Goal: Task Accomplishment & Management: Use online tool/utility

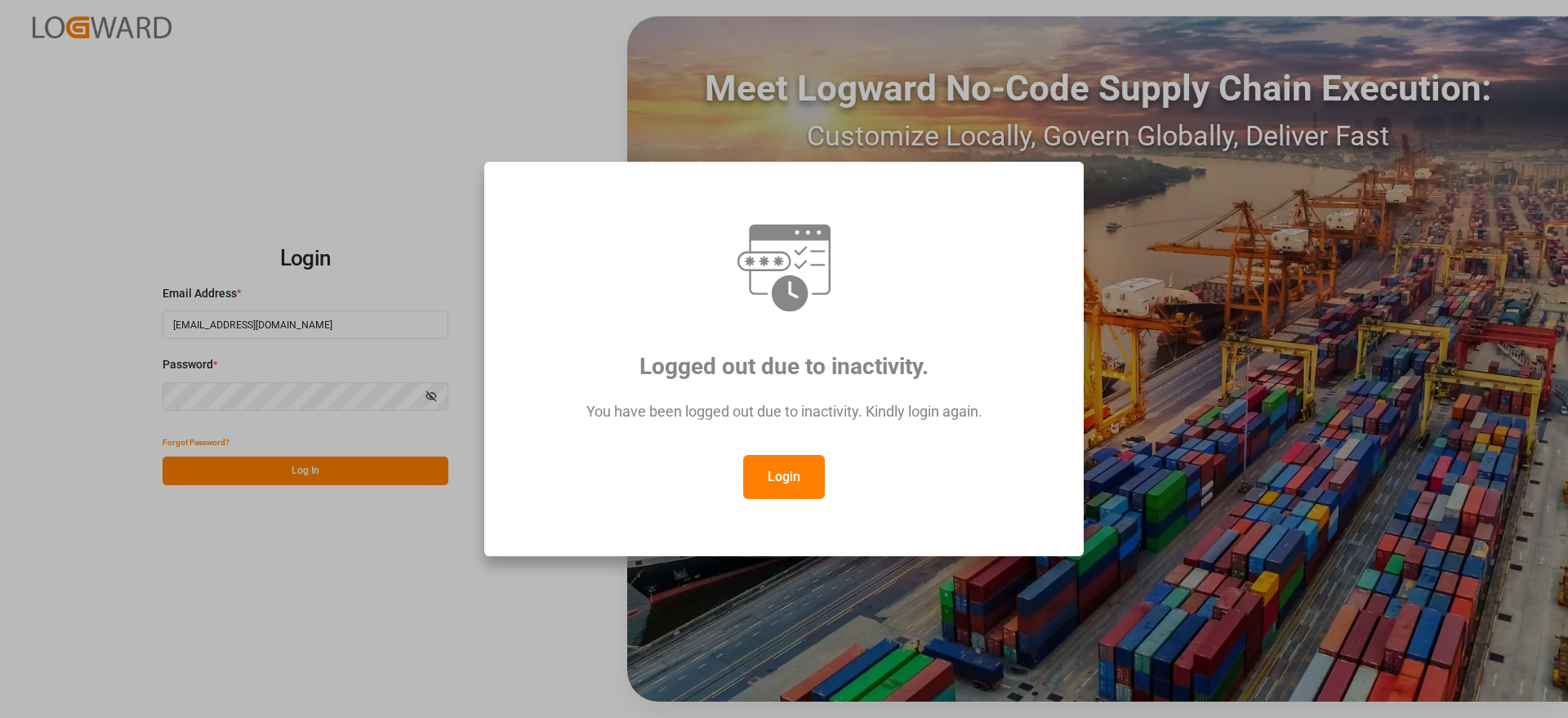
click at [776, 480] on button "Login" at bounding box center [784, 477] width 82 height 44
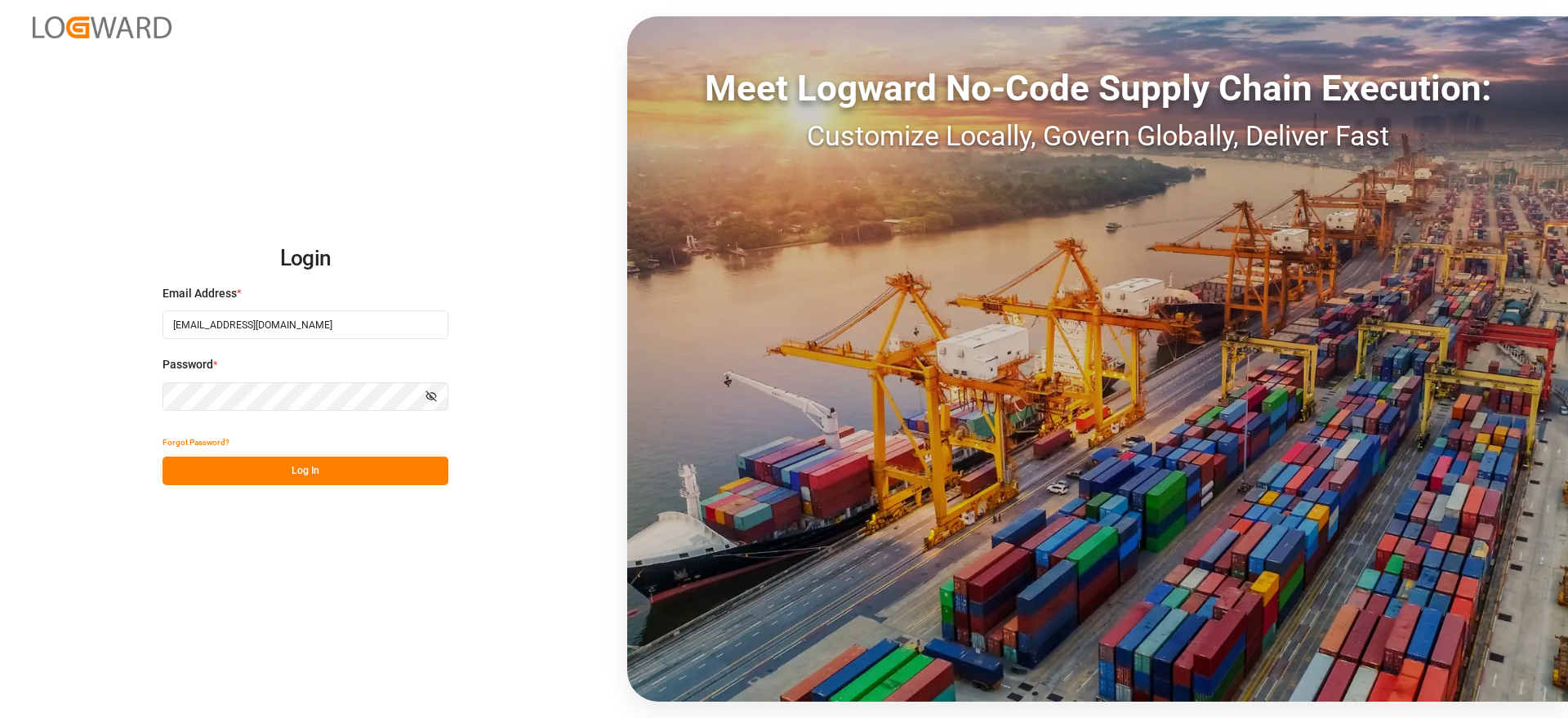
click at [351, 474] on button "Log In" at bounding box center [305, 471] width 286 height 28
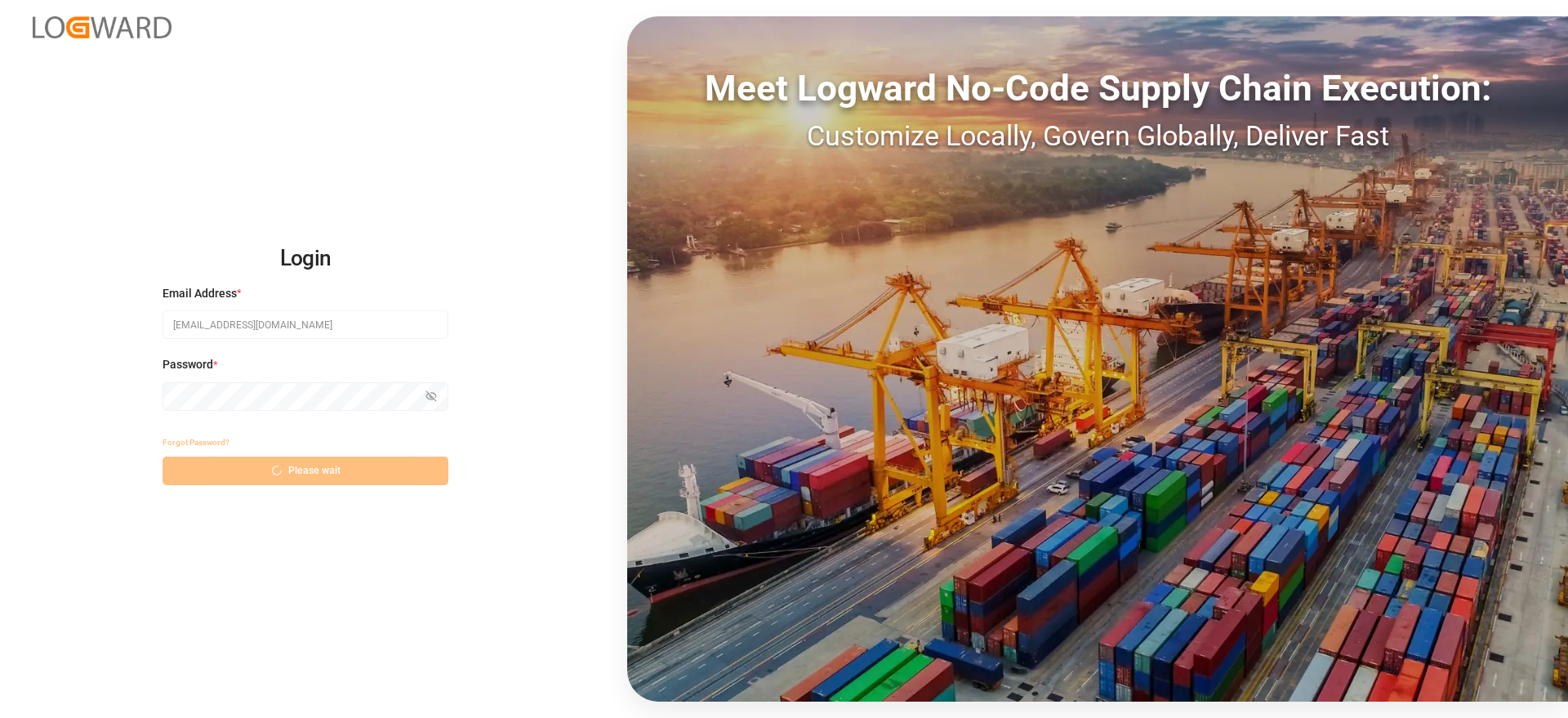
click at [291, 474] on div "Forgot Password? Please wait" at bounding box center [305, 456] width 286 height 57
click at [332, 375] on div "Password * Show password" at bounding box center [305, 392] width 286 height 72
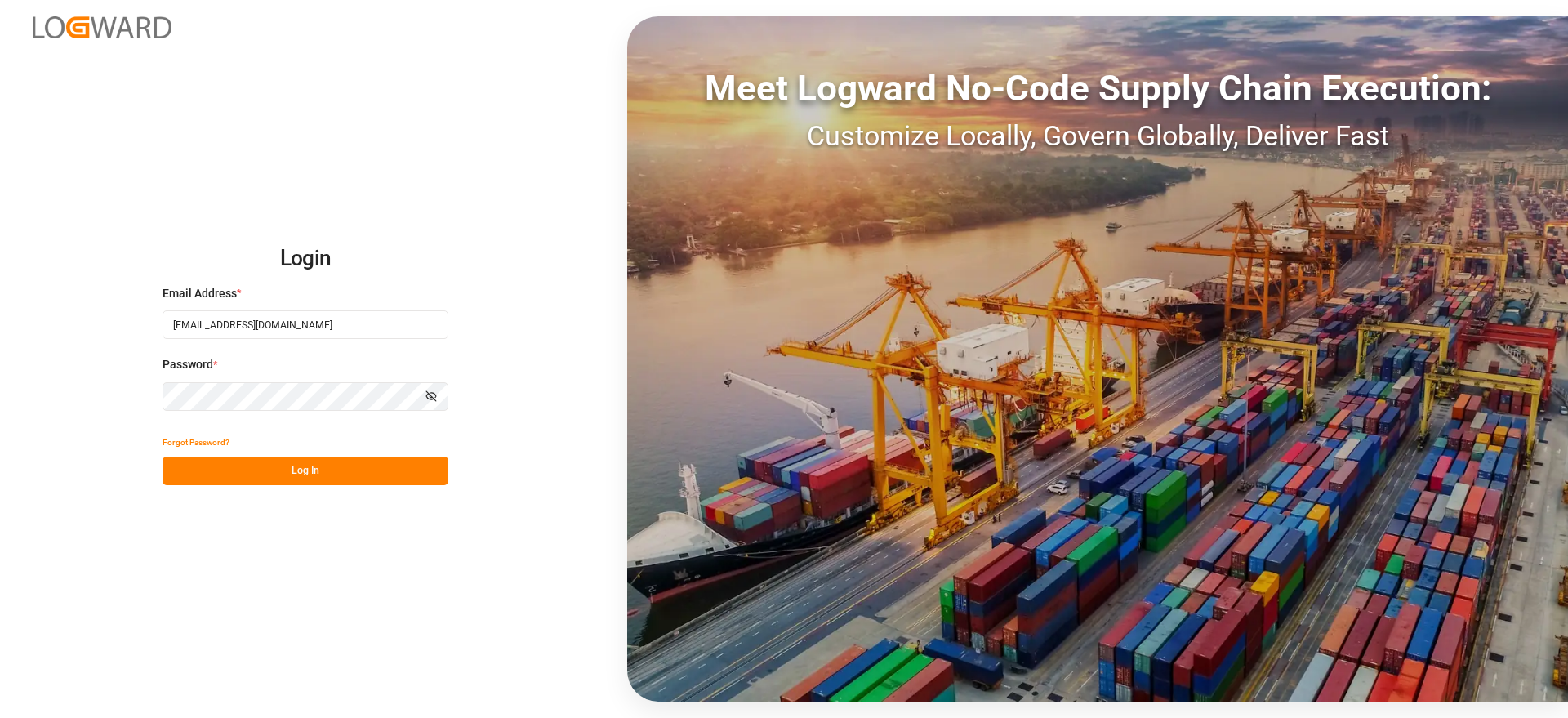
click at [303, 465] on button "Log In" at bounding box center [305, 471] width 286 height 28
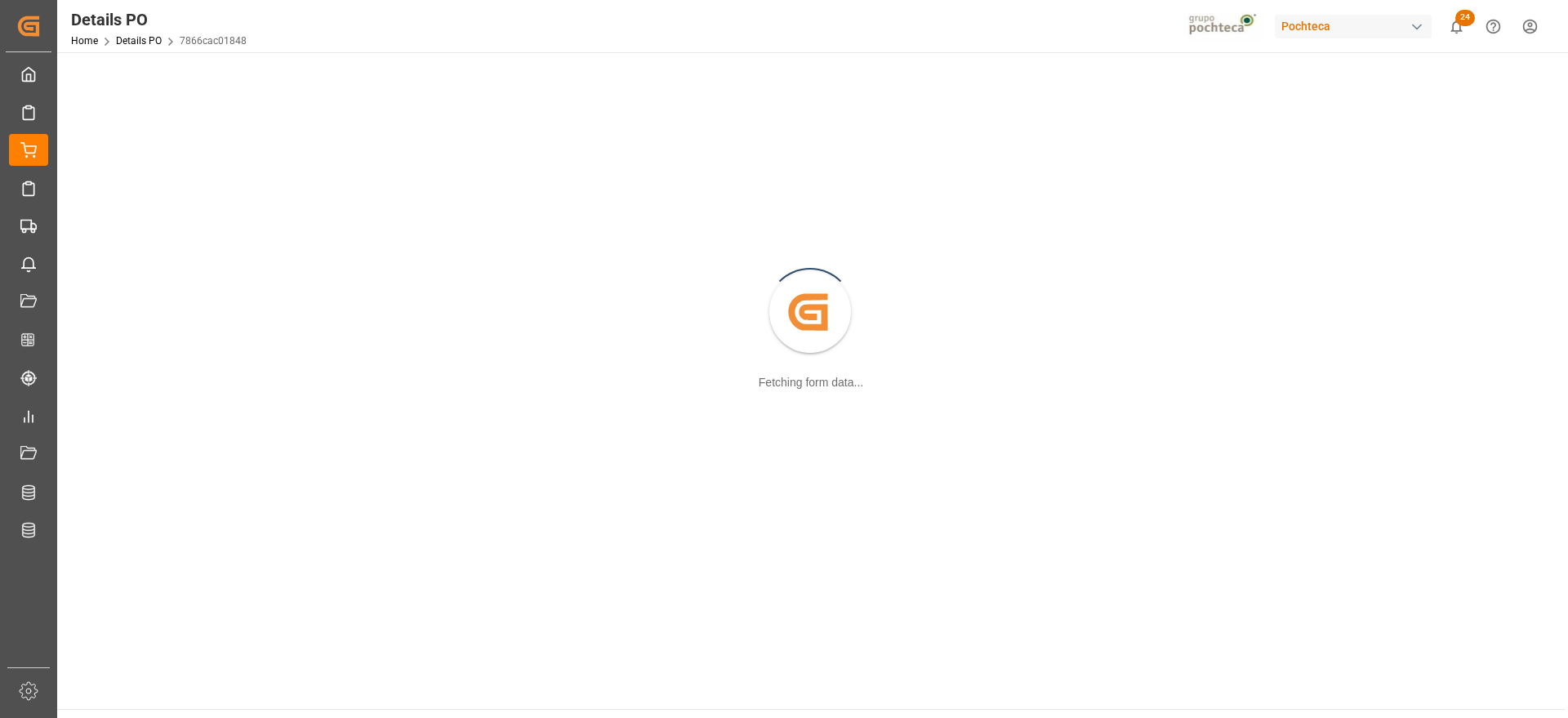
click at [593, 372] on div "Created by potrace 1.15, written by [PERSON_NAME] [DATE]-[DATE] Fetching form d…" at bounding box center [810, 313] width 1488 height 502
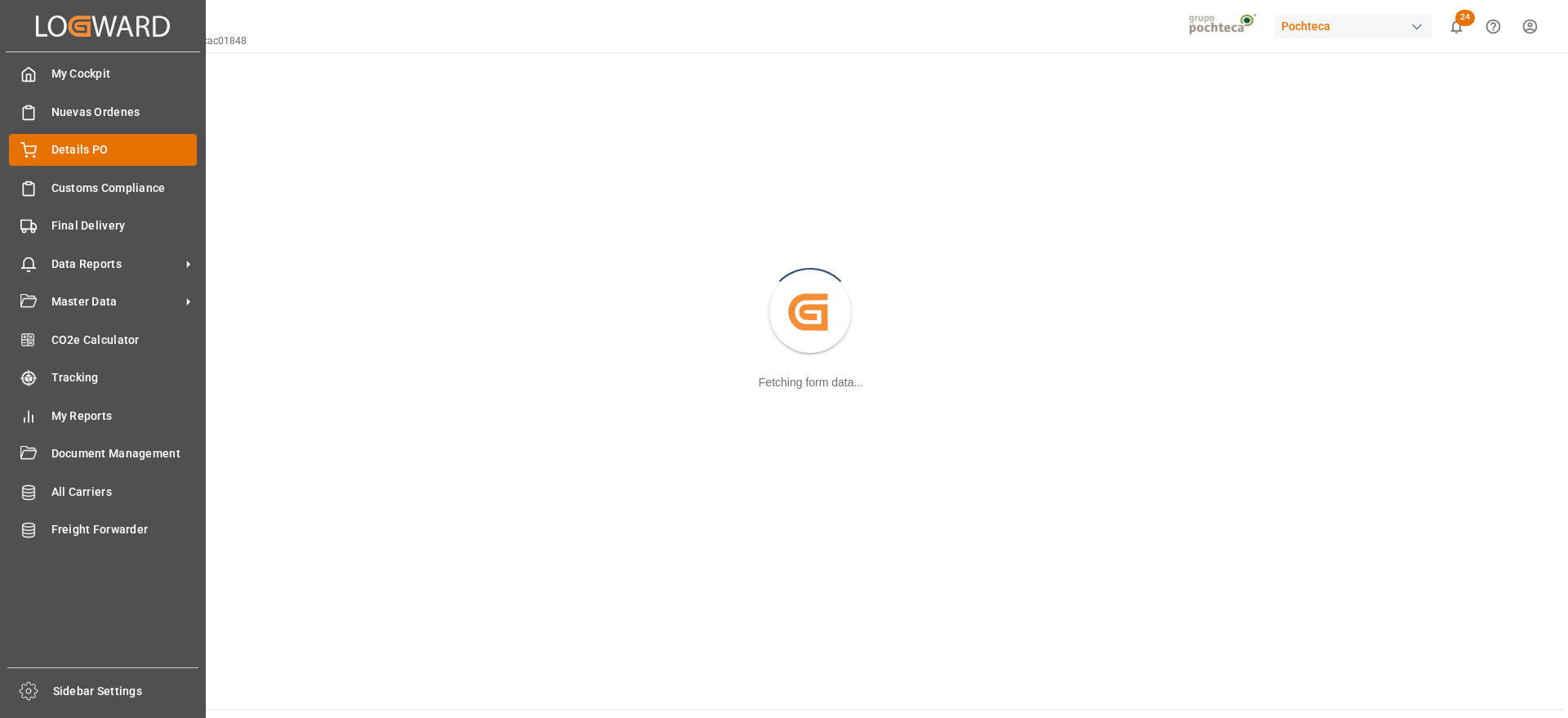
click at [89, 143] on span "Details PO" at bounding box center [124, 150] width 146 height 17
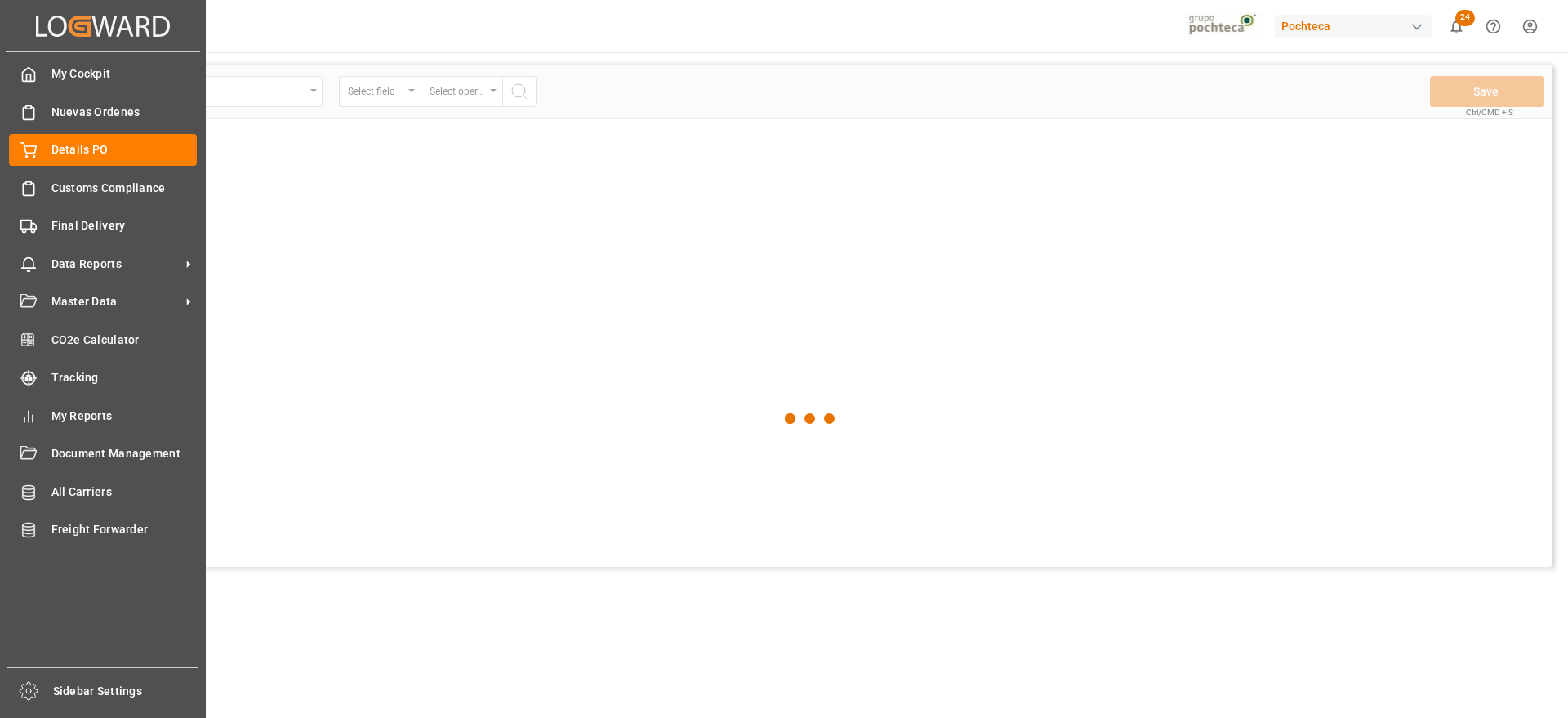
click at [80, 208] on div "My Cockpit My Cockpit Nuevas Ordenes Nuevas Ordenes Details PO Details PO Custo…" at bounding box center [103, 359] width 194 height 615
click at [83, 224] on span "Final Delivery" at bounding box center [124, 226] width 146 height 17
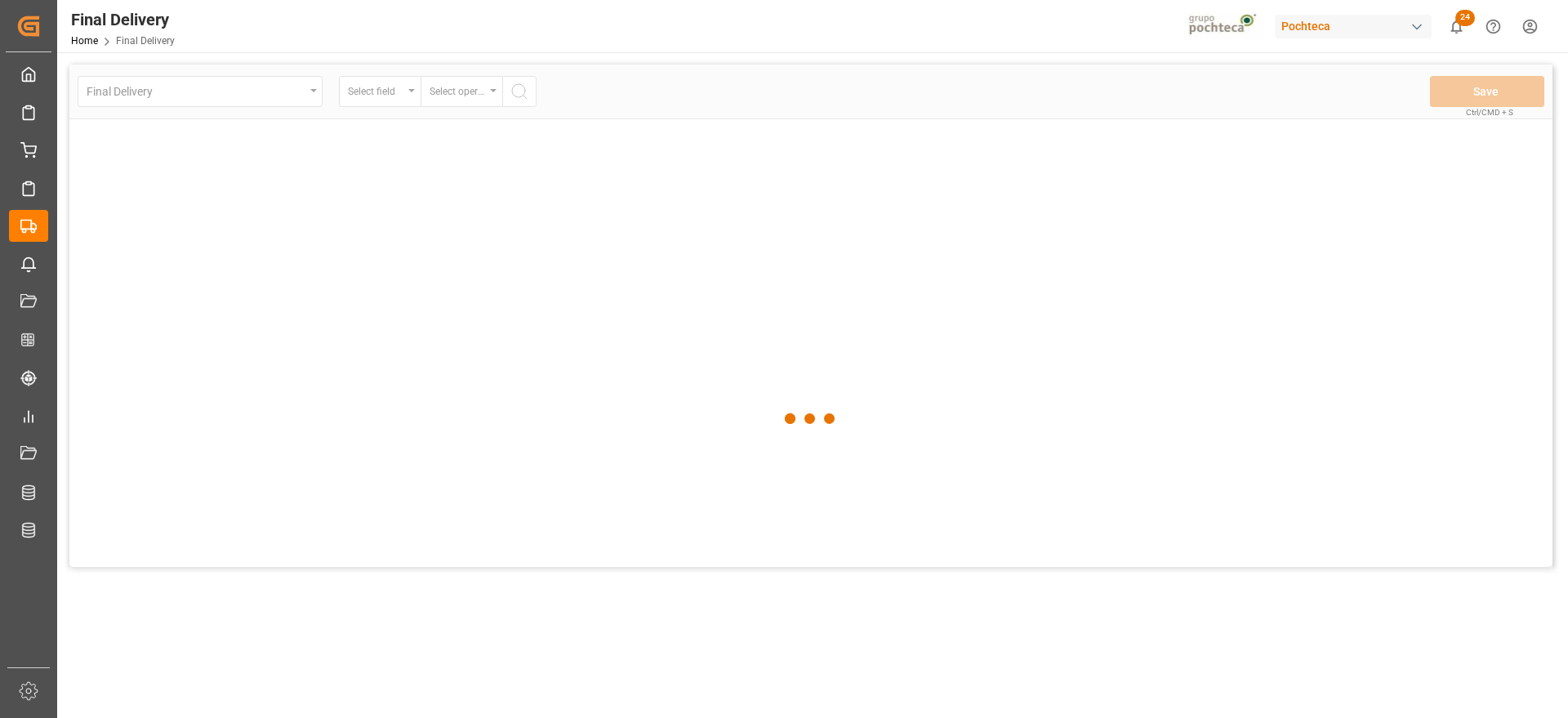
click at [1101, 289] on div at bounding box center [811, 418] width 1483 height 709
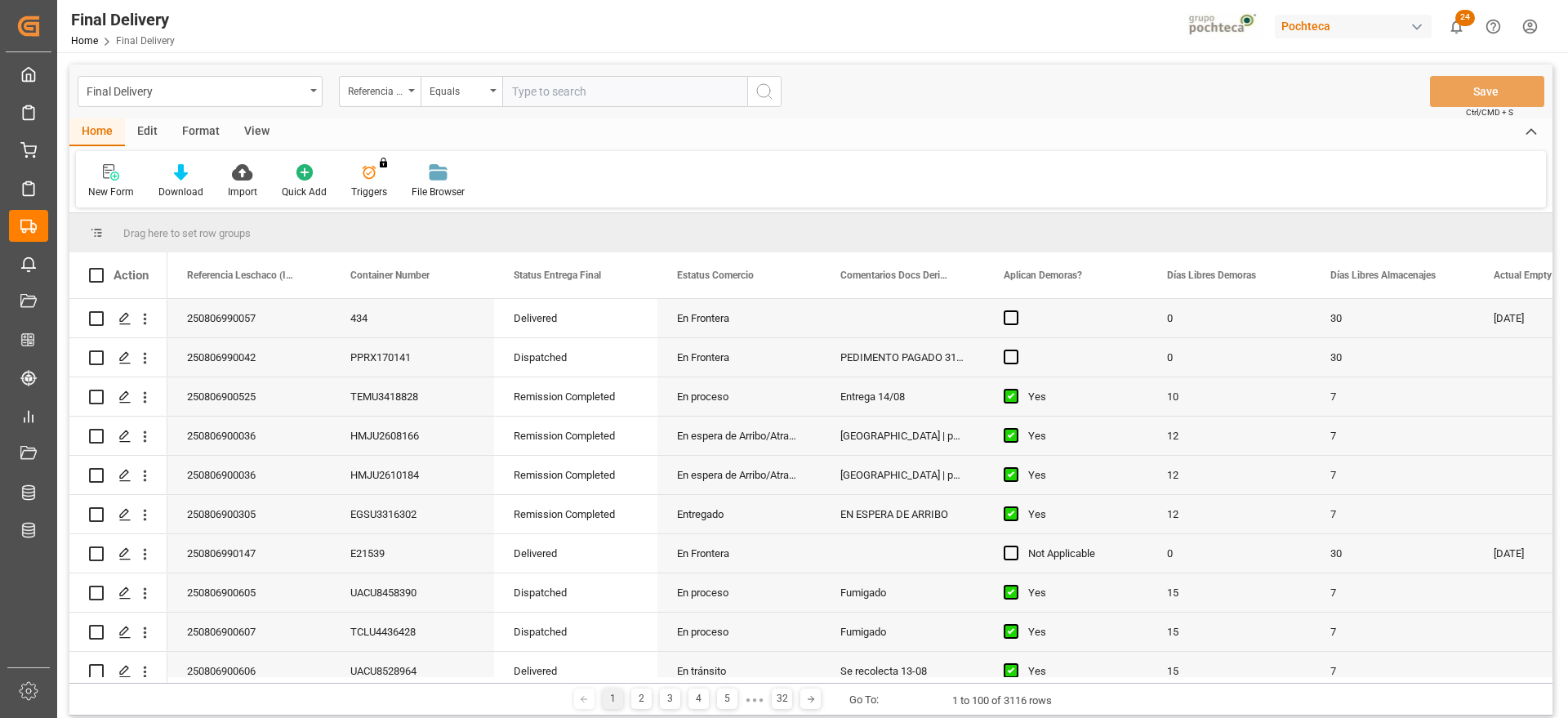
drag, startPoint x: 582, startPoint y: 75, endPoint x: 572, endPoint y: 94, distance: 21.5
click at [580, 78] on input "text" at bounding box center [625, 91] width 245 height 31
click at [572, 94] on input "text" at bounding box center [625, 91] width 245 height 31
paste input "250806900008"
type input "250806900008"
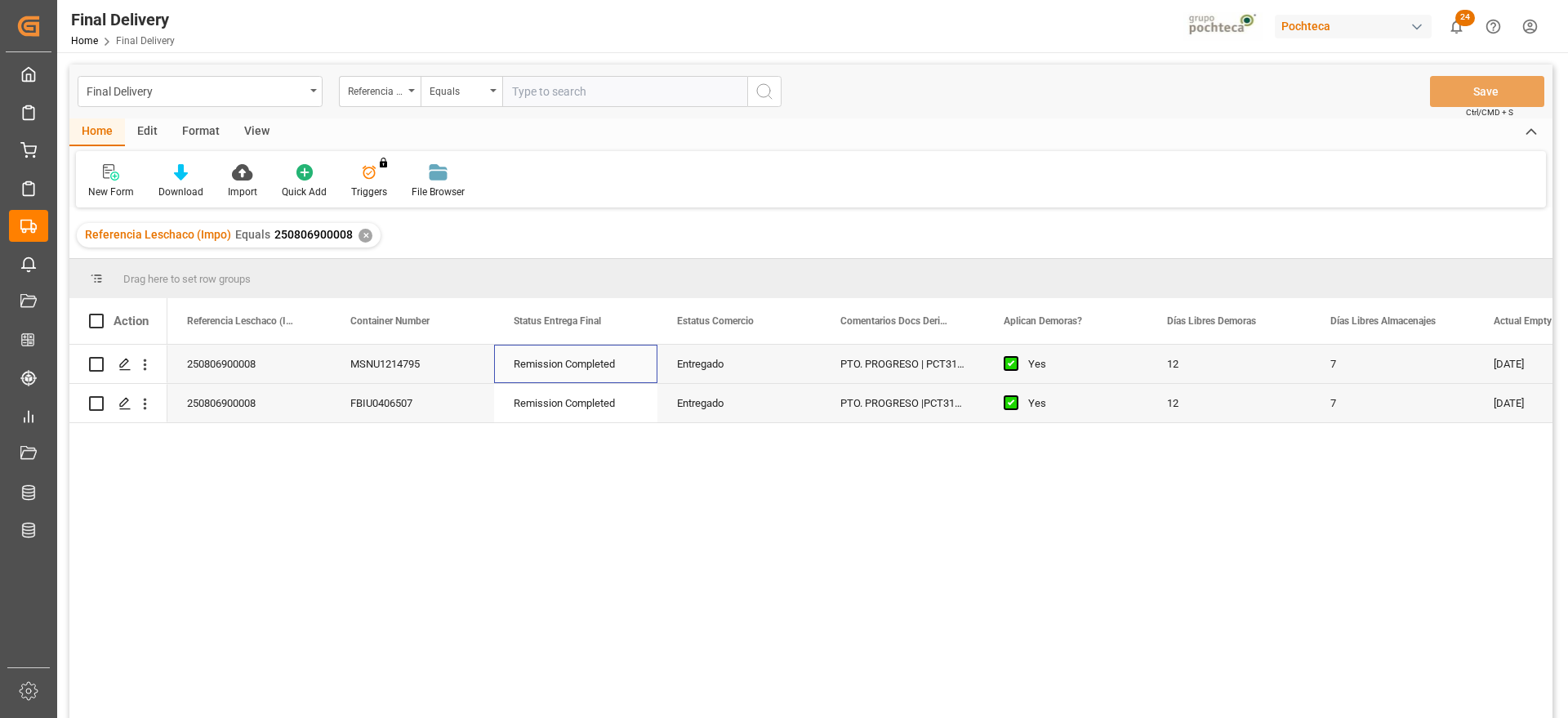
click at [640, 368] on div "Remission Completed" at bounding box center [575, 364] width 163 height 39
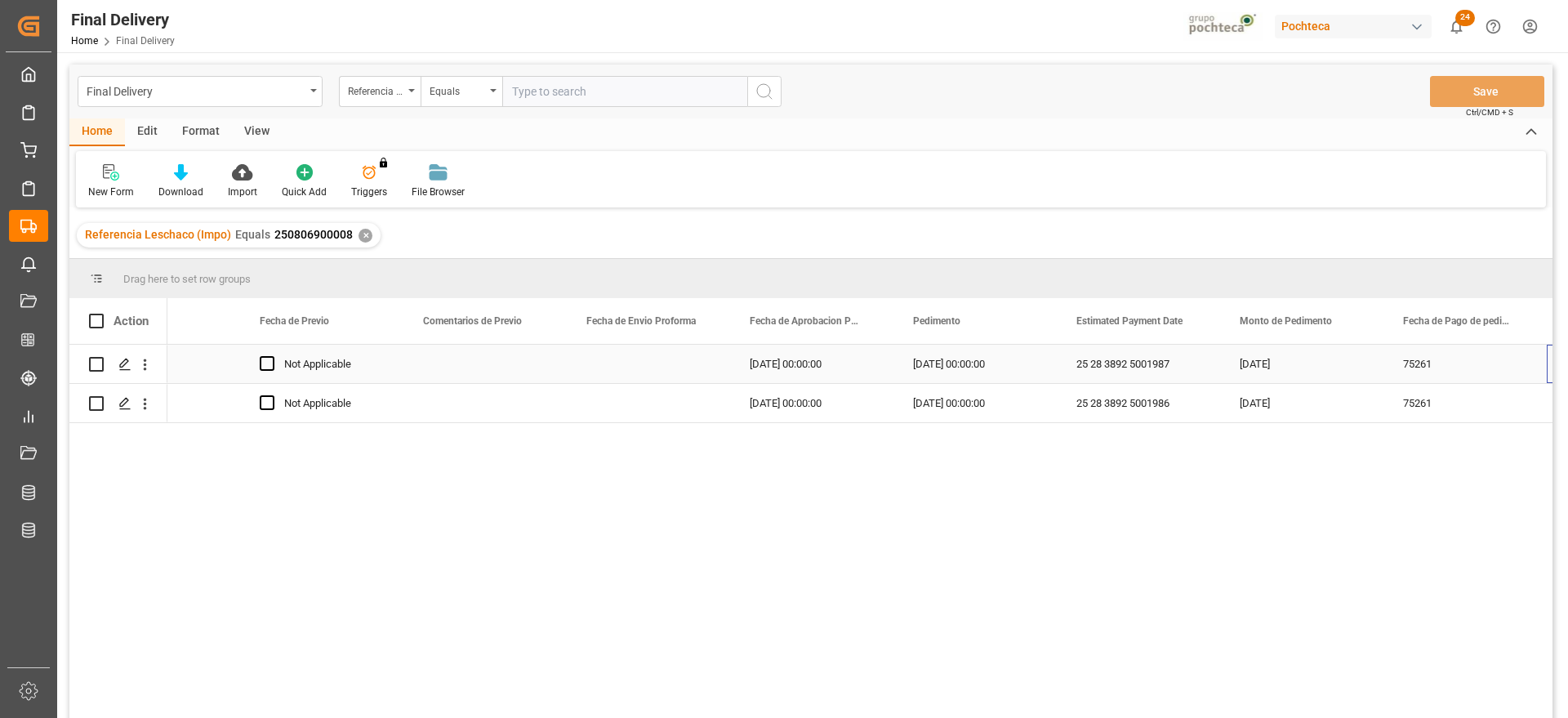
scroll to position [0, 2704]
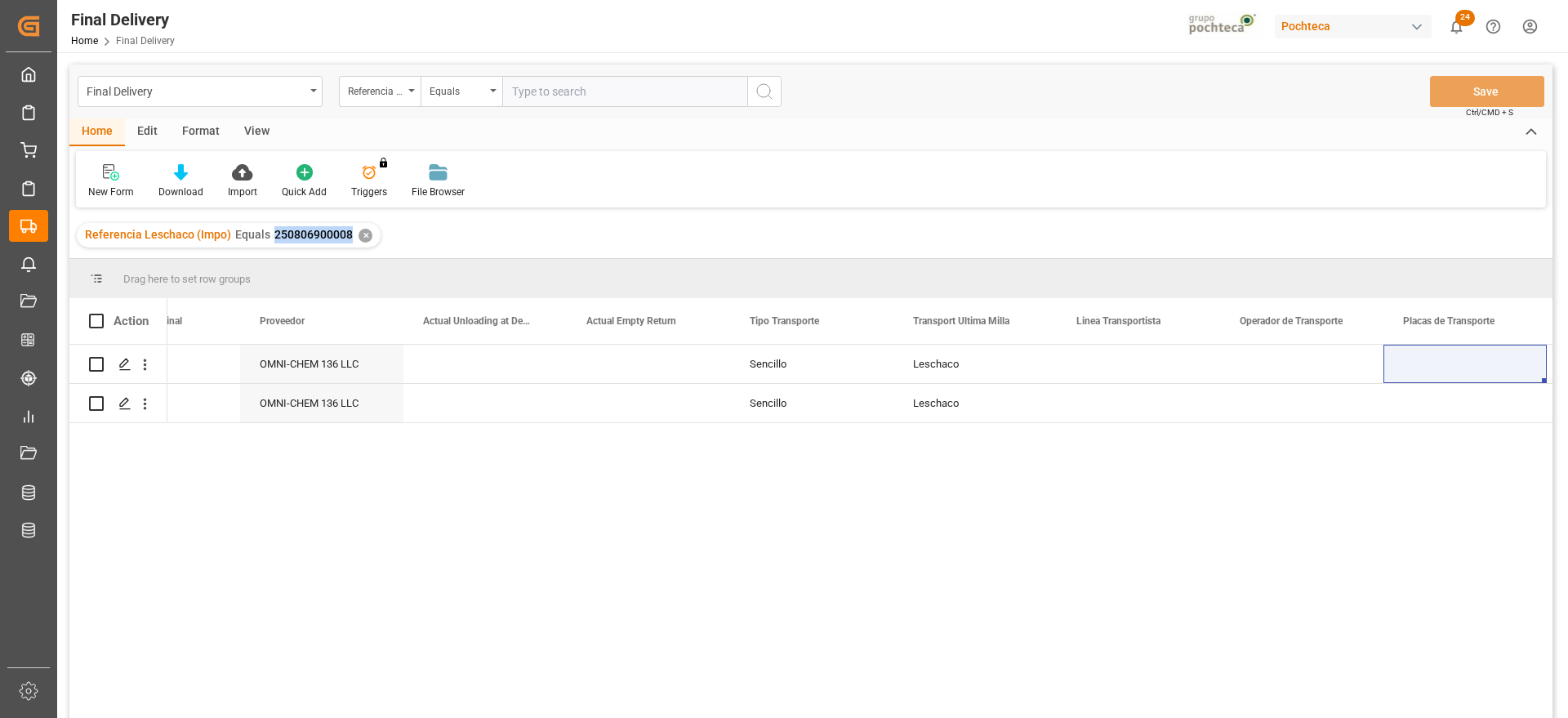
drag, startPoint x: 349, startPoint y: 233, endPoint x: 267, endPoint y: 238, distance: 82.2
click at [267, 238] on div "Referencia Leschaco (Impo) Equals 250806900008" at bounding box center [219, 235] width 268 height 17
copy span "250806900008"
click at [1117, 372] on div "Press SPACE to select this row." at bounding box center [1138, 364] width 163 height 39
click at [1443, 373] on div "Press SPACE to select this row." at bounding box center [1464, 364] width 163 height 39
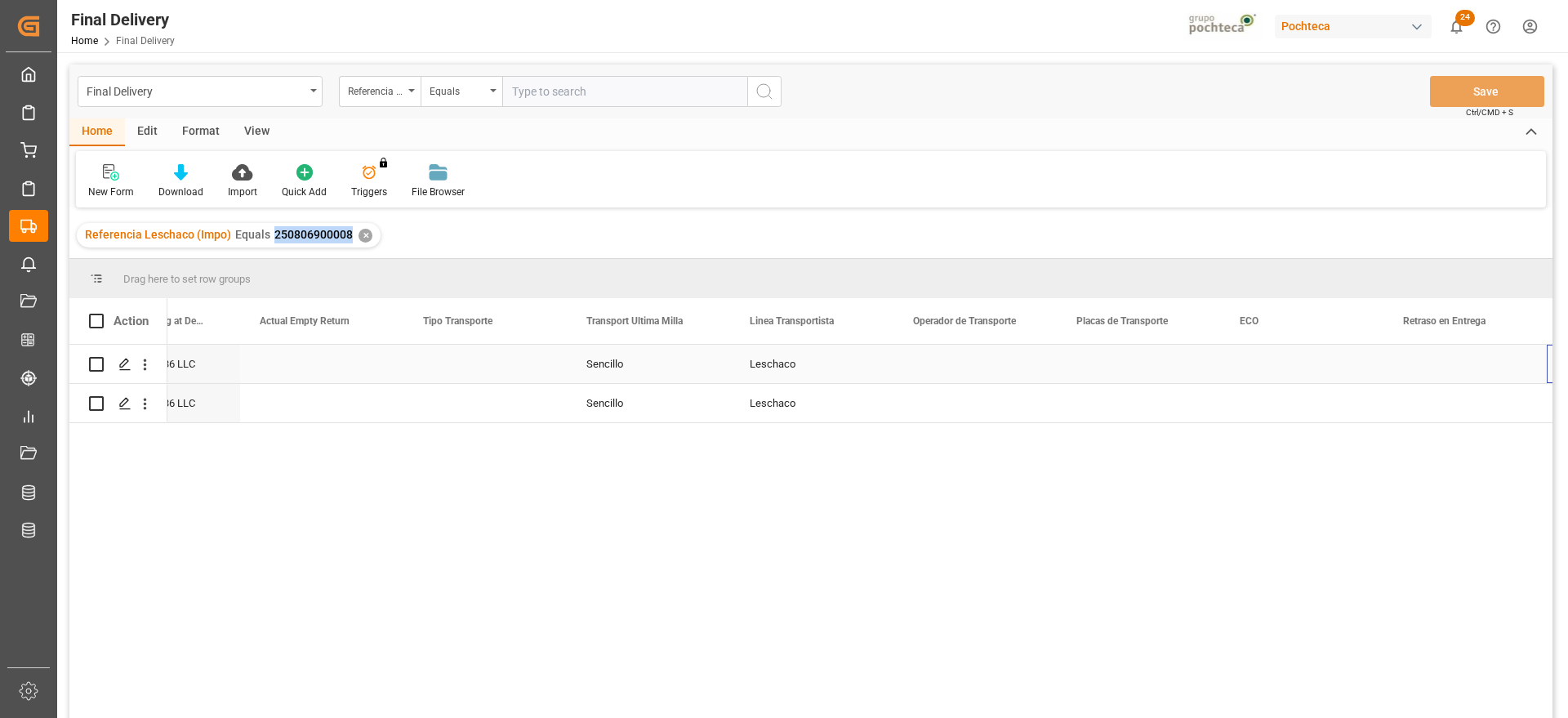
scroll to position [0, 5155]
click at [359, 230] on div "✕" at bounding box center [366, 236] width 14 height 14
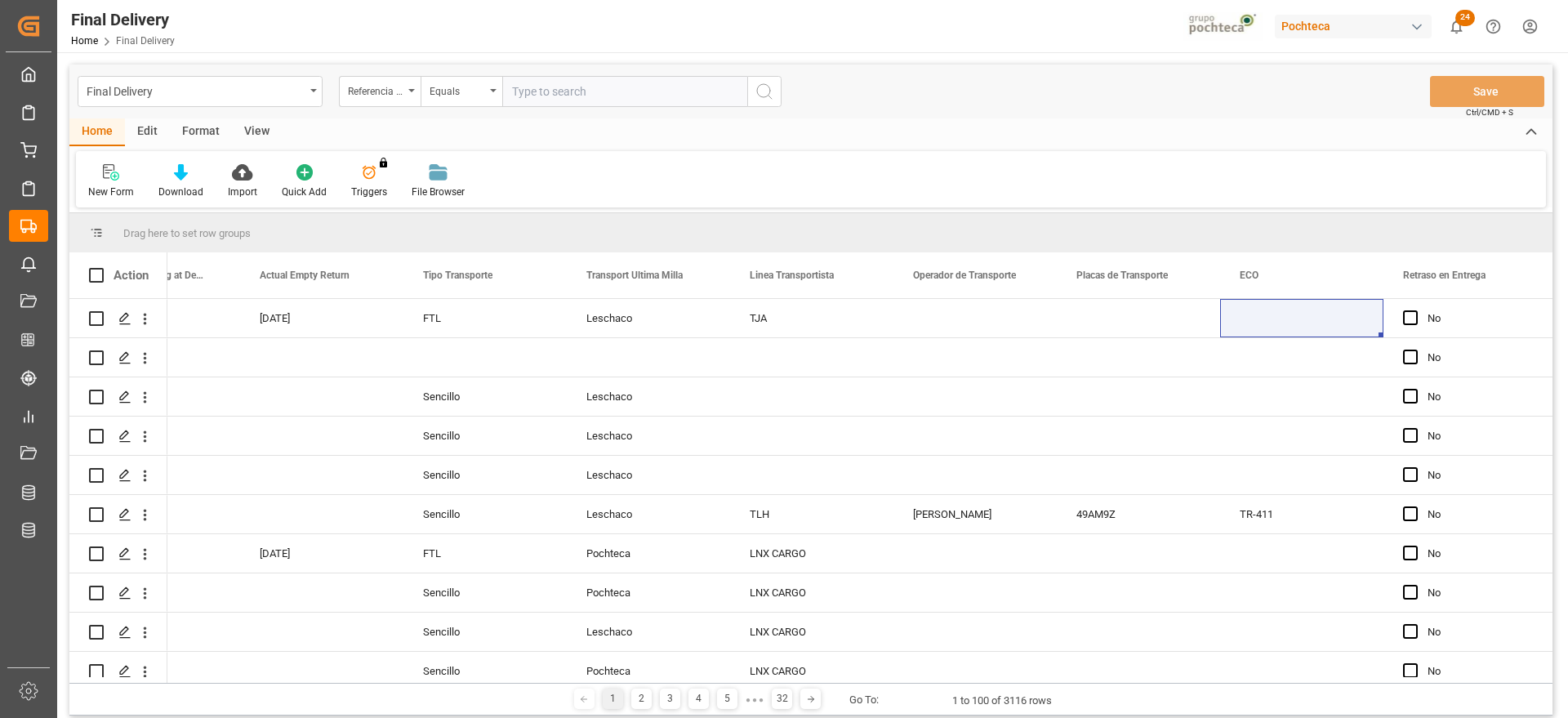
click at [635, 88] on input "text" at bounding box center [625, 91] width 245 height 31
paste input "250806900034"
type input "250806900034"
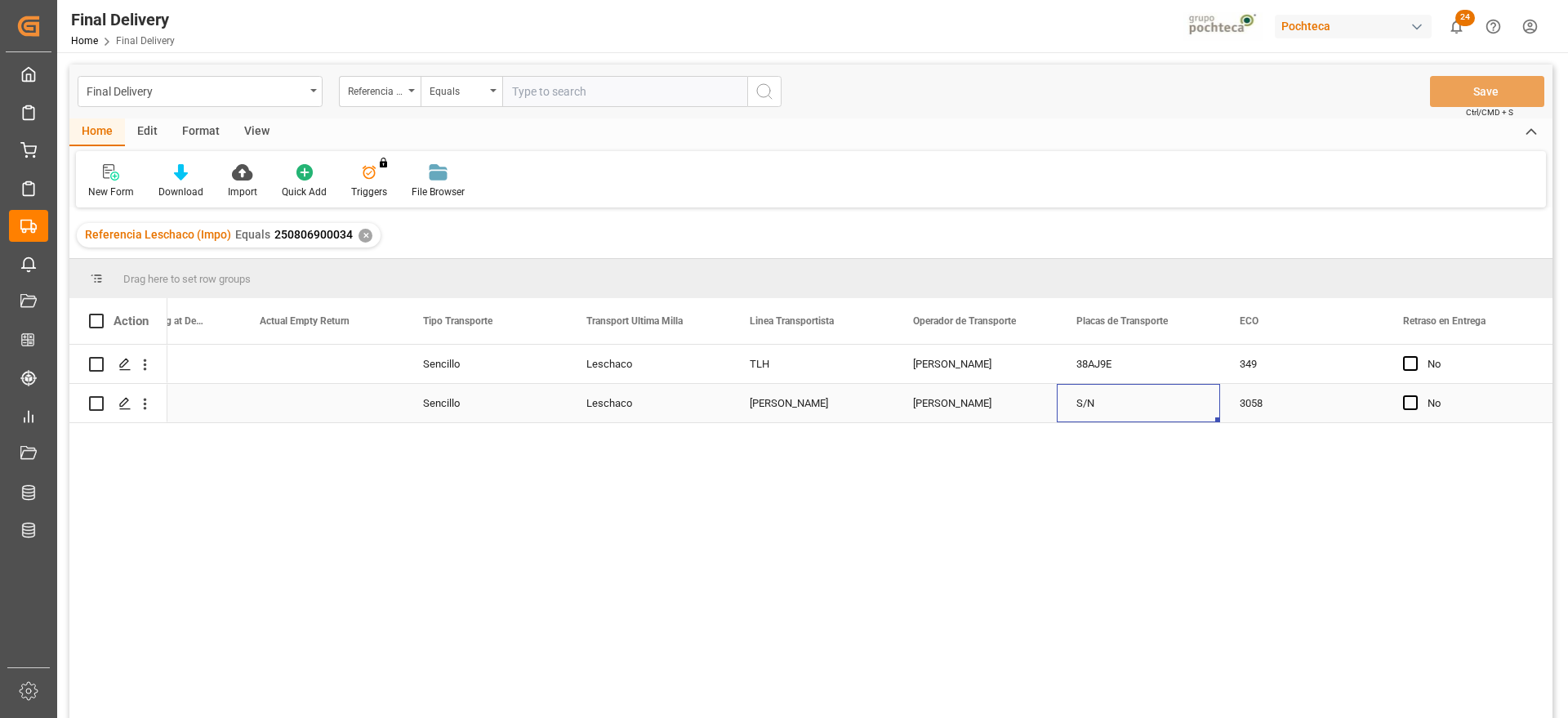
click at [1135, 420] on div "S/N" at bounding box center [1138, 402] width 163 height 39
click at [359, 232] on div "✕" at bounding box center [366, 236] width 14 height 14
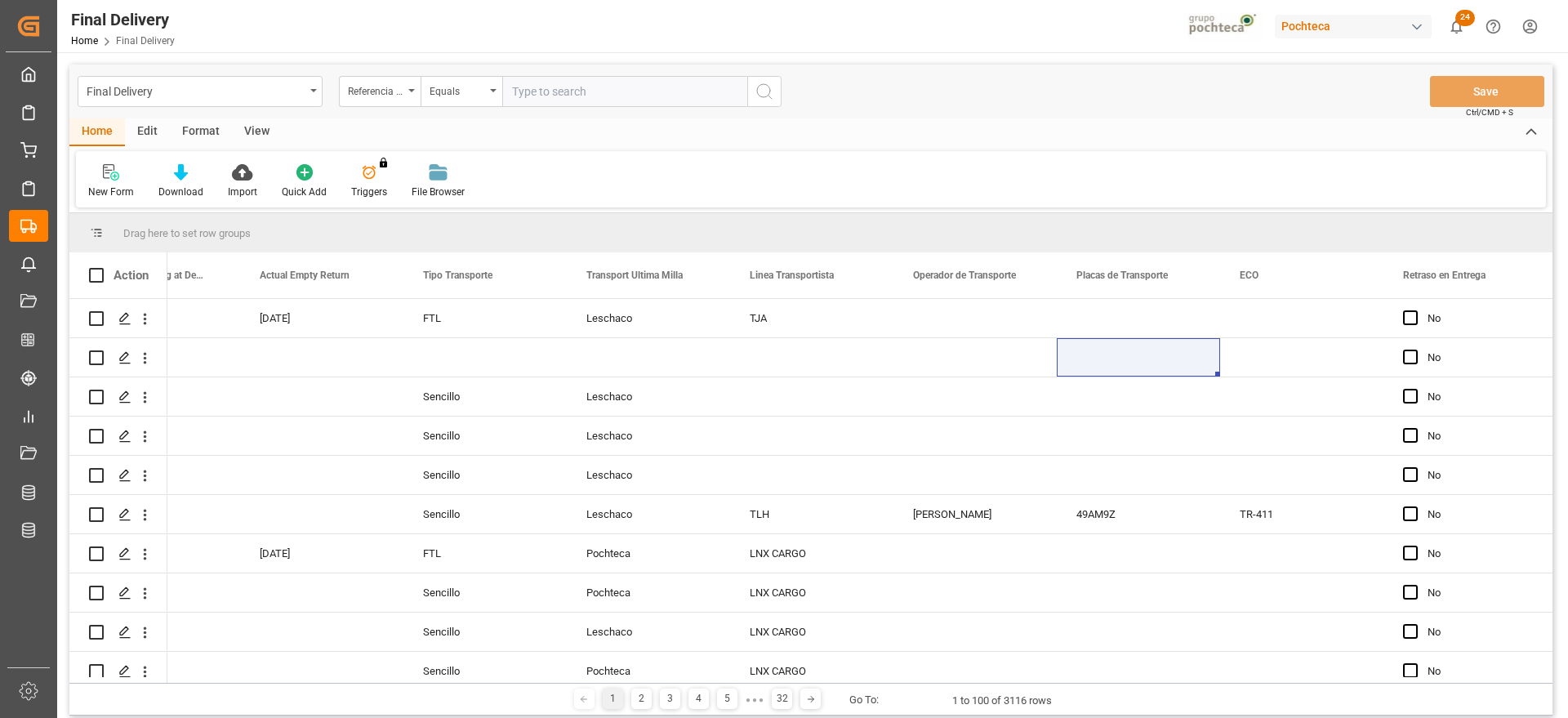
click at [539, 94] on input "text" at bounding box center [625, 91] width 245 height 31
paste input "250806900098"
type input "250806900098"
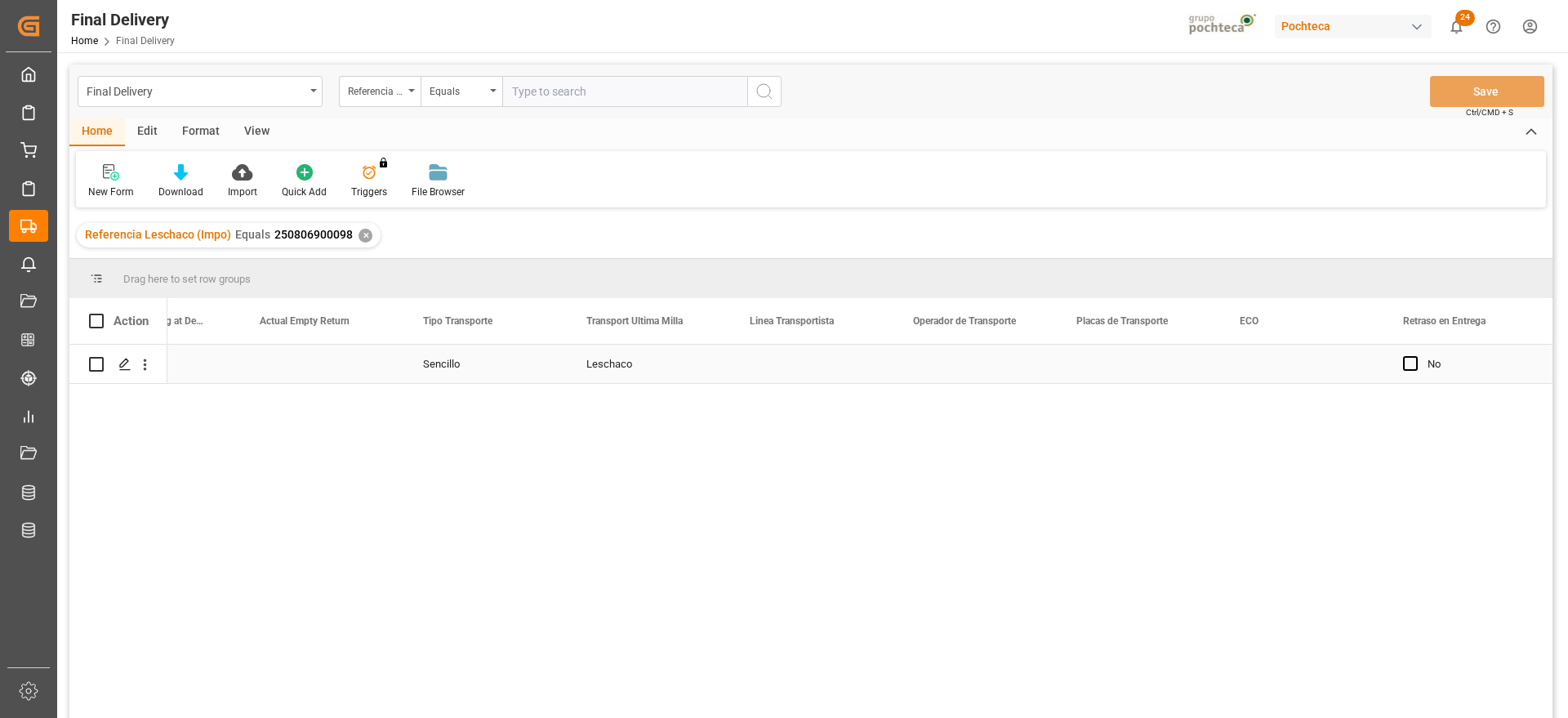
click at [598, 371] on div "Leschaco" at bounding box center [648, 364] width 163 height 39
drag, startPoint x: 347, startPoint y: 236, endPoint x: 270, endPoint y: 234, distance: 77.0
click at [270, 234] on div "Referencia Leschaco (Impo) Equals 250806900098" at bounding box center [219, 235] width 268 height 17
copy span "250806900098"
click at [1034, 353] on div "Press SPACE to select this row." at bounding box center [974, 364] width 163 height 39
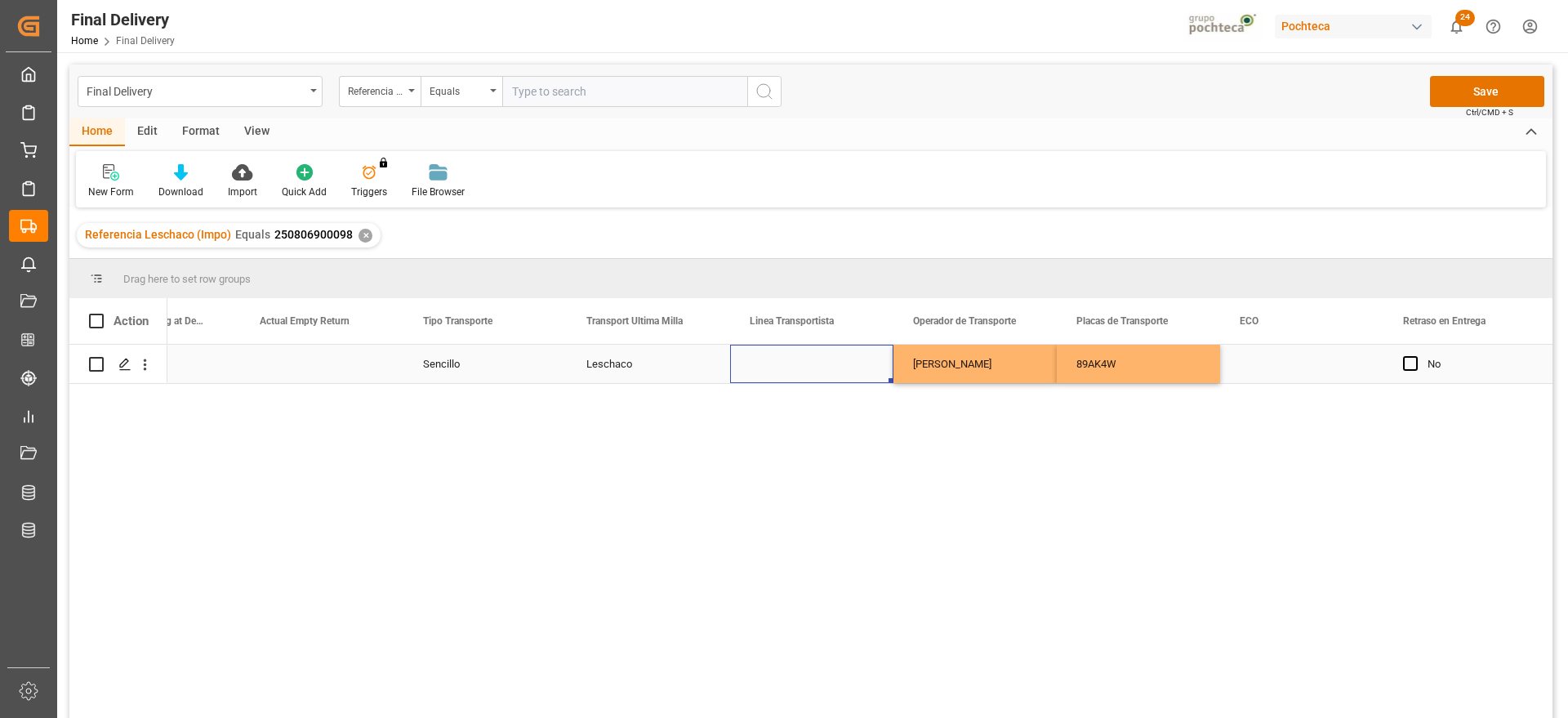
click at [833, 359] on div "Press SPACE to select this row." at bounding box center [811, 364] width 163 height 39
type input "t"
type input "TLH"
click at [771, 425] on div "TLH" at bounding box center [812, 419] width 136 height 57
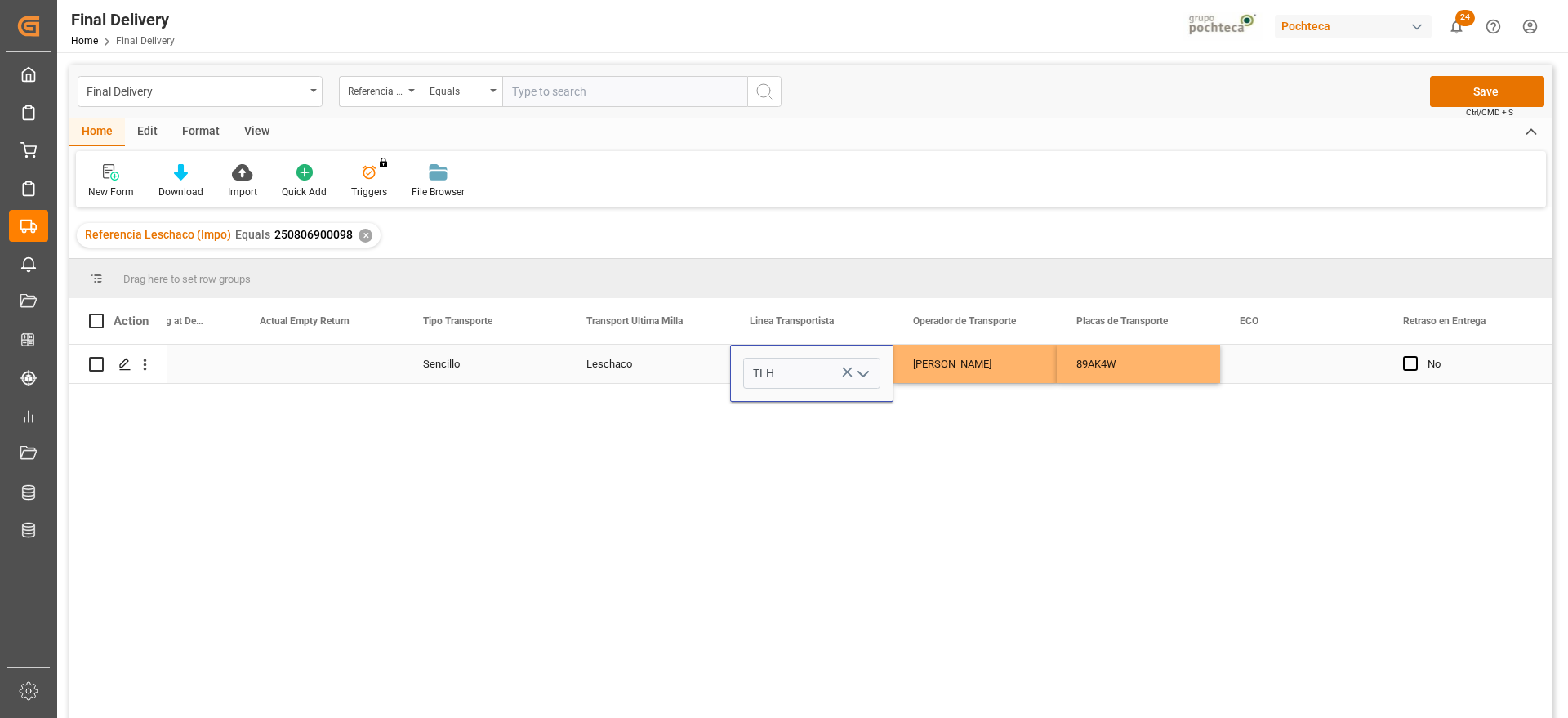
click at [1274, 352] on div "Press SPACE to select this row." at bounding box center [1301, 364] width 163 height 39
click at [1280, 369] on div "Press SPACE to select this row." at bounding box center [1301, 364] width 163 height 39
click at [1280, 369] on input "Press SPACE to select this row." at bounding box center [1302, 373] width 138 height 31
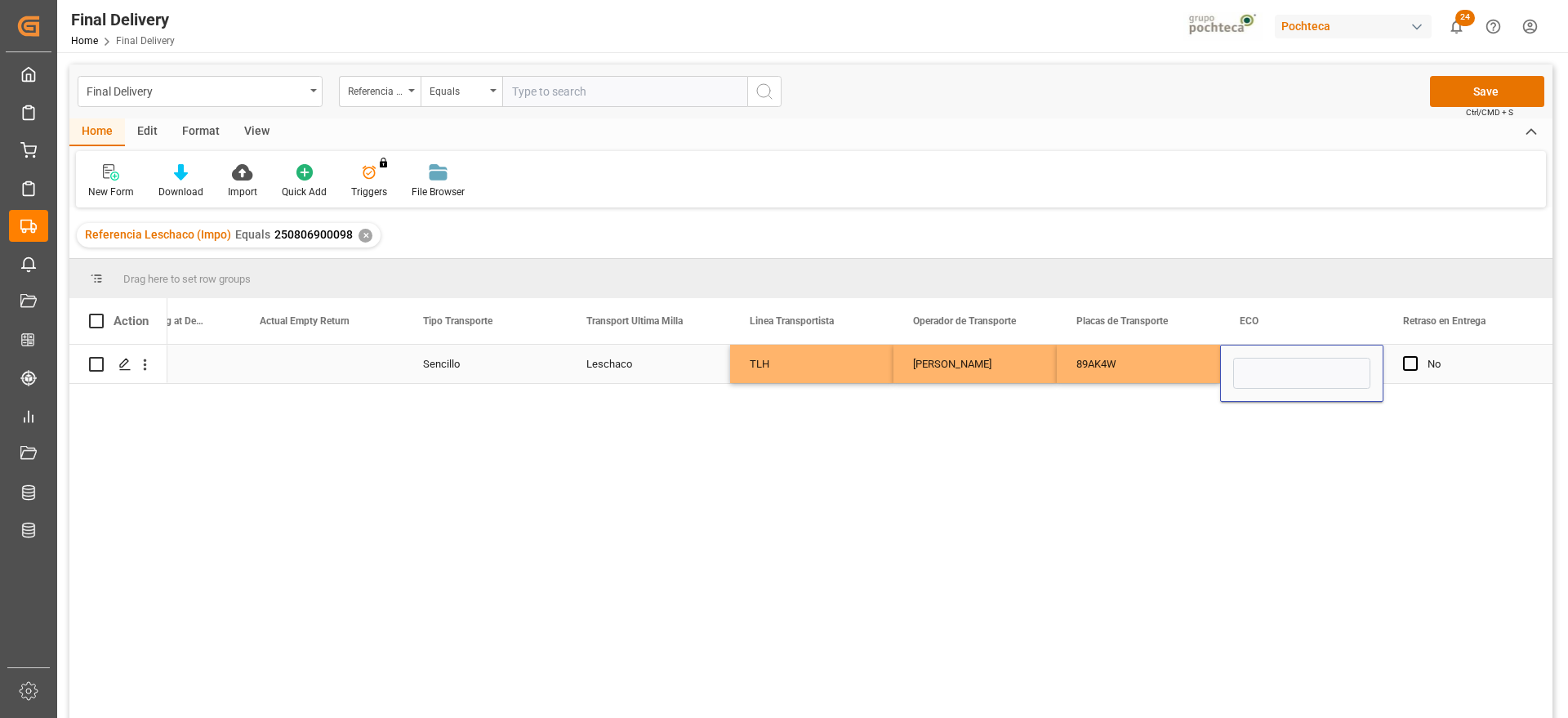
type input "ECO 360"
click at [1459, 359] on div "No" at bounding box center [1478, 365] width 100 height 38
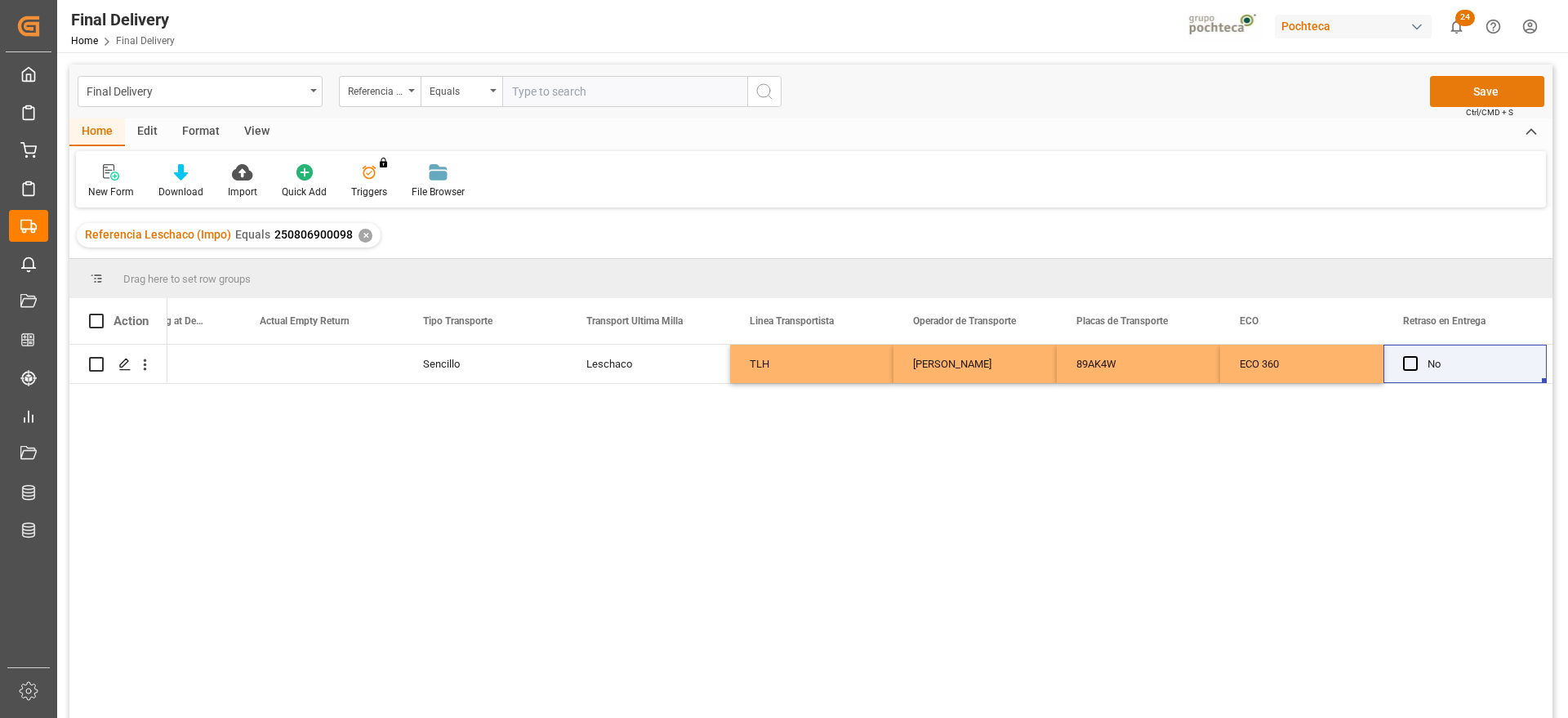
click at [1483, 95] on button "Save" at bounding box center [1487, 91] width 114 height 31
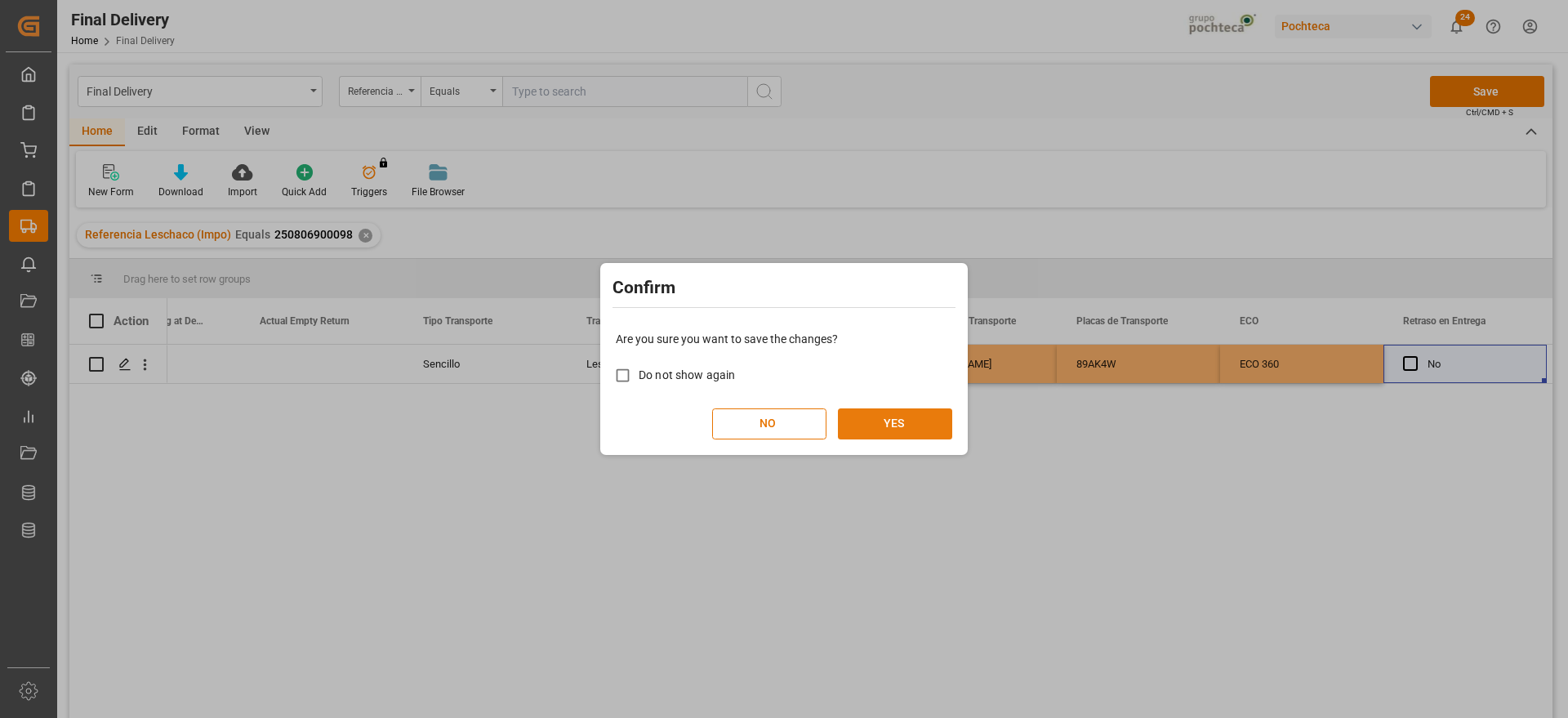
click at [930, 420] on button "YES" at bounding box center [894, 423] width 114 height 31
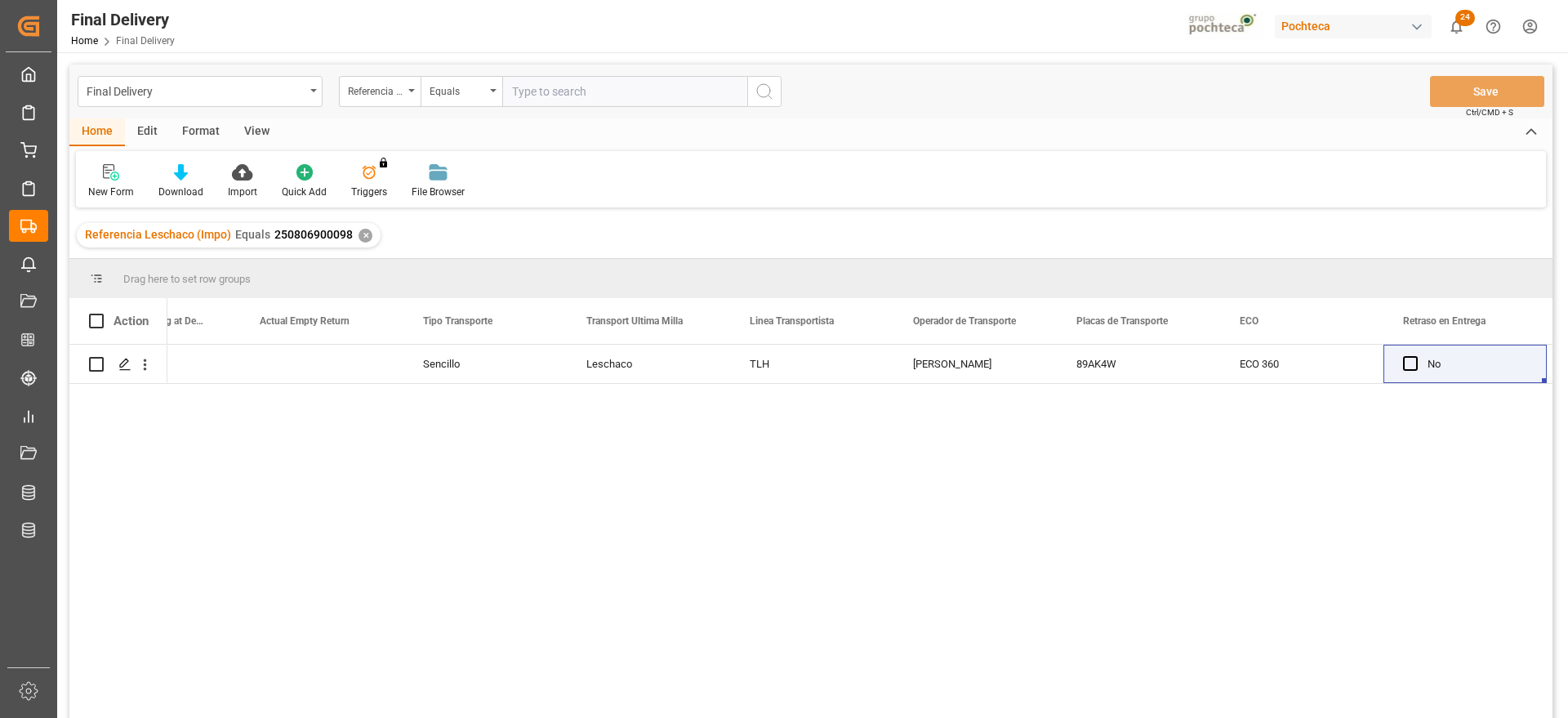
click at [362, 231] on div "✕" at bounding box center [366, 236] width 14 height 14
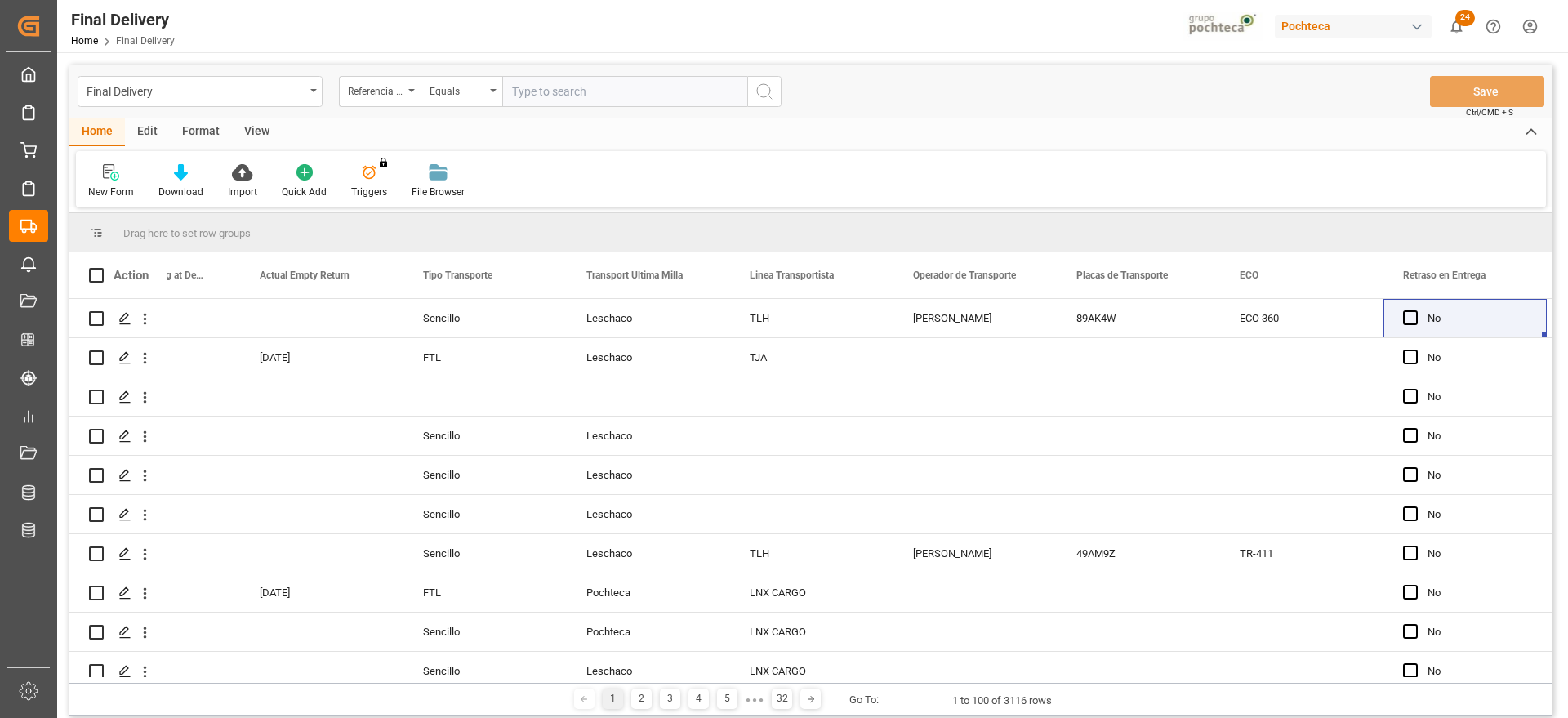
click at [561, 97] on input "text" at bounding box center [625, 91] width 245 height 31
paste input "250806900305"
type input "250806900305"
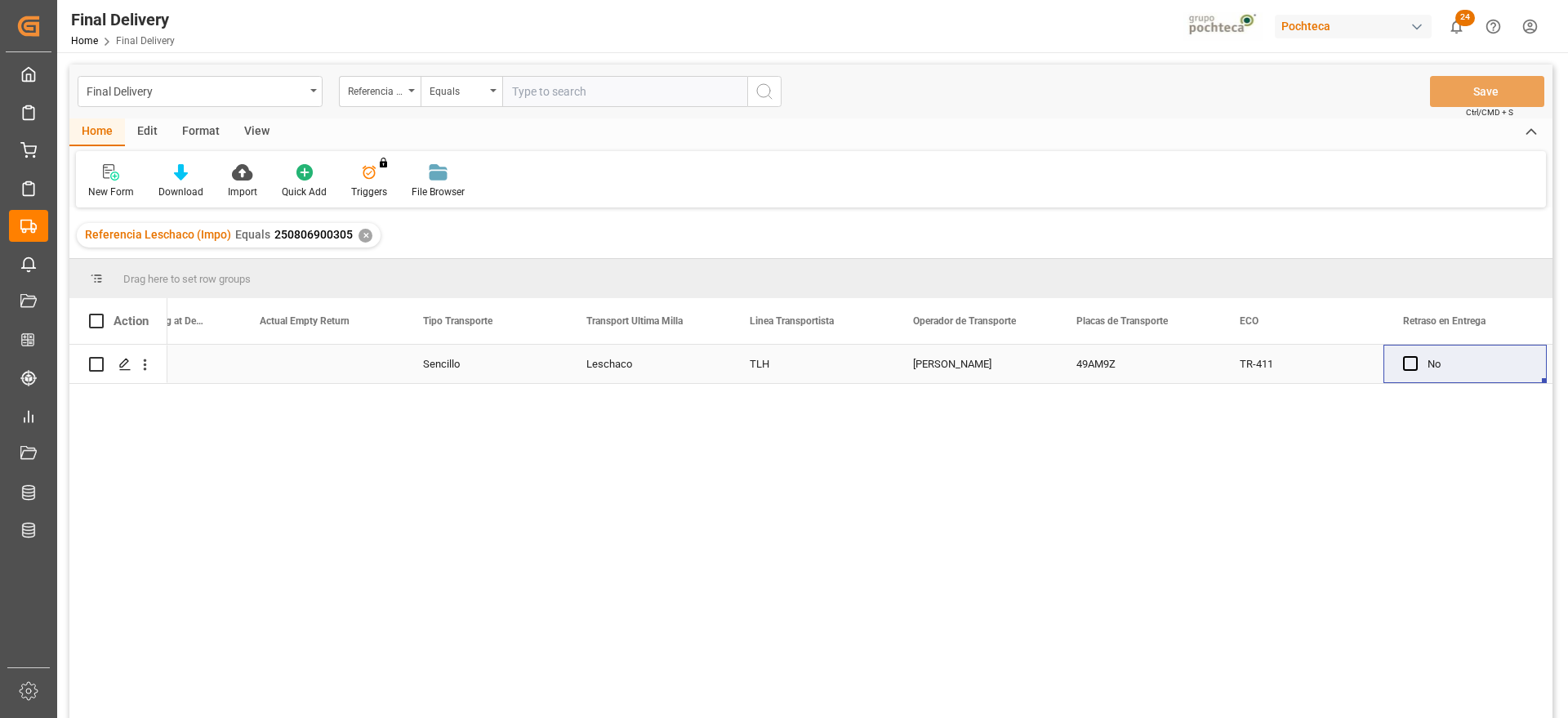
click at [1054, 370] on div "[PERSON_NAME]" at bounding box center [974, 364] width 163 height 39
click at [362, 230] on div "✕" at bounding box center [366, 236] width 14 height 14
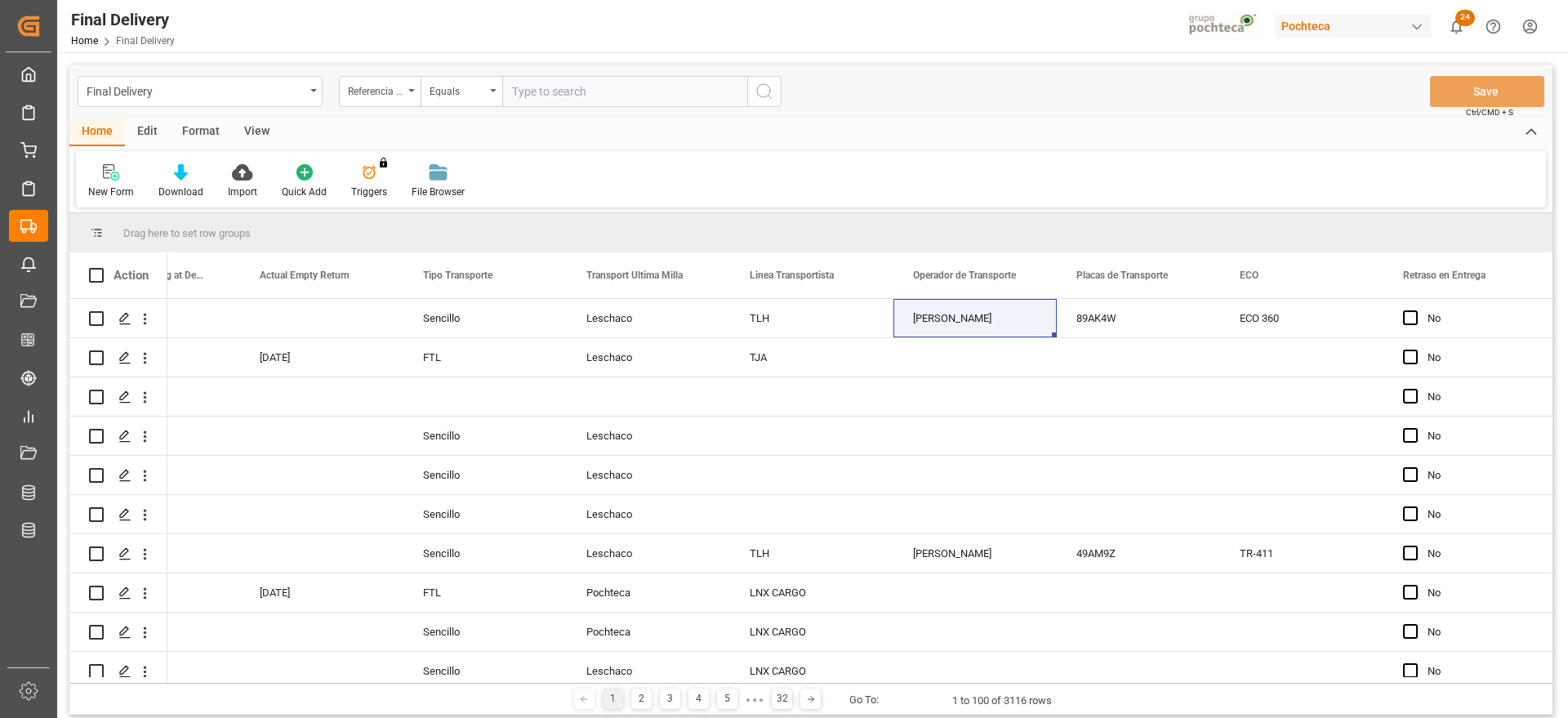
click at [538, 84] on input "text" at bounding box center [625, 91] width 245 height 31
paste input "250806900452"
type input "250806900452"
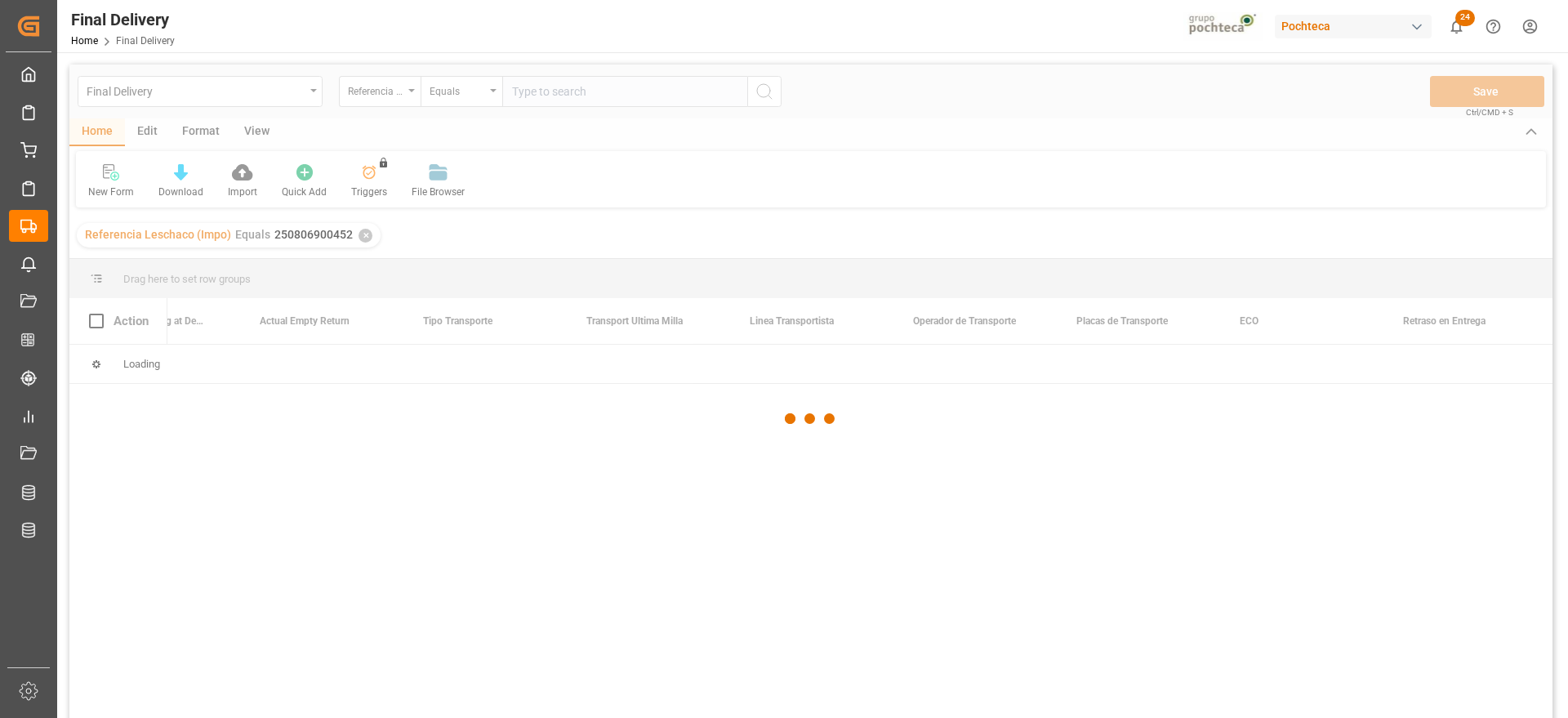
click at [564, 463] on div at bounding box center [811, 418] width 1483 height 709
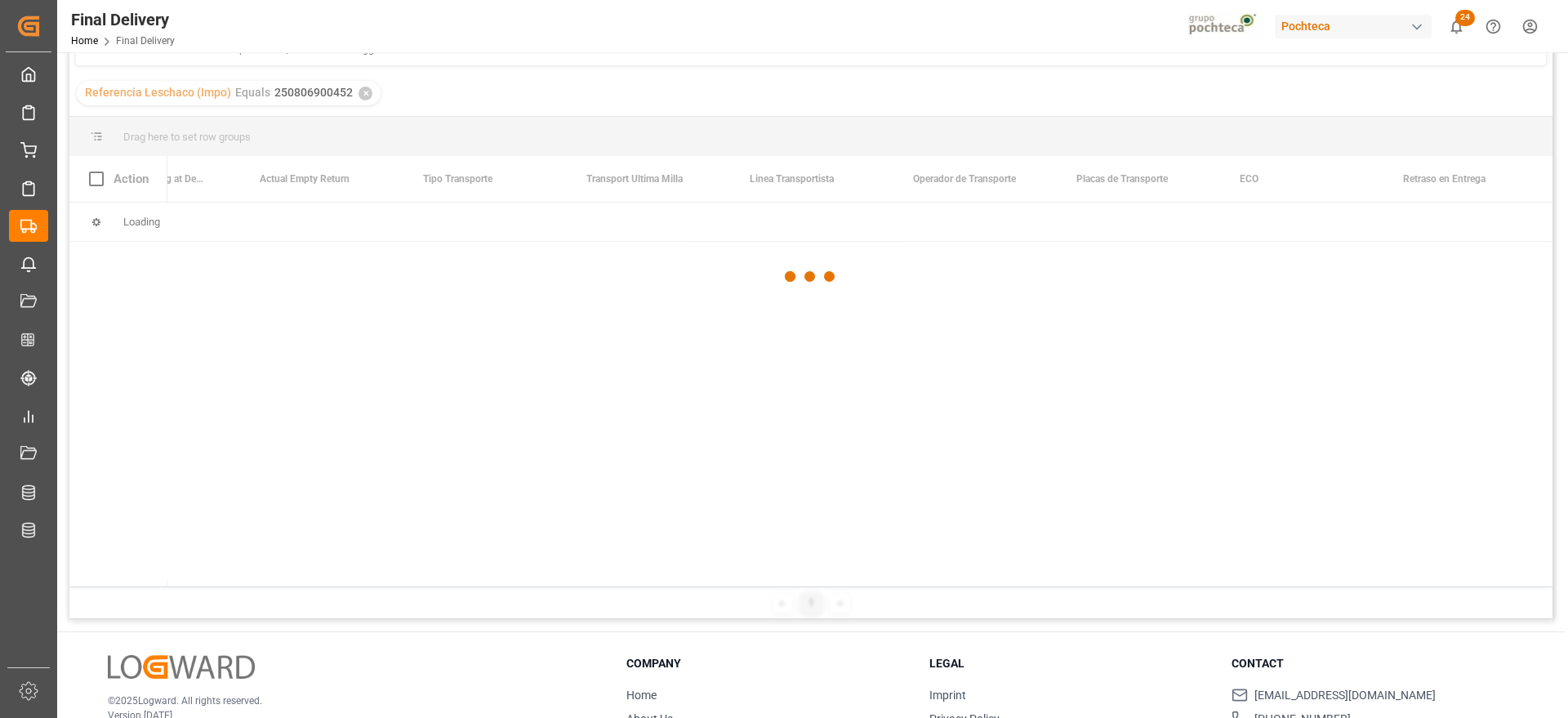
scroll to position [242, 0]
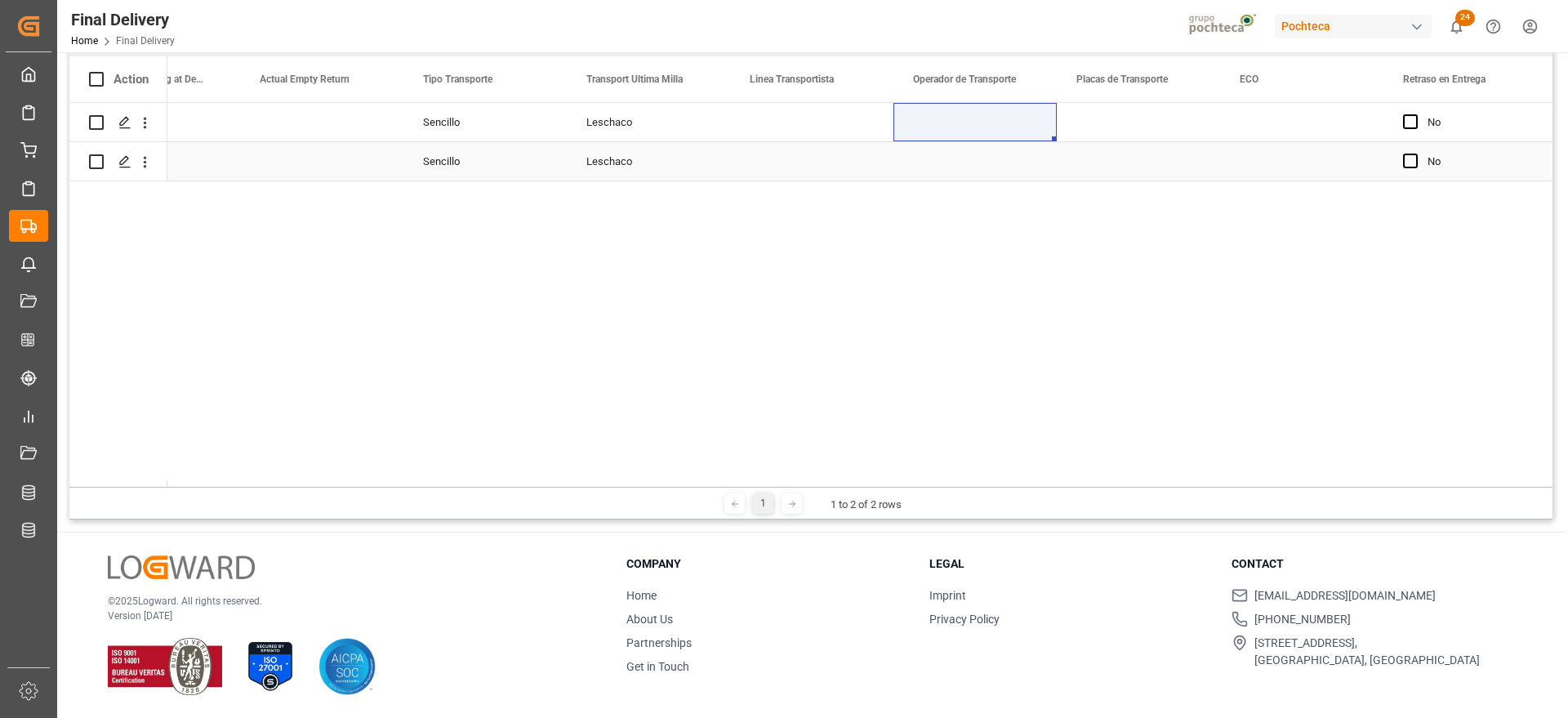
click at [817, 140] on div "Press SPACE to select this row." at bounding box center [811, 122] width 163 height 39
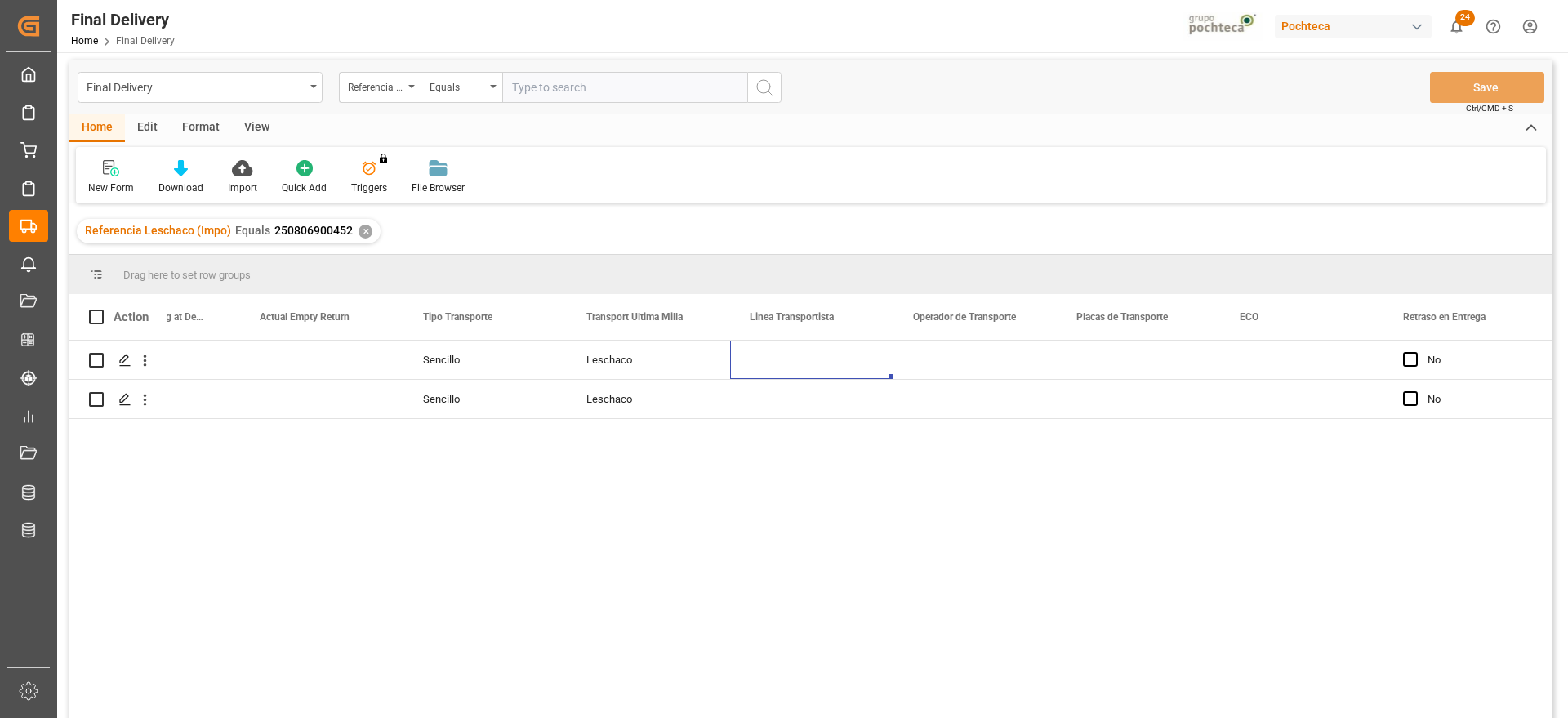
scroll to position [0, 0]
click at [567, 419] on div "Leschaco" at bounding box center [648, 402] width 163 height 39
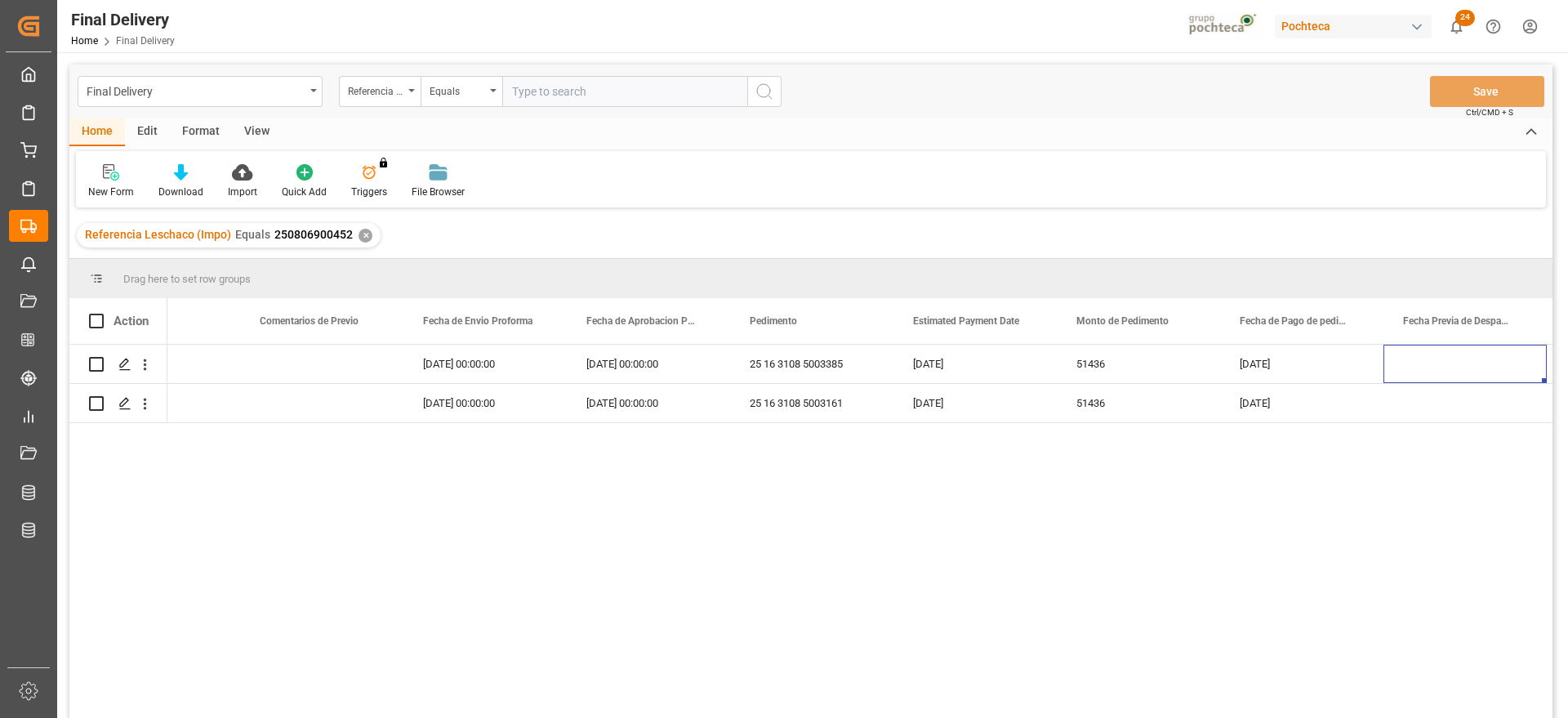
scroll to position [0, 3031]
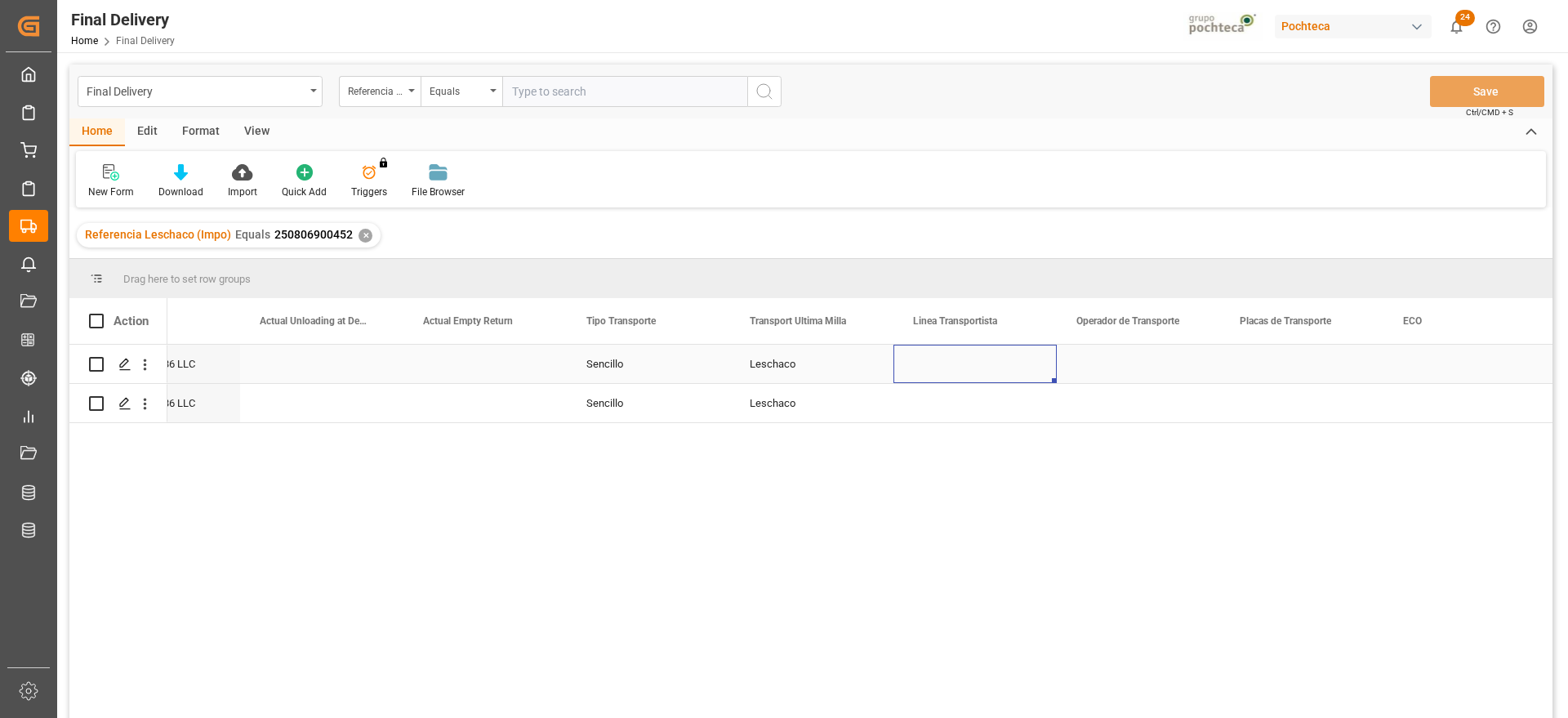
click at [997, 363] on div "Press SPACE to select this row." at bounding box center [974, 364] width 163 height 39
click at [1023, 366] on input "Press SPACE to select this row." at bounding box center [975, 373] width 138 height 31
click at [977, 372] on input "Press SPACE to select this row." at bounding box center [975, 373] width 138 height 31
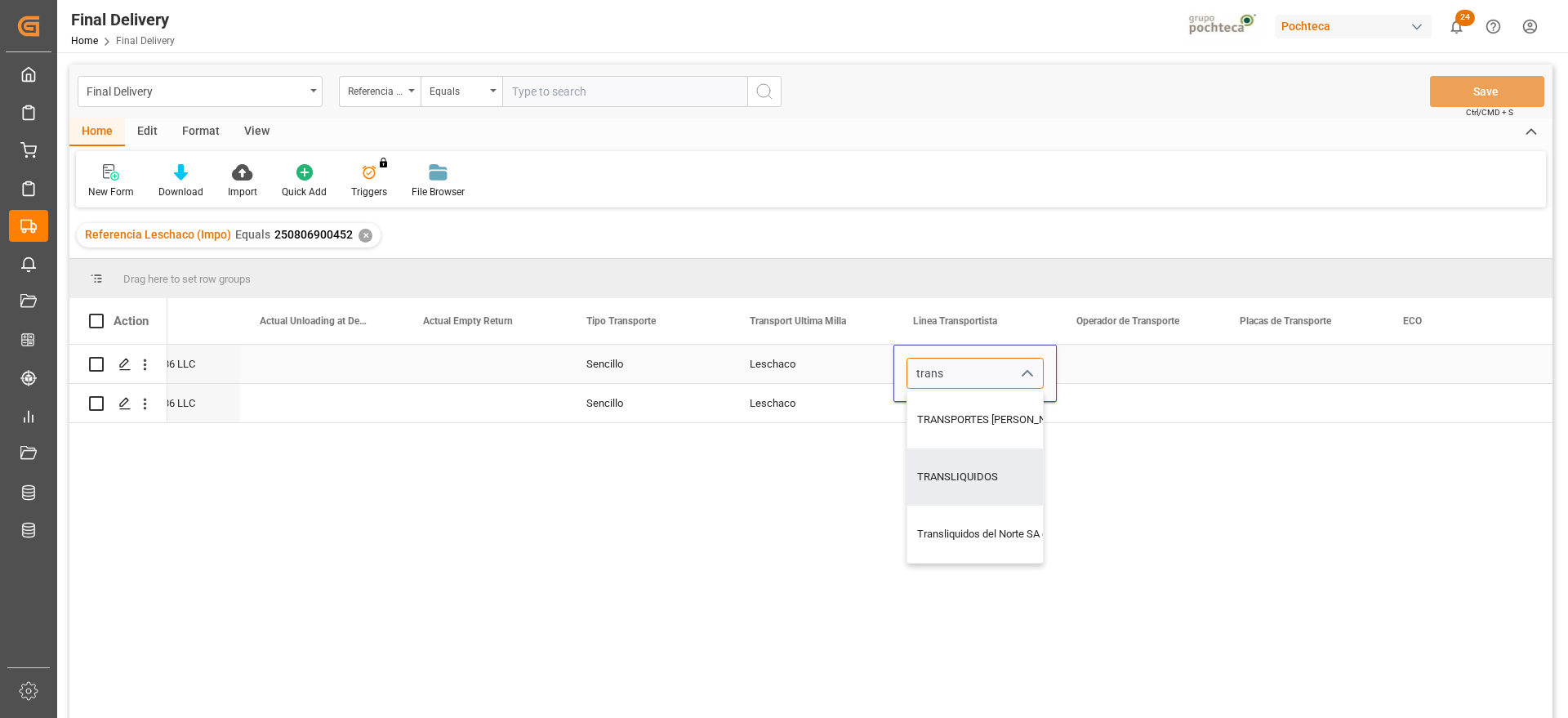
type input "TRANSLIQUIDOS"
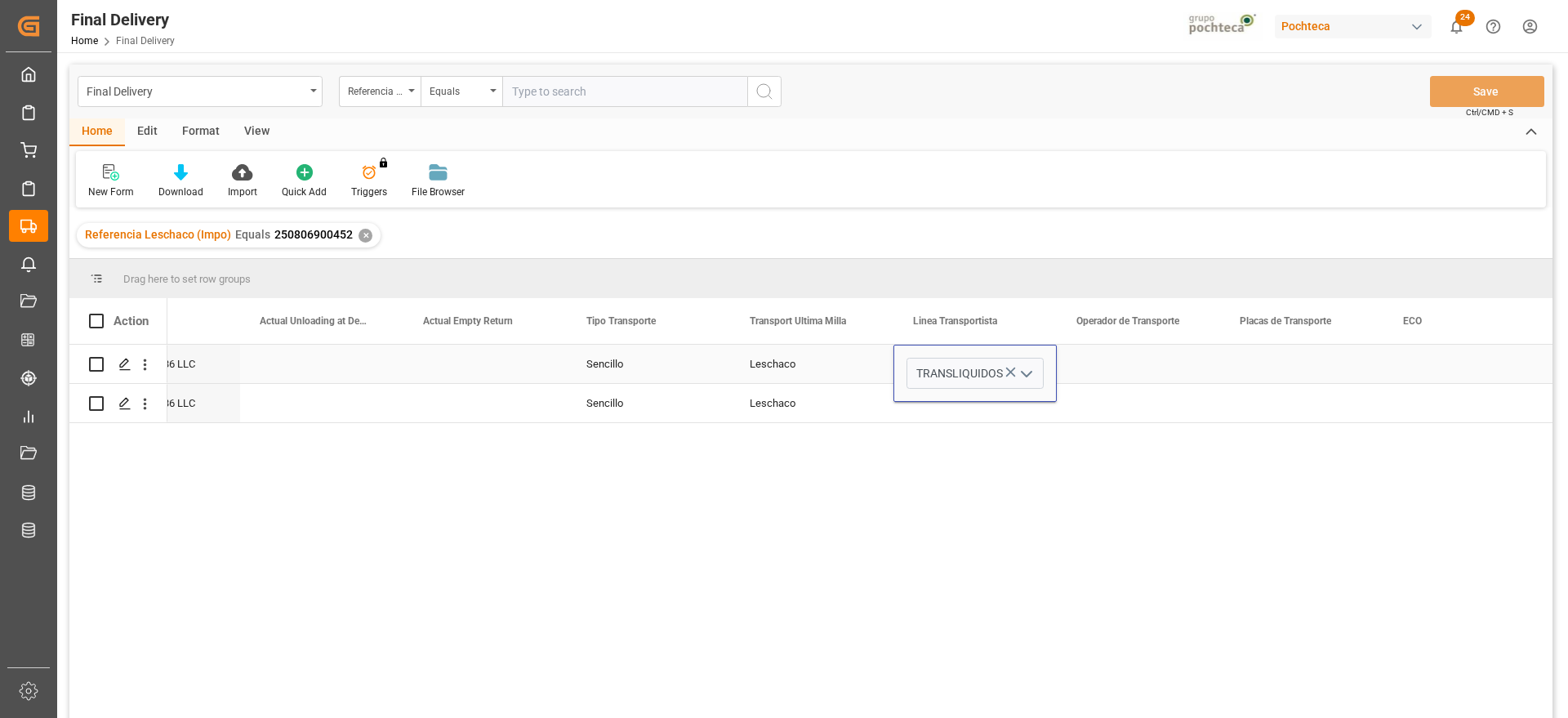
click at [1160, 345] on div "Press SPACE to select this row." at bounding box center [1138, 364] width 163 height 39
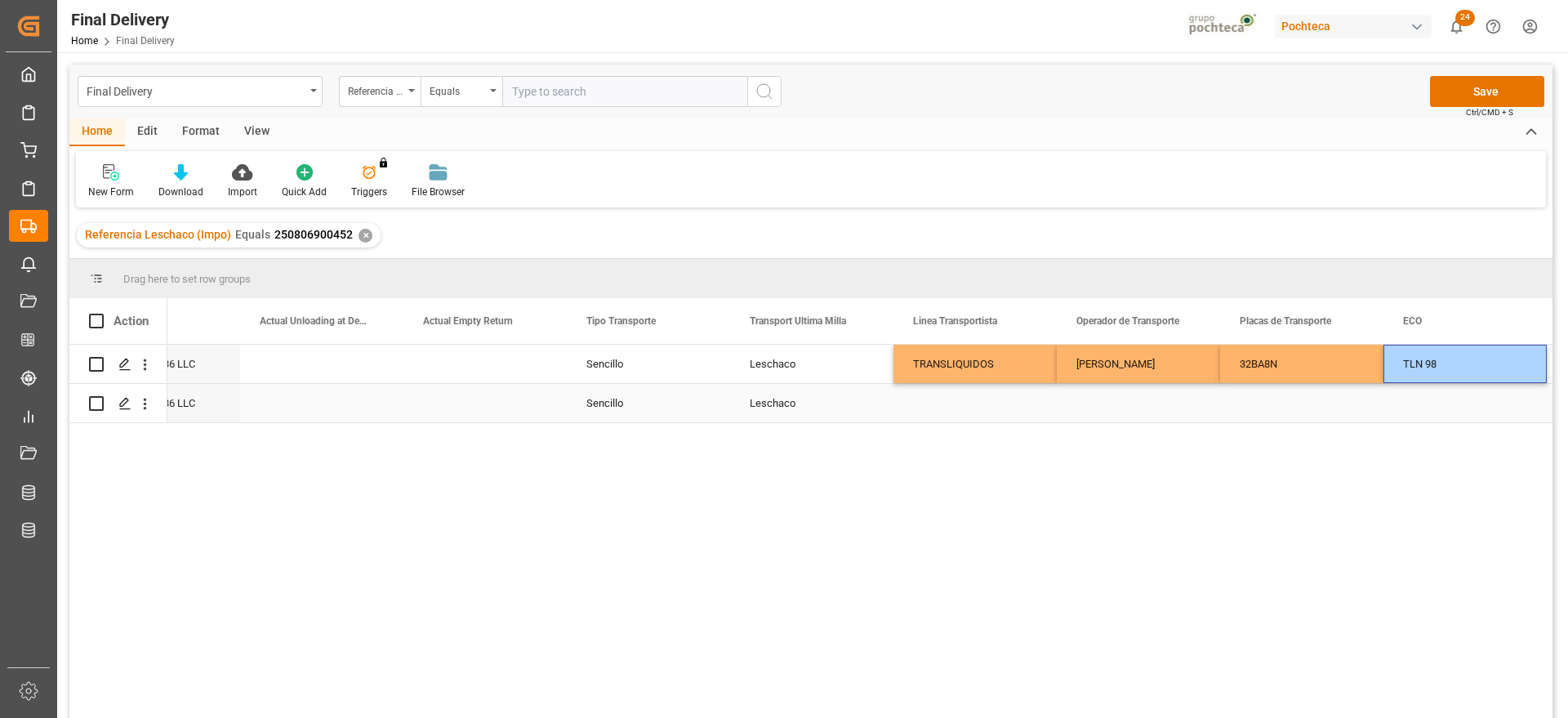
click at [1460, 402] on div "Press SPACE to select this row." at bounding box center [1464, 402] width 163 height 39
click at [1486, 93] on button "Save" at bounding box center [1487, 91] width 114 height 31
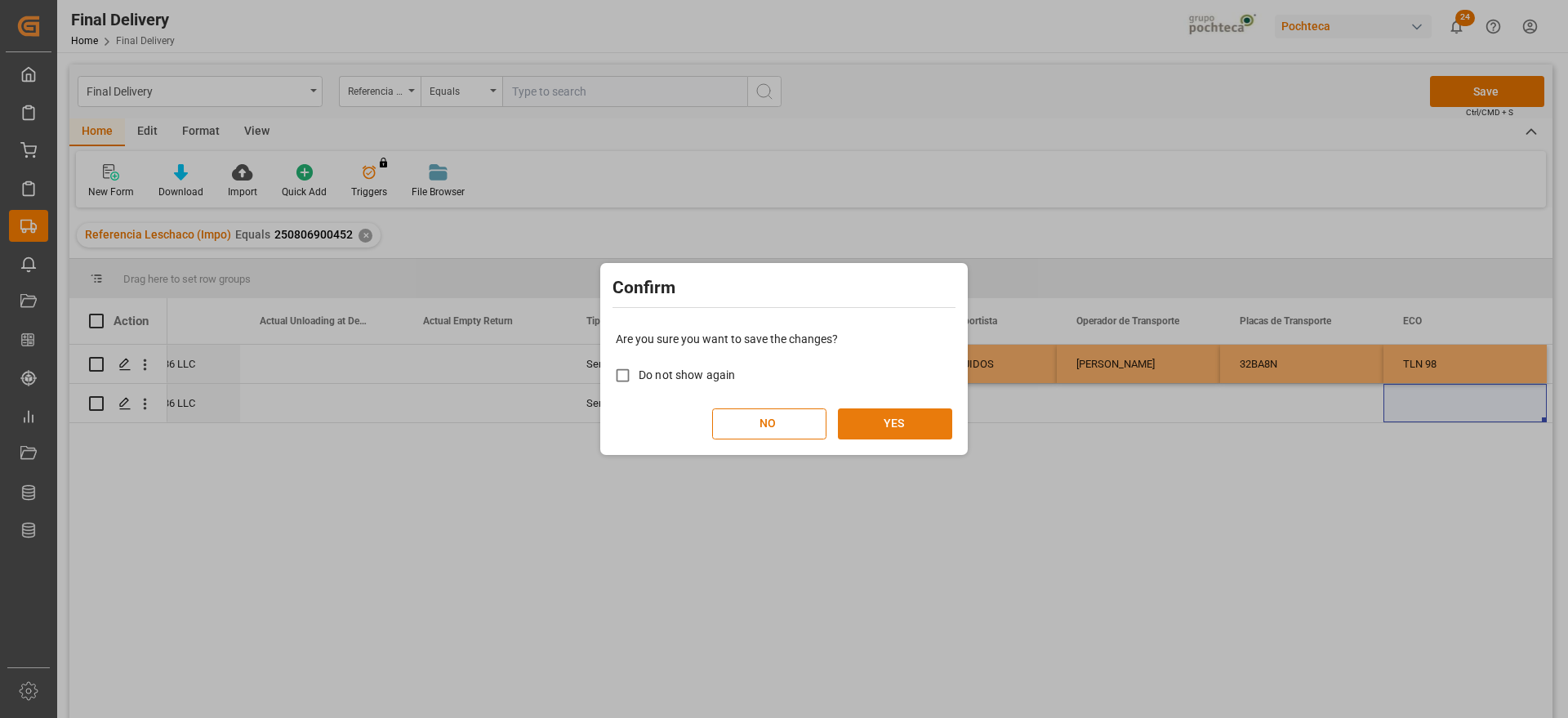
drag, startPoint x: 907, startPoint y: 406, endPoint x: 905, endPoint y: 420, distance: 14.1
click at [906, 409] on div "Are you sure you want to save the changes? Do not show again NO YES" at bounding box center [783, 385] width 359 height 132
click at [905, 420] on button "YES" at bounding box center [894, 423] width 114 height 31
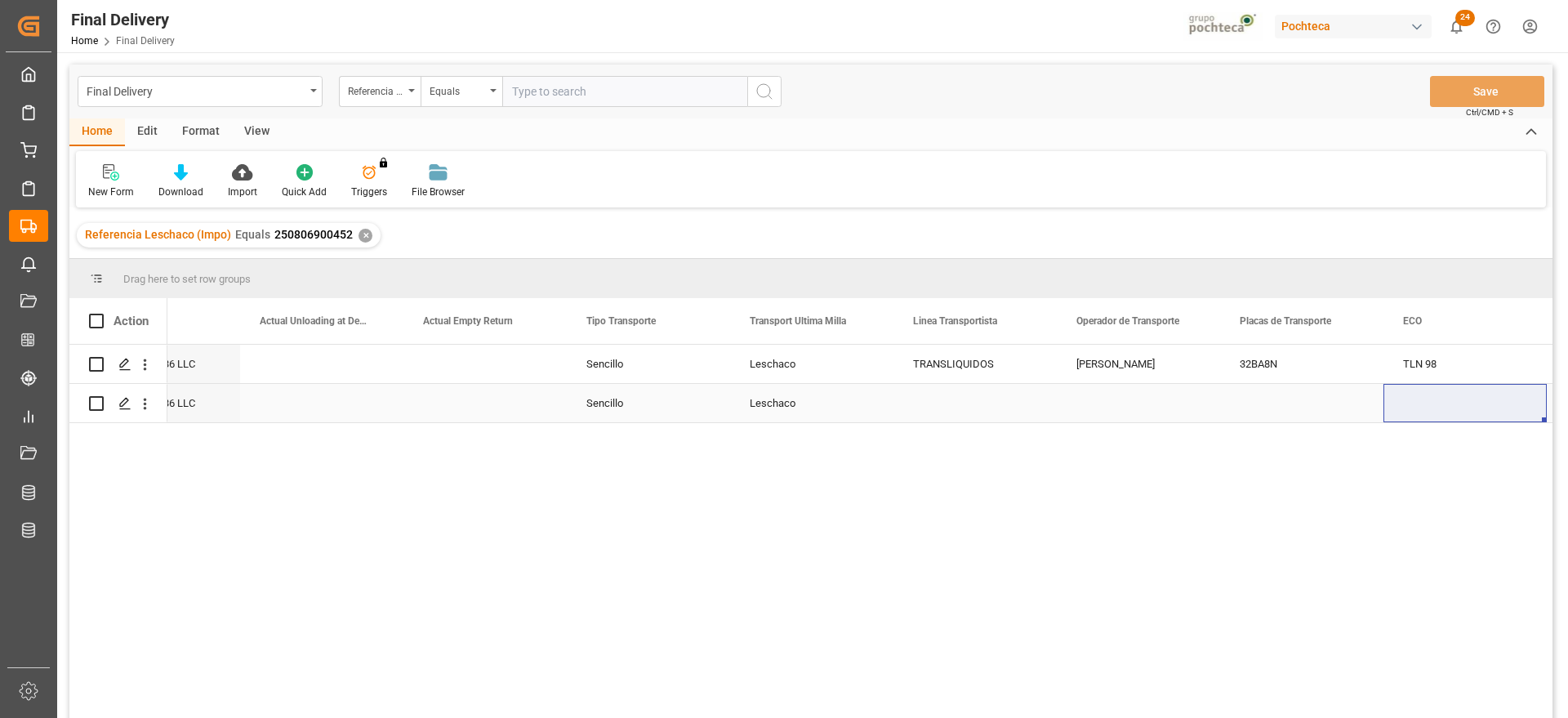
click at [438, 408] on div "Press SPACE to select this row." at bounding box center [484, 402] width 163 height 39
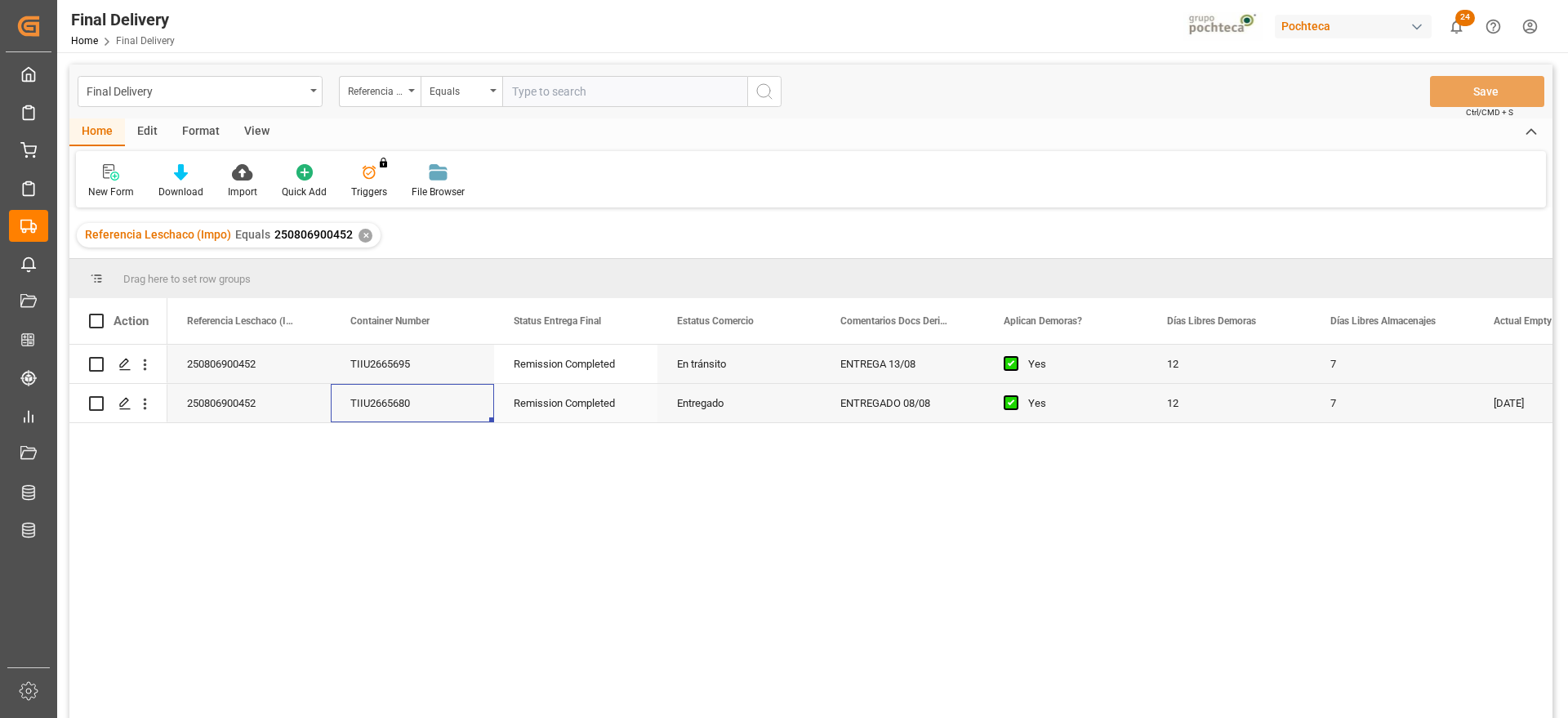
click at [1252, 413] on div "12" at bounding box center [1229, 402] width 163 height 39
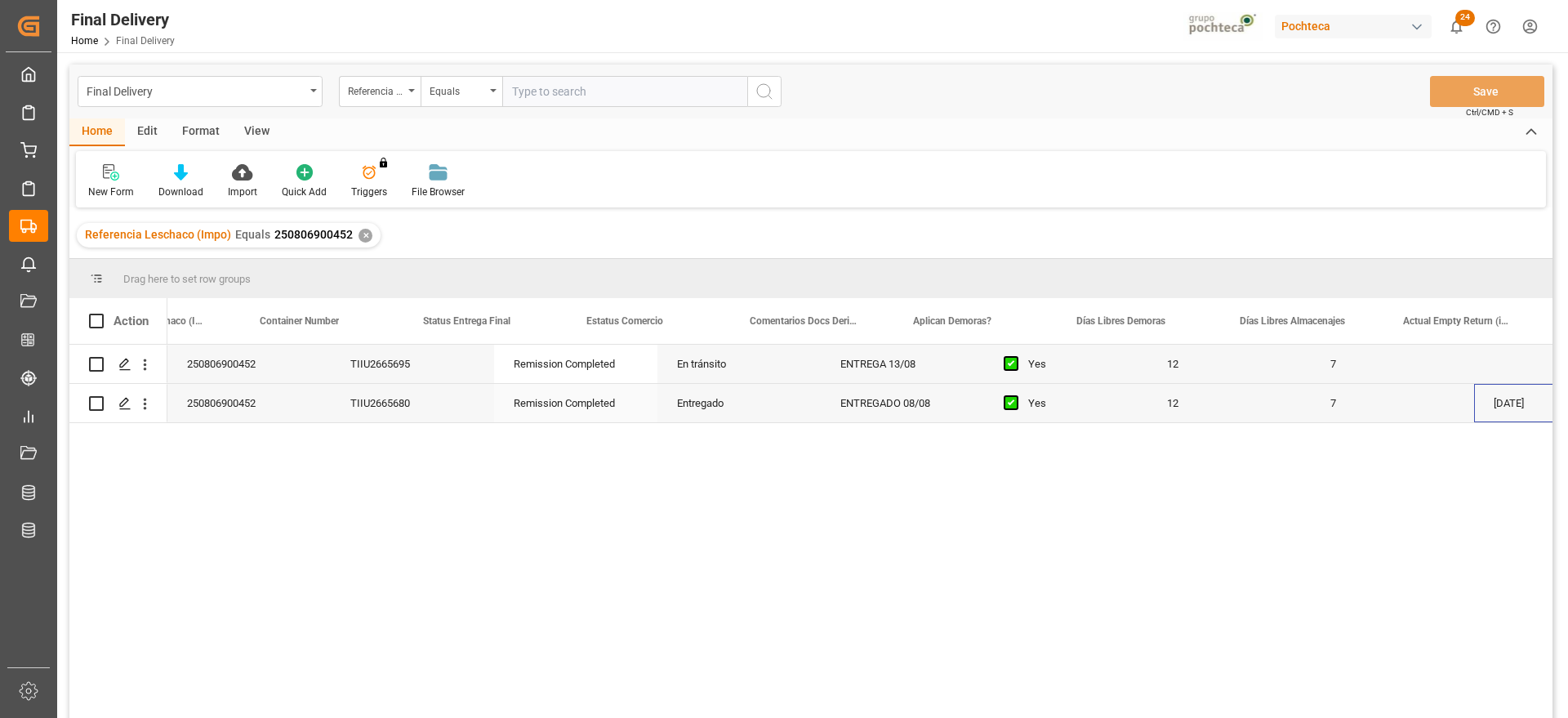
scroll to position [0, 580]
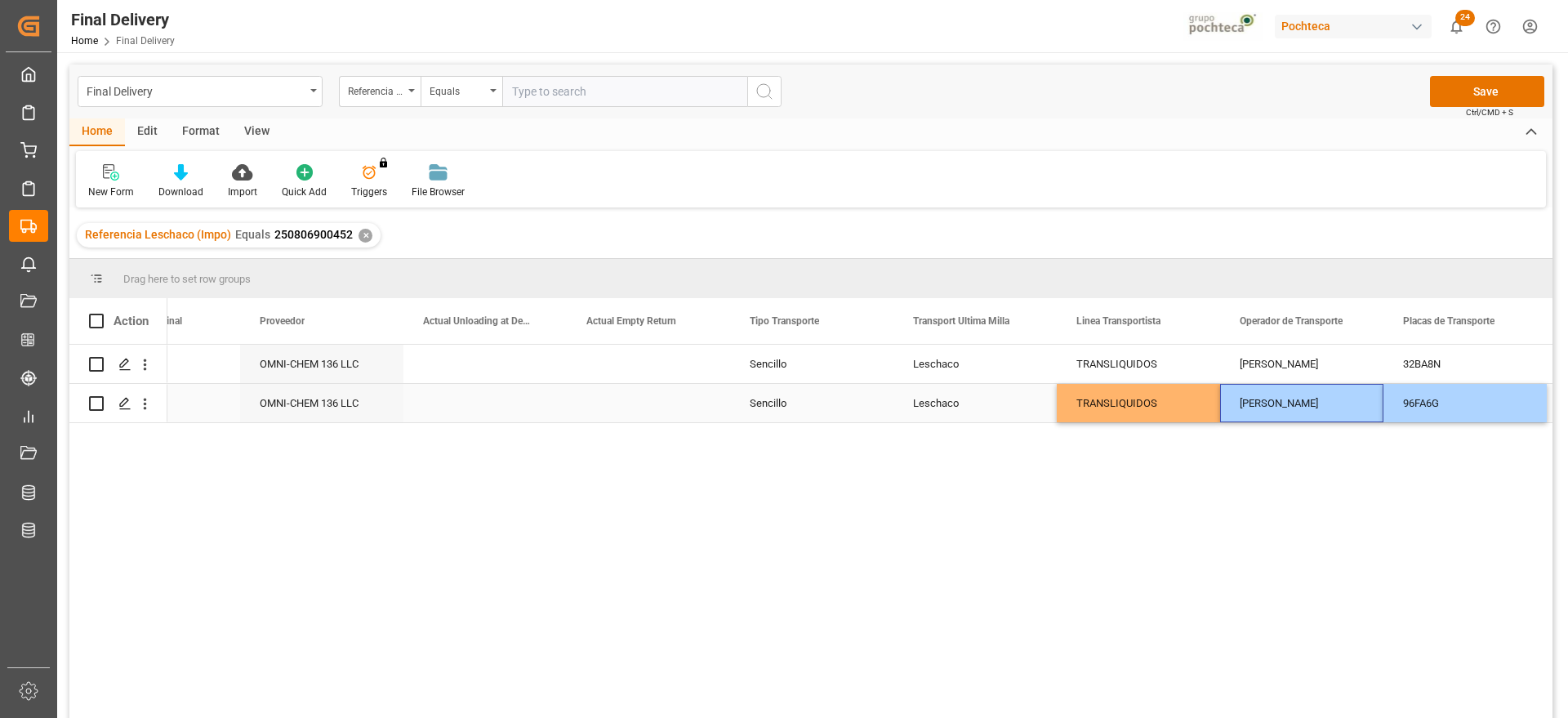
click at [1487, 403] on div "96FA6G" at bounding box center [1464, 402] width 163 height 39
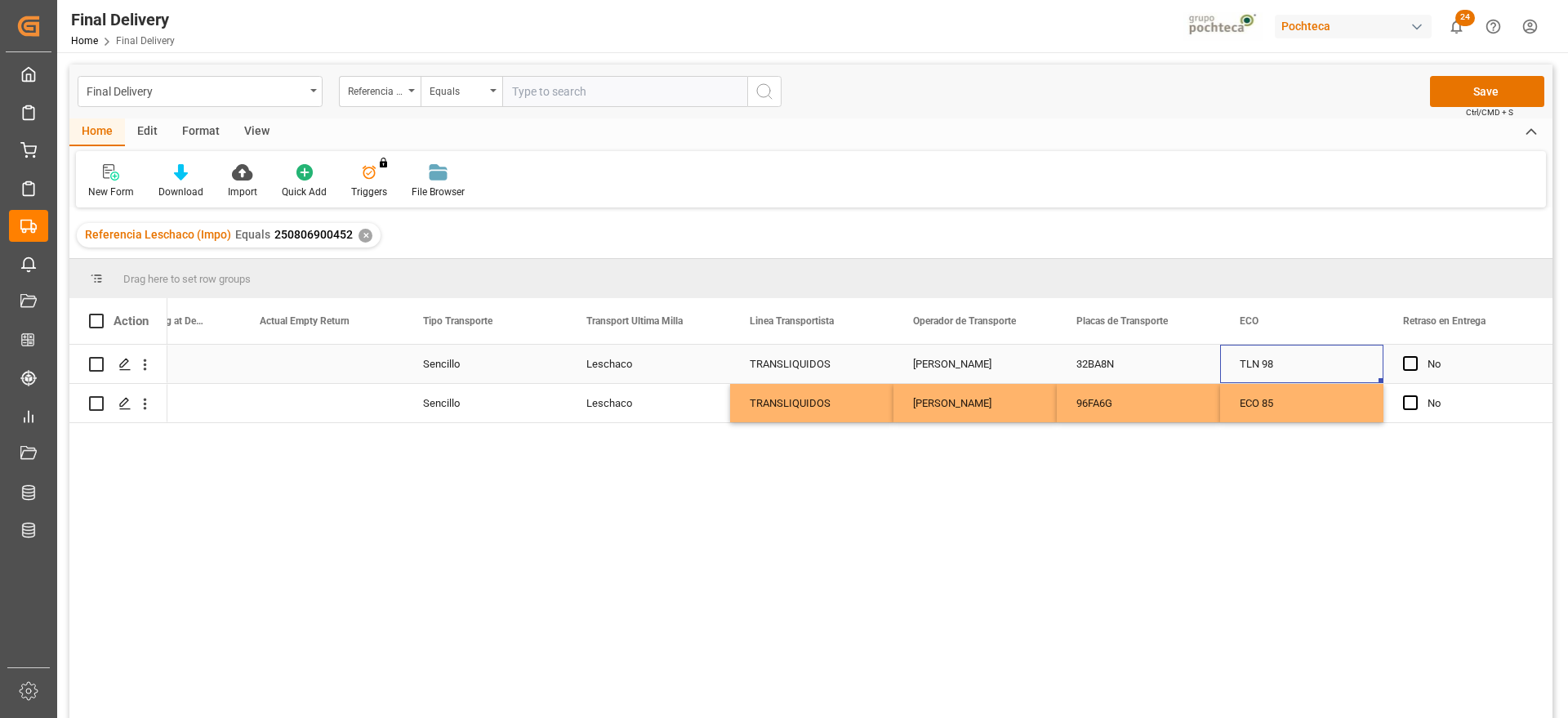
click at [1374, 371] on div "TLN 98" at bounding box center [1301, 364] width 163 height 39
click at [1478, 89] on button "Save" at bounding box center [1487, 91] width 114 height 31
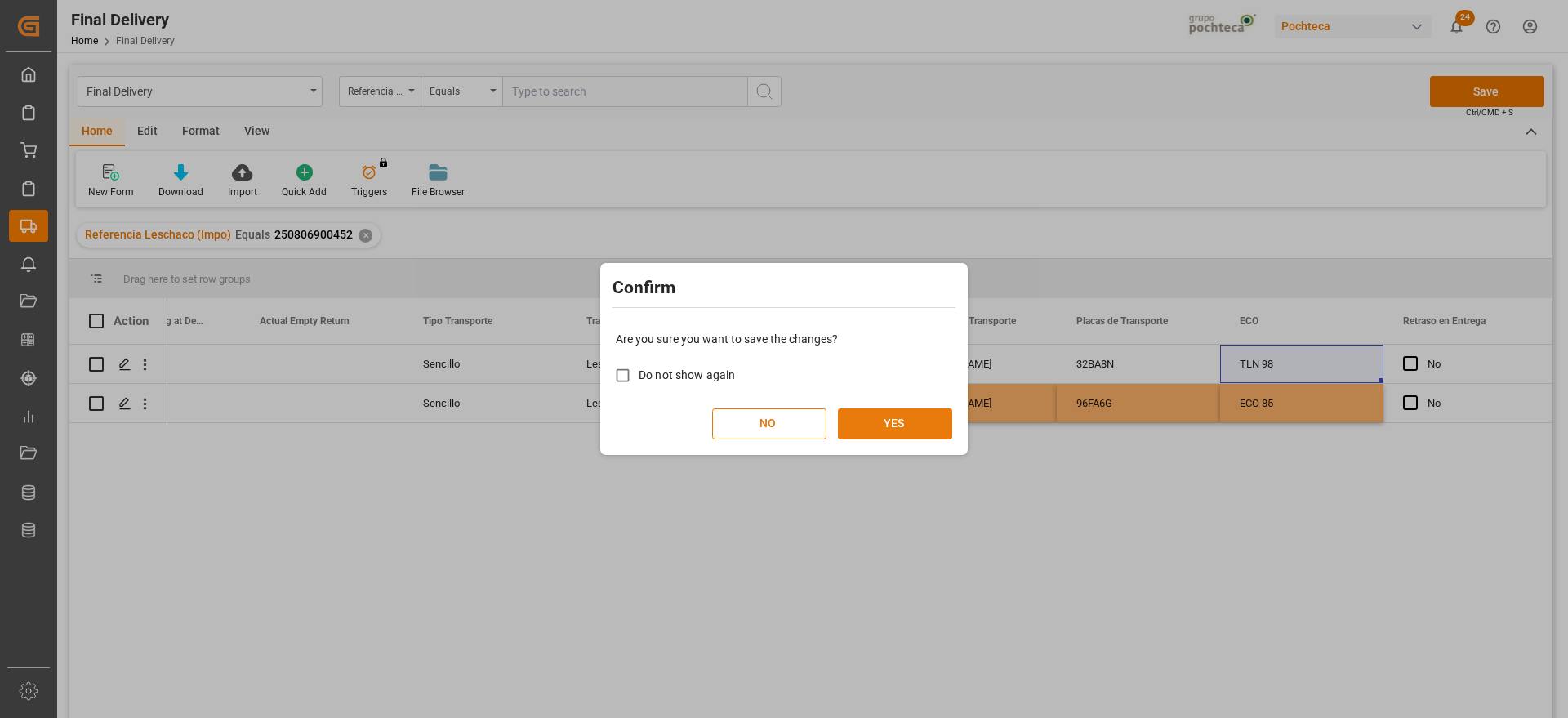
click at [934, 416] on button "YES" at bounding box center [894, 423] width 114 height 31
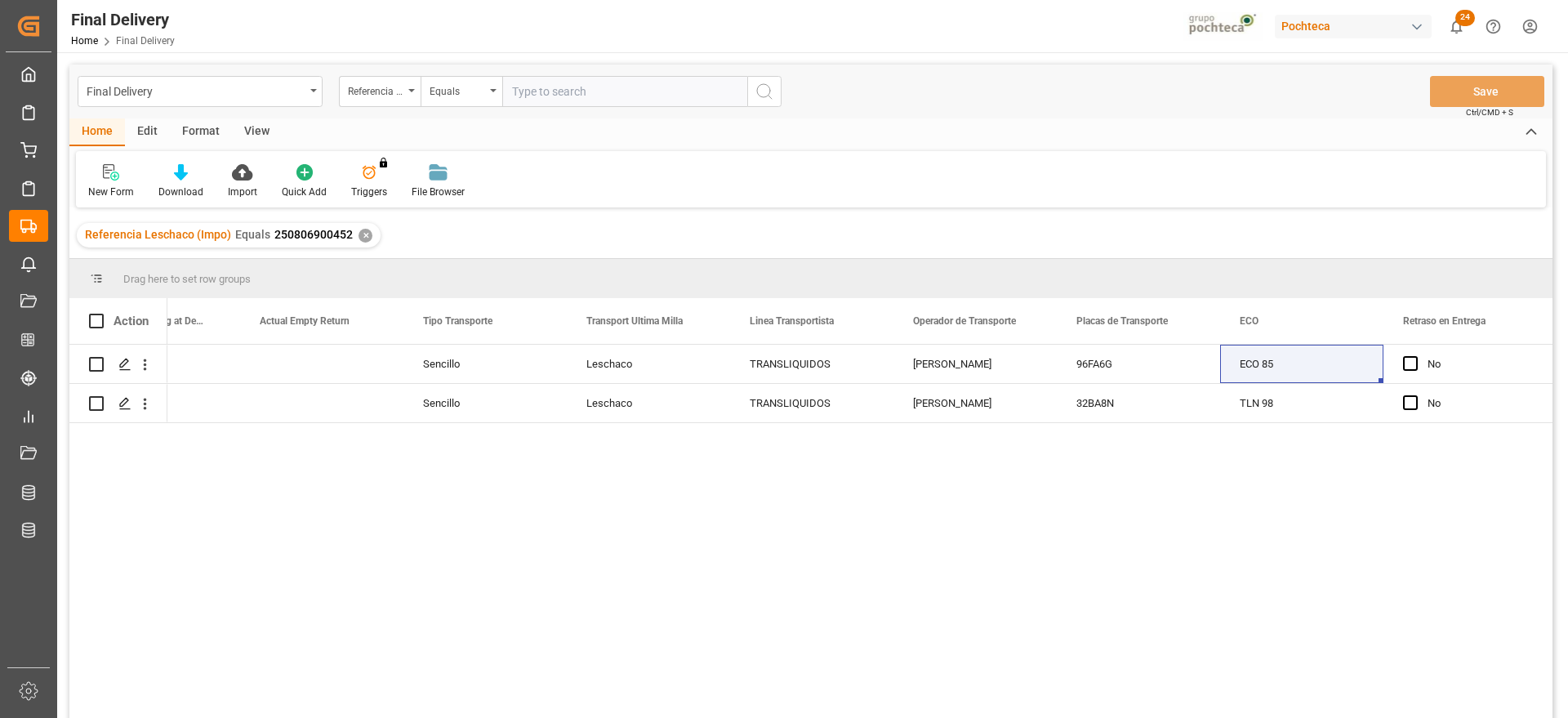
click at [356, 243] on div "Referencia Leschaco (Impo) Equals 250806900452 ✕" at bounding box center [228, 236] width 303 height 24
click at [359, 234] on div "✕" at bounding box center [366, 236] width 14 height 14
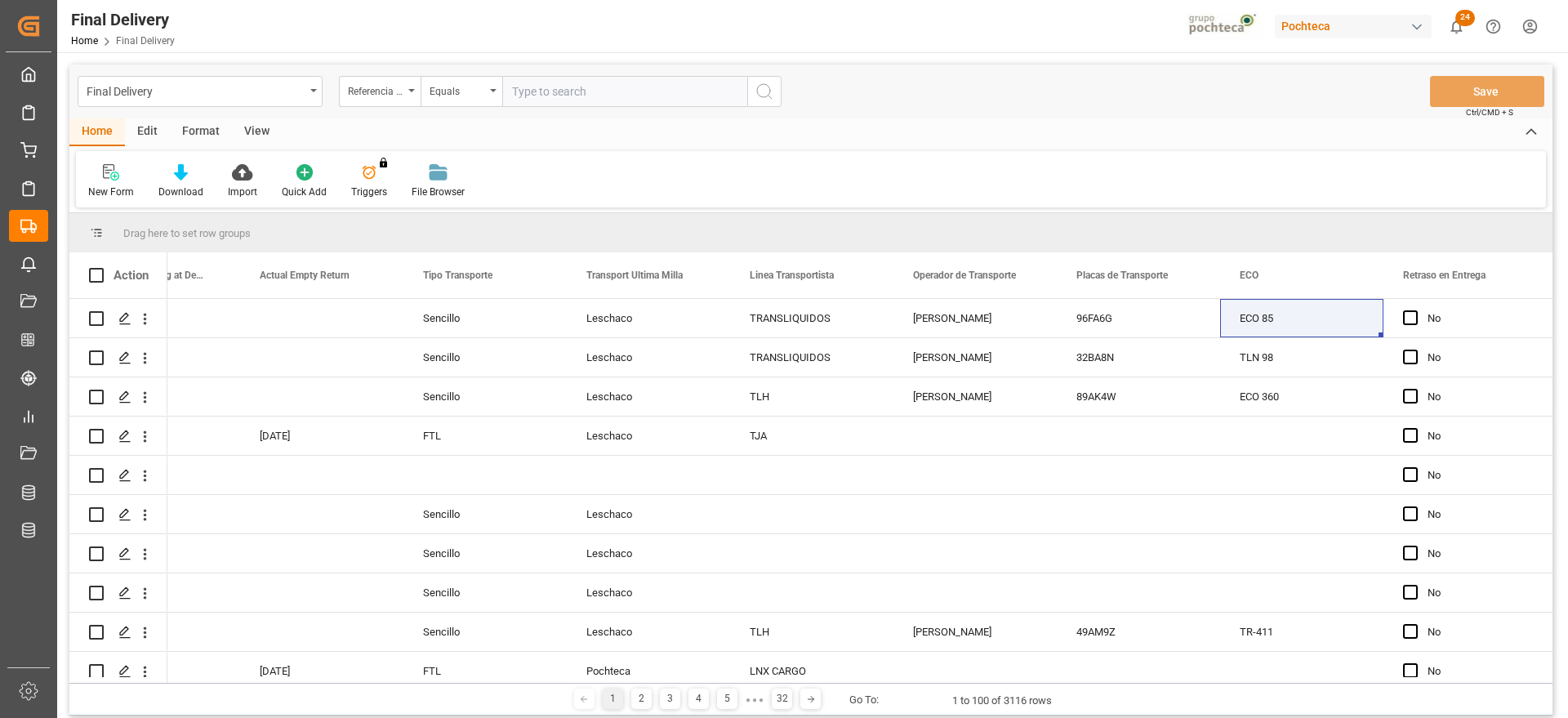
click at [547, 103] on input "text" at bounding box center [625, 91] width 245 height 31
paste input "250806900608"
type input "250806900608"
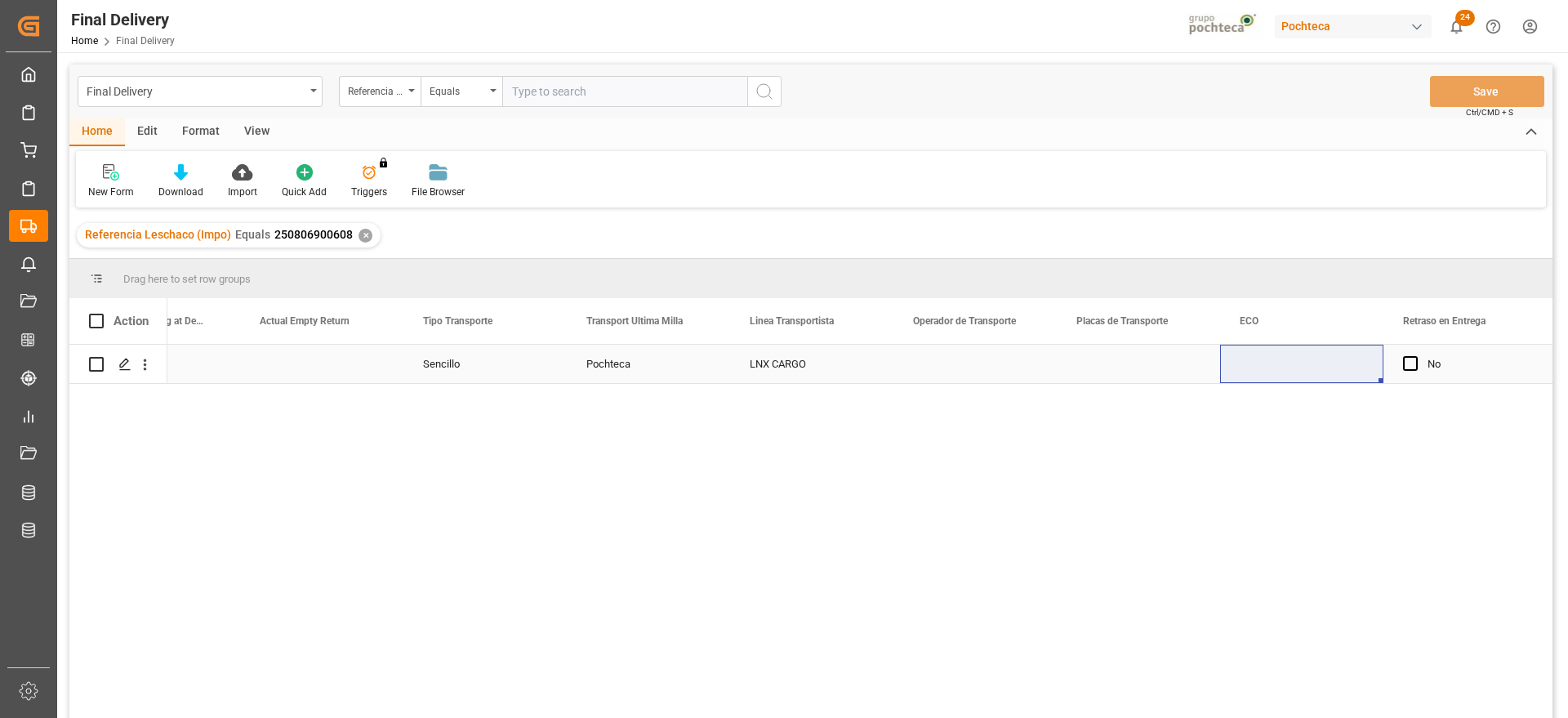
click at [889, 362] on div "LNX CARGO" at bounding box center [811, 364] width 163 height 39
click at [978, 359] on div "Press SPACE to select this row." at bounding box center [974, 364] width 163 height 39
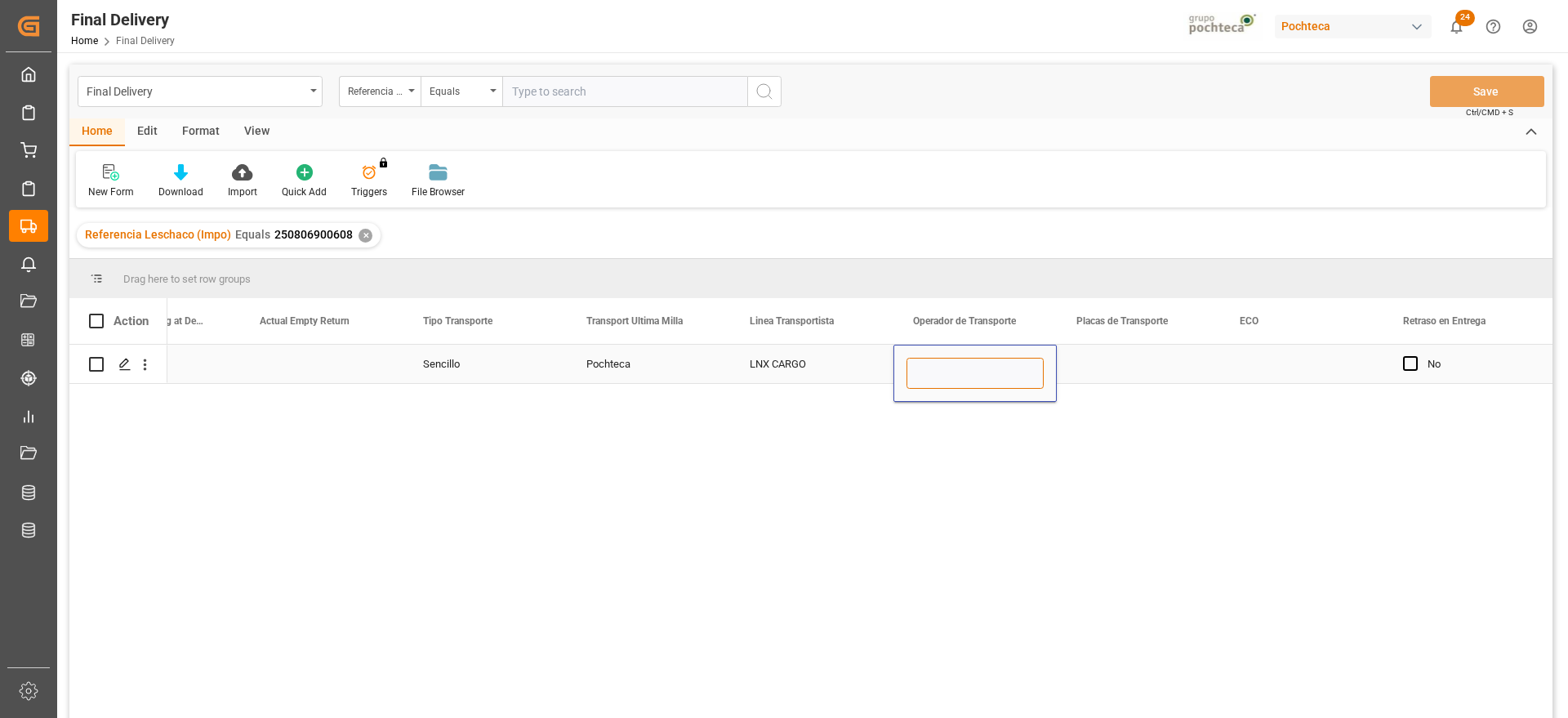
click at [978, 359] on input "Press SPACE to select this row." at bounding box center [975, 373] width 138 height 31
type input "s"
type input "SIN INFORMACION"
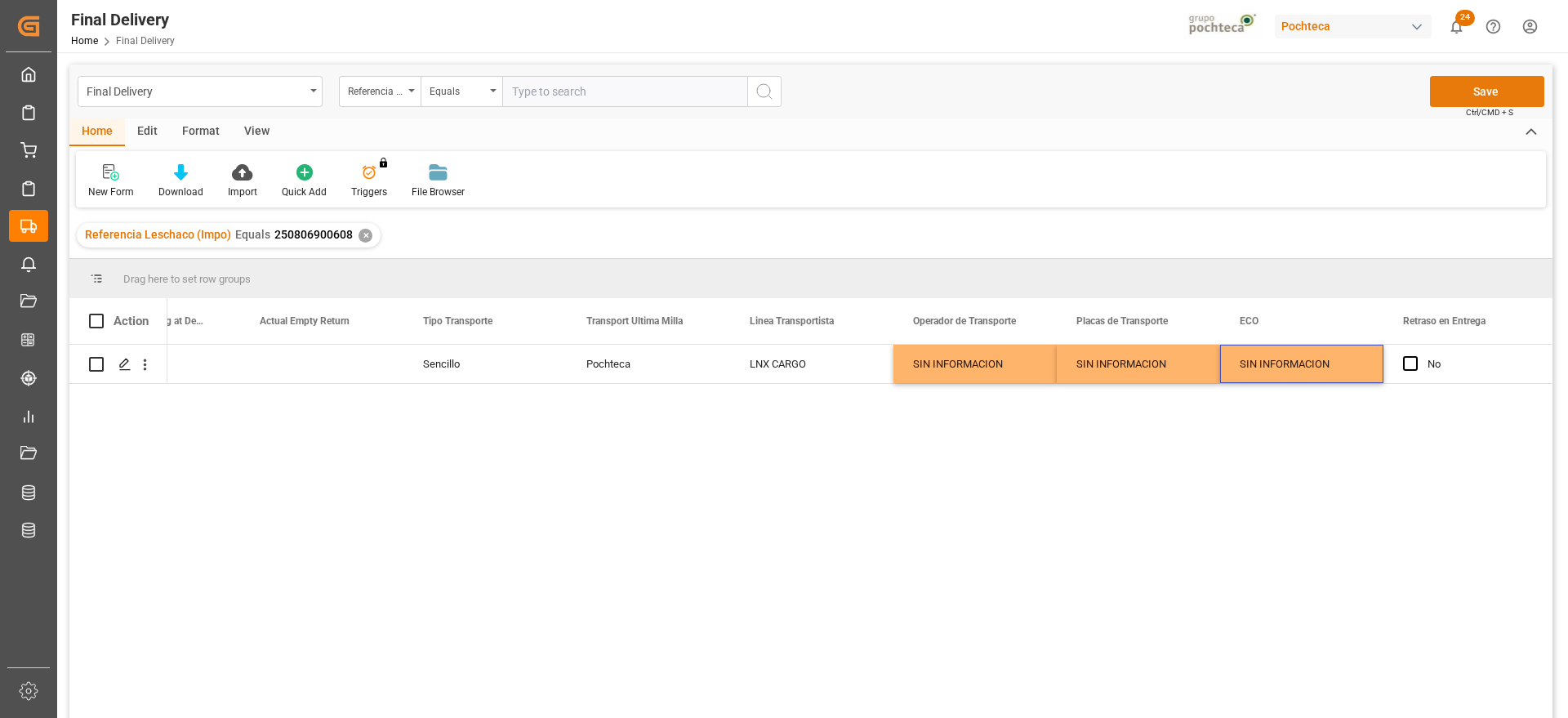
click at [1516, 83] on button "Save" at bounding box center [1487, 91] width 114 height 31
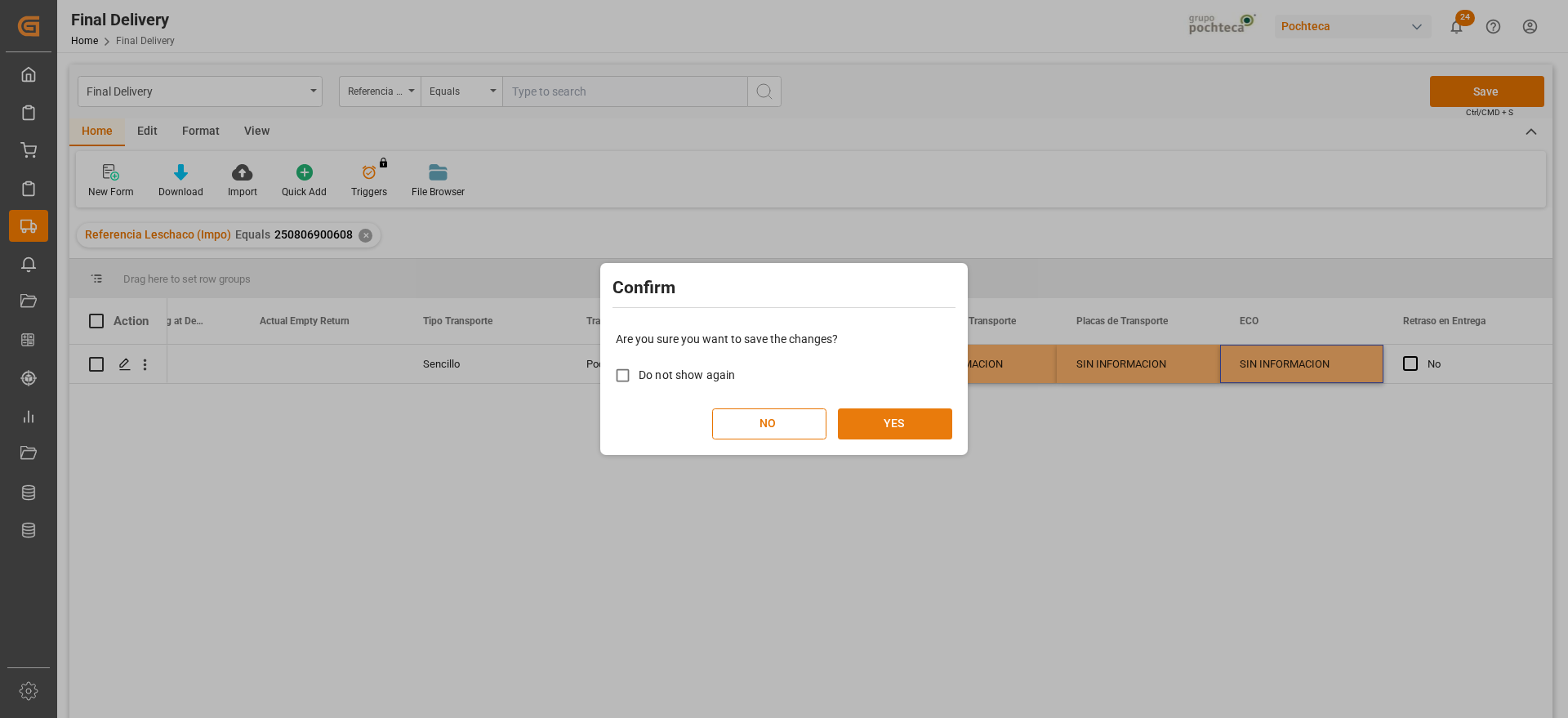
click at [919, 427] on button "YES" at bounding box center [894, 423] width 114 height 31
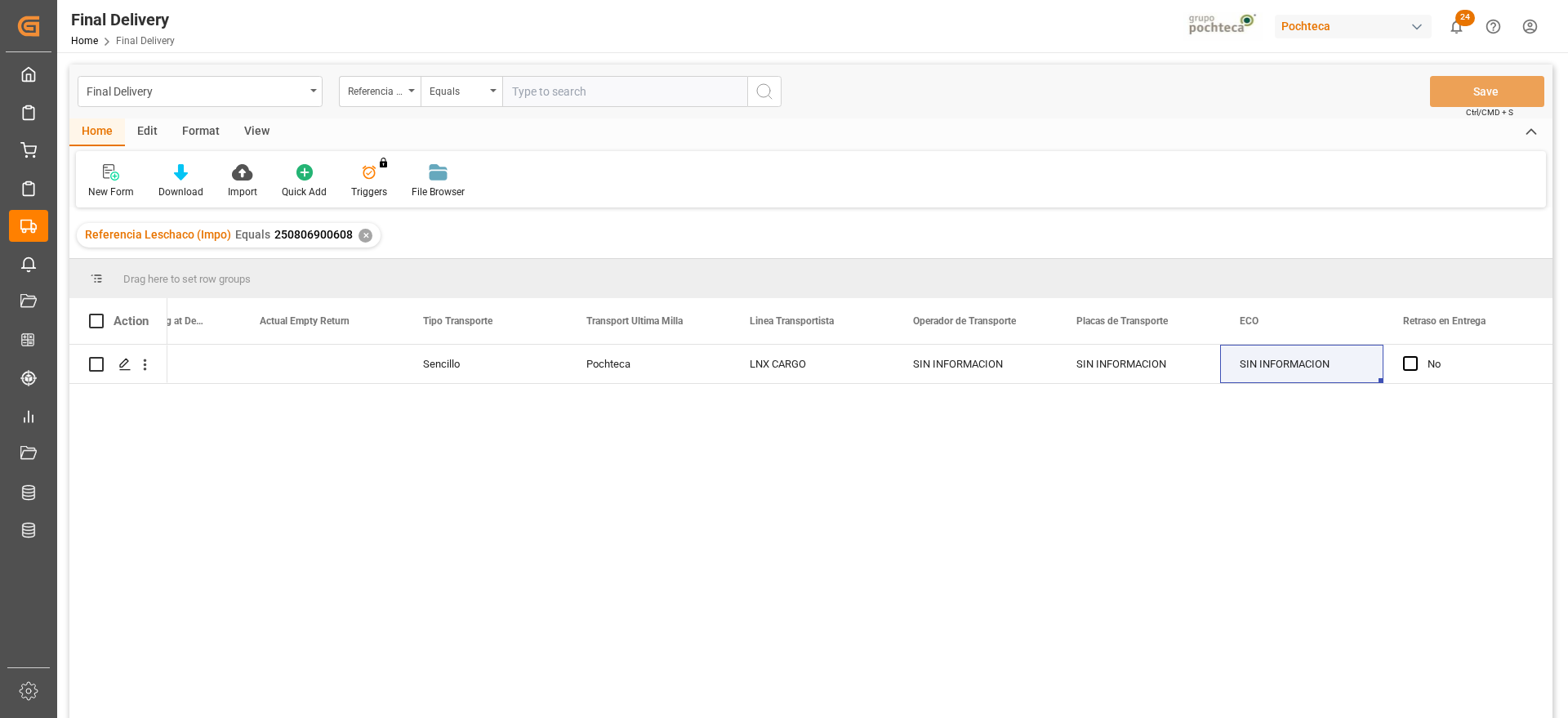
click at [359, 232] on div "✕" at bounding box center [366, 236] width 14 height 14
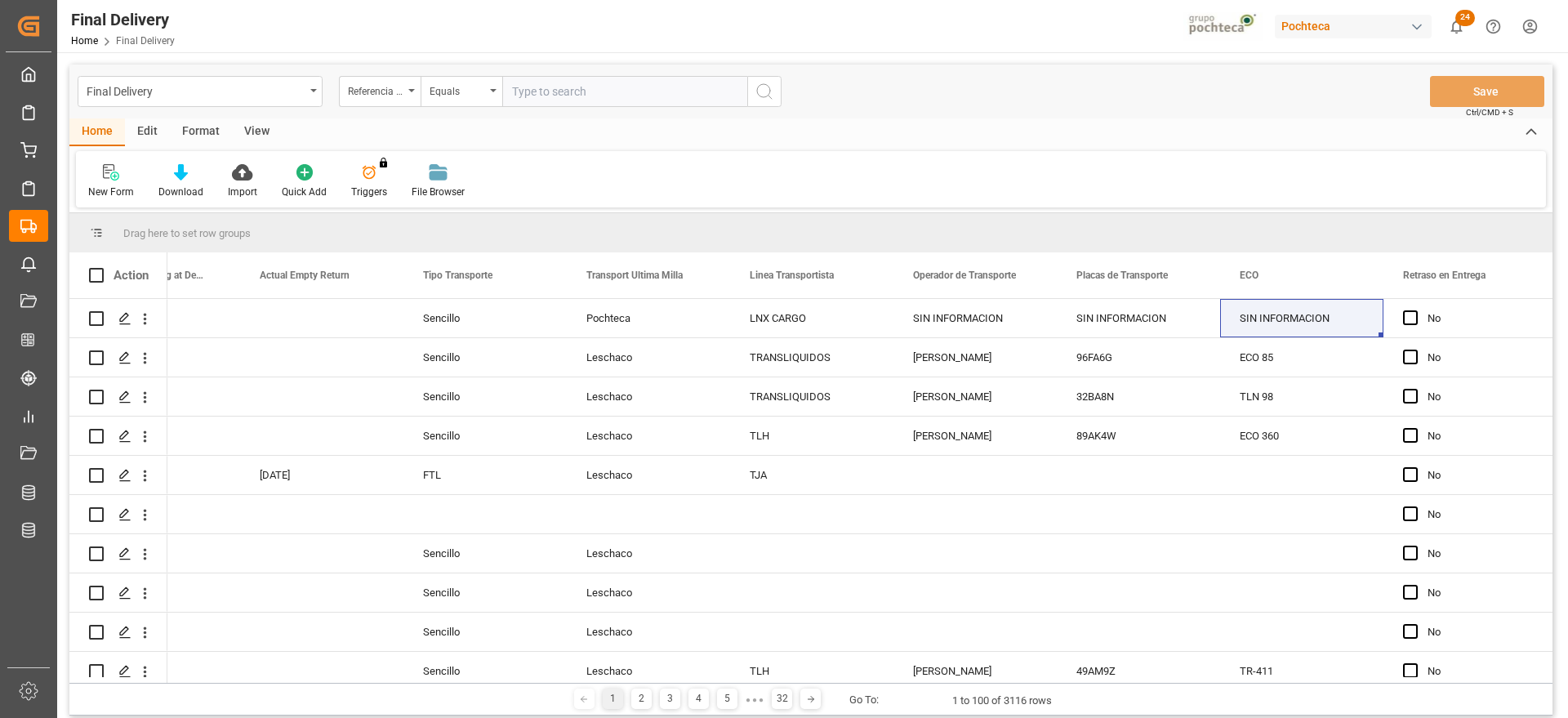
click at [599, 95] on input "text" at bounding box center [625, 91] width 245 height 31
paste input "250806900036"
type input "250806900036"
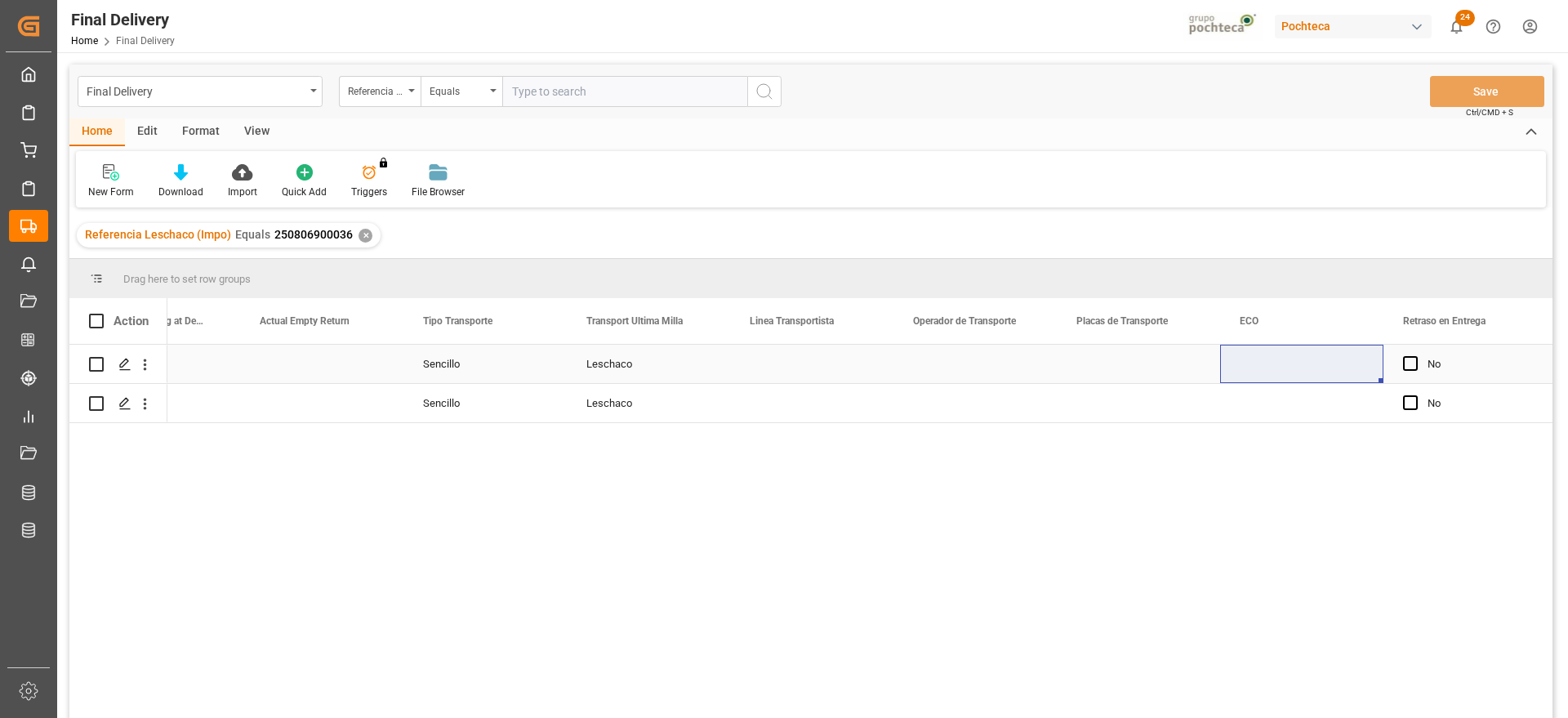
click at [649, 369] on div "Leschaco" at bounding box center [648, 364] width 163 height 39
click at [849, 365] on div "Press SPACE to select this row." at bounding box center [811, 364] width 163 height 39
click at [849, 365] on input "Press SPACE to select this row." at bounding box center [812, 373] width 138 height 31
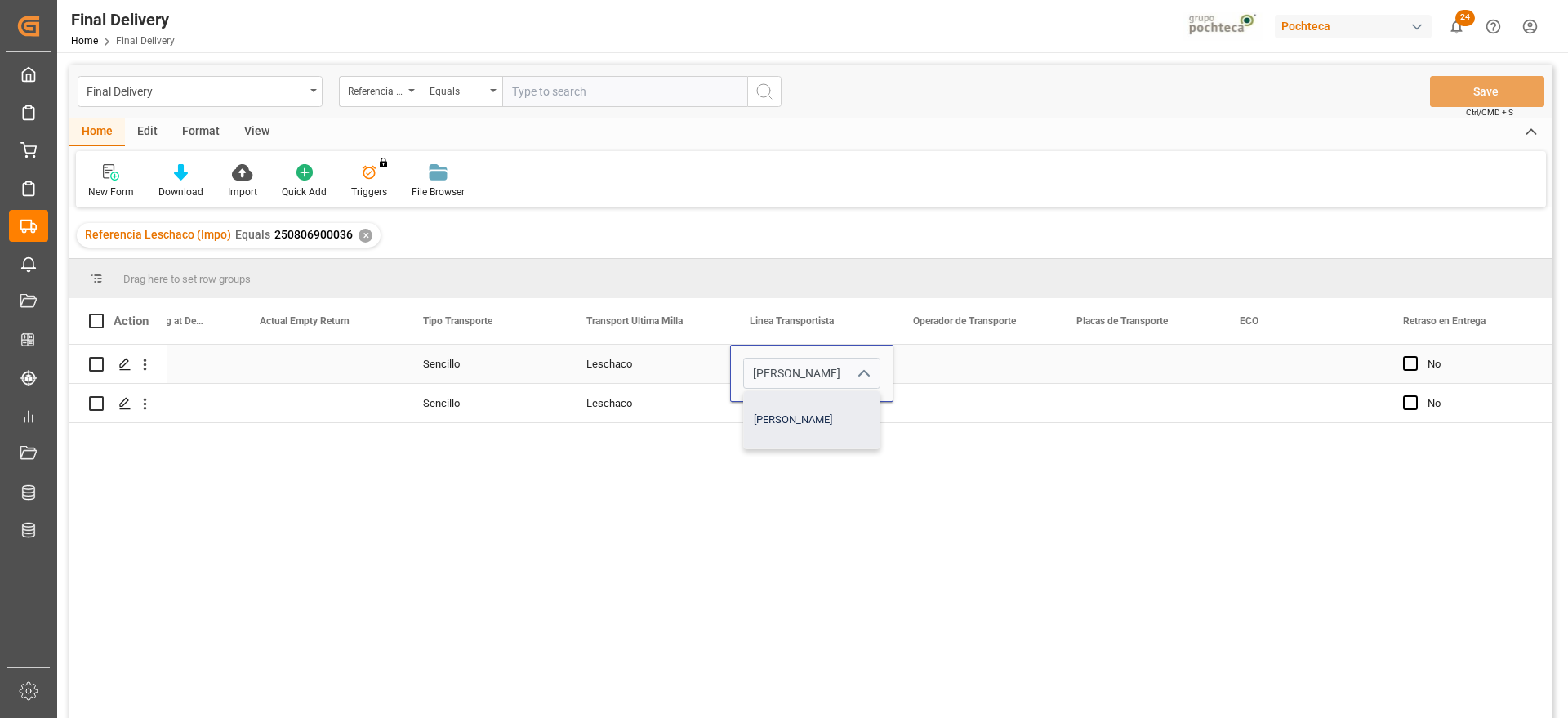
click at [817, 418] on div "[PERSON_NAME]" at bounding box center [812, 419] width 136 height 57
type input "[PERSON_NAME]"
click at [952, 359] on div "Press SPACE to select this row." at bounding box center [974, 364] width 163 height 39
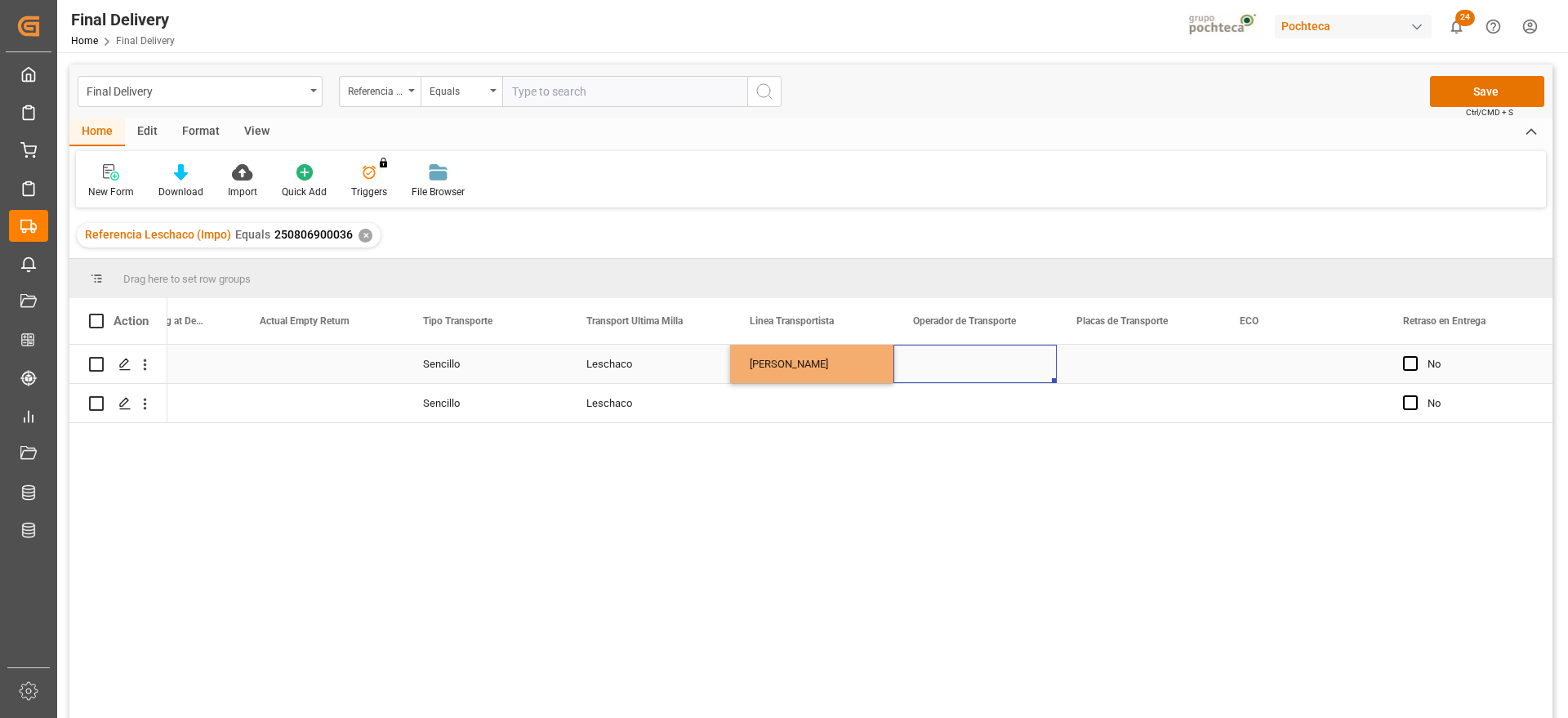
click at [807, 366] on div "[PERSON_NAME]" at bounding box center [811, 364] width 163 height 39
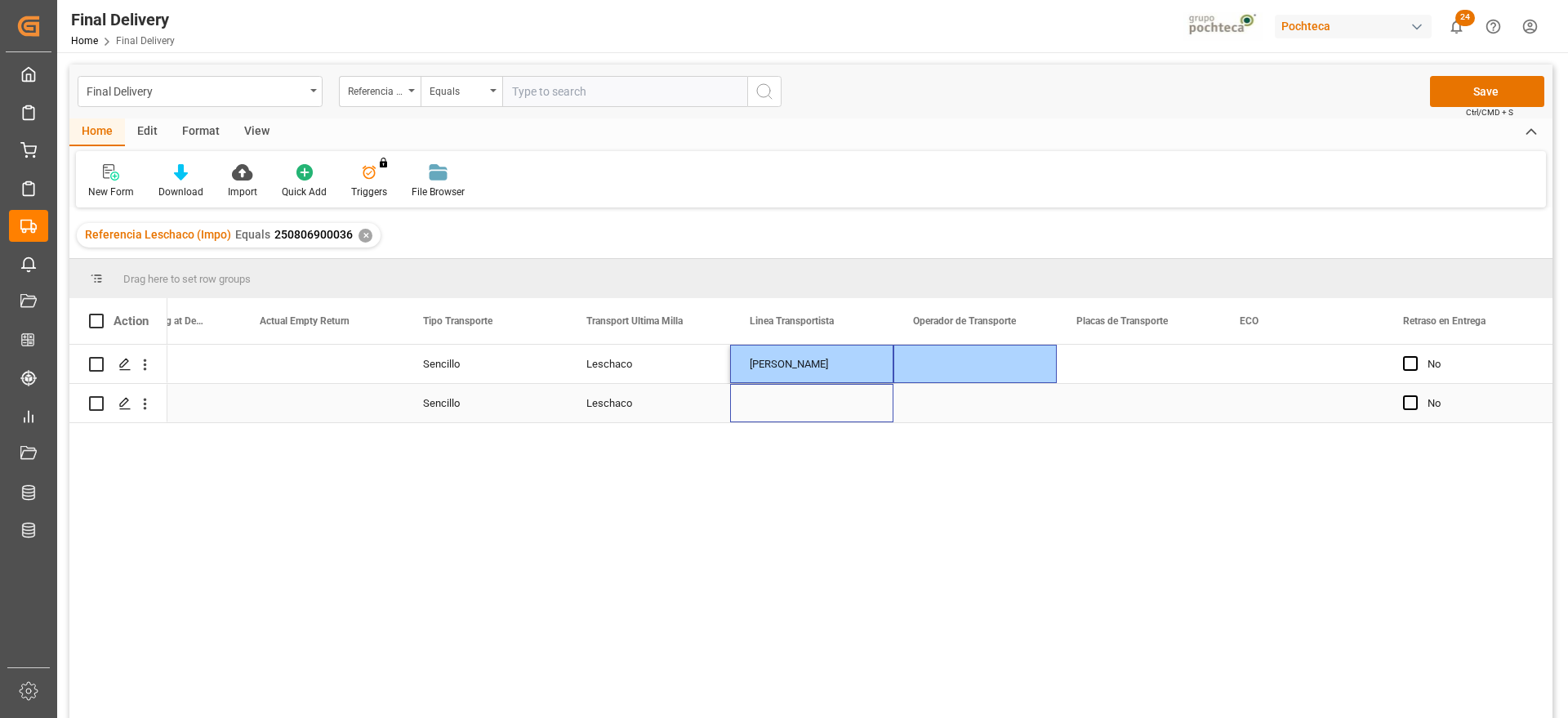
click at [814, 391] on div "Press SPACE to select this row." at bounding box center [811, 402] width 163 height 39
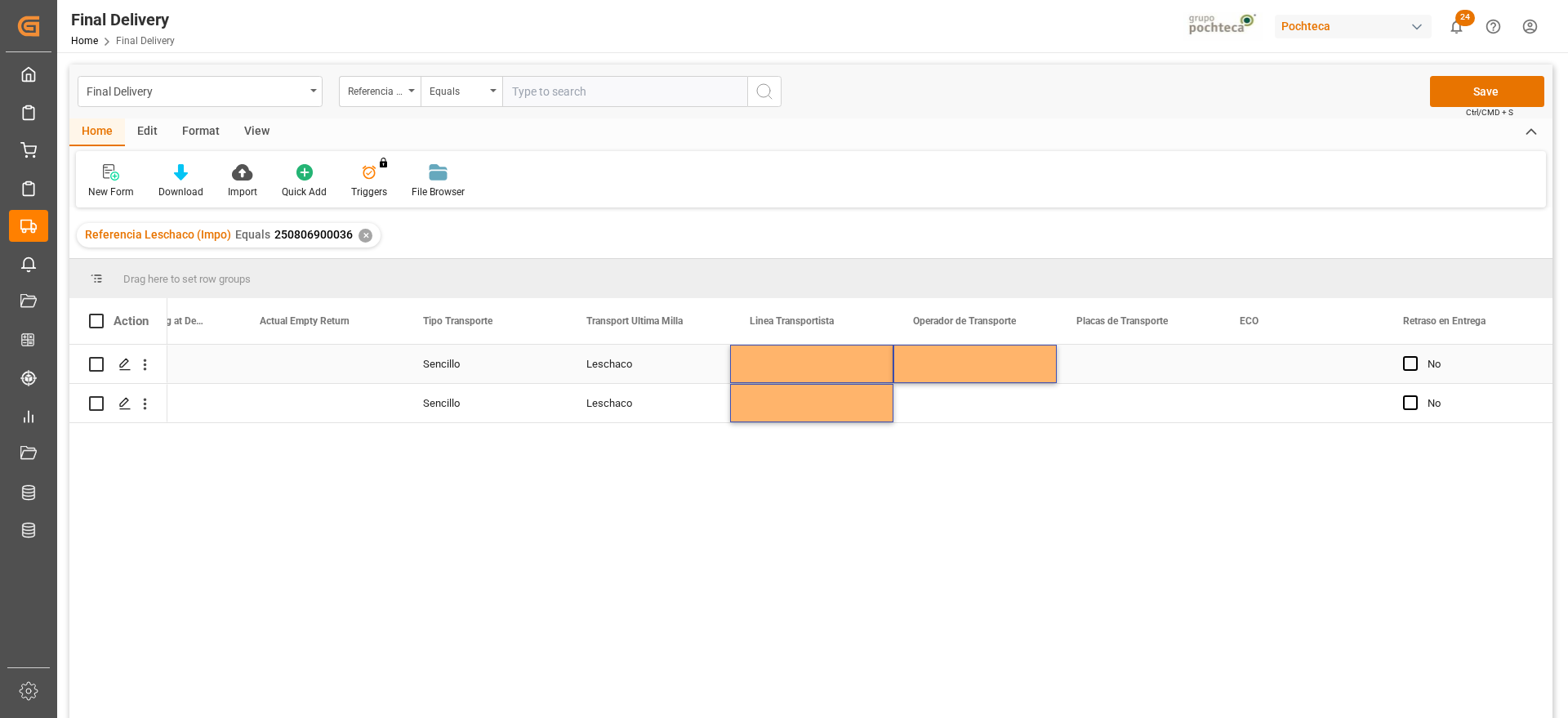
click at [824, 361] on div "Press SPACE to select this row." at bounding box center [811, 364] width 163 height 39
click at [814, 361] on div "Press SPACE to select this row." at bounding box center [811, 364] width 163 height 39
click at [814, 361] on input "Press SPACE to select this row." at bounding box center [812, 373] width 138 height 31
type input "[PERSON_NAME]"
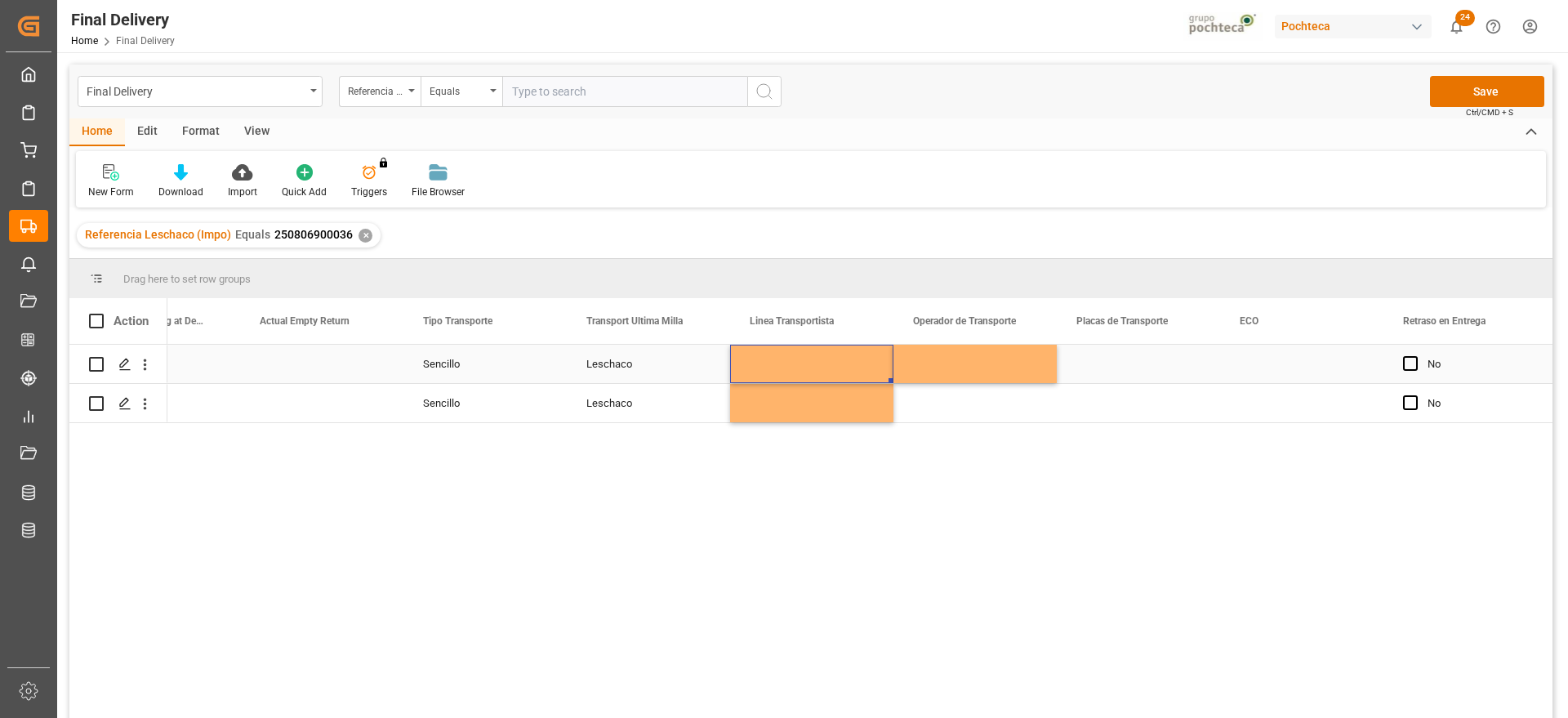
click at [816, 366] on div "Press SPACE to select this row." at bounding box center [811, 364] width 163 height 39
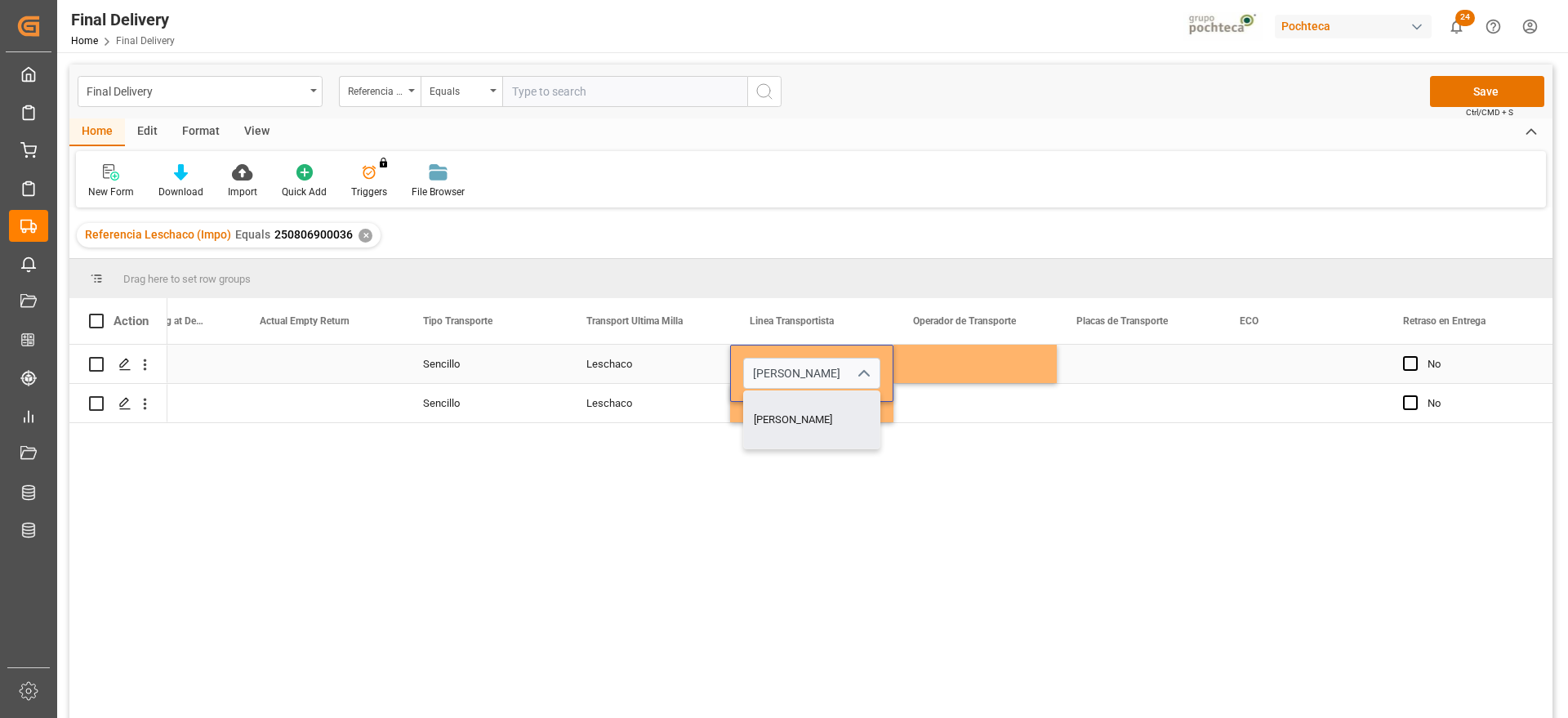
type input "[PERSON_NAME]"
drag, startPoint x: 1006, startPoint y: 381, endPoint x: 977, endPoint y: 382, distance: 29.0
click at [999, 381] on div "Press SPACE to select this row." at bounding box center [974, 364] width 163 height 39
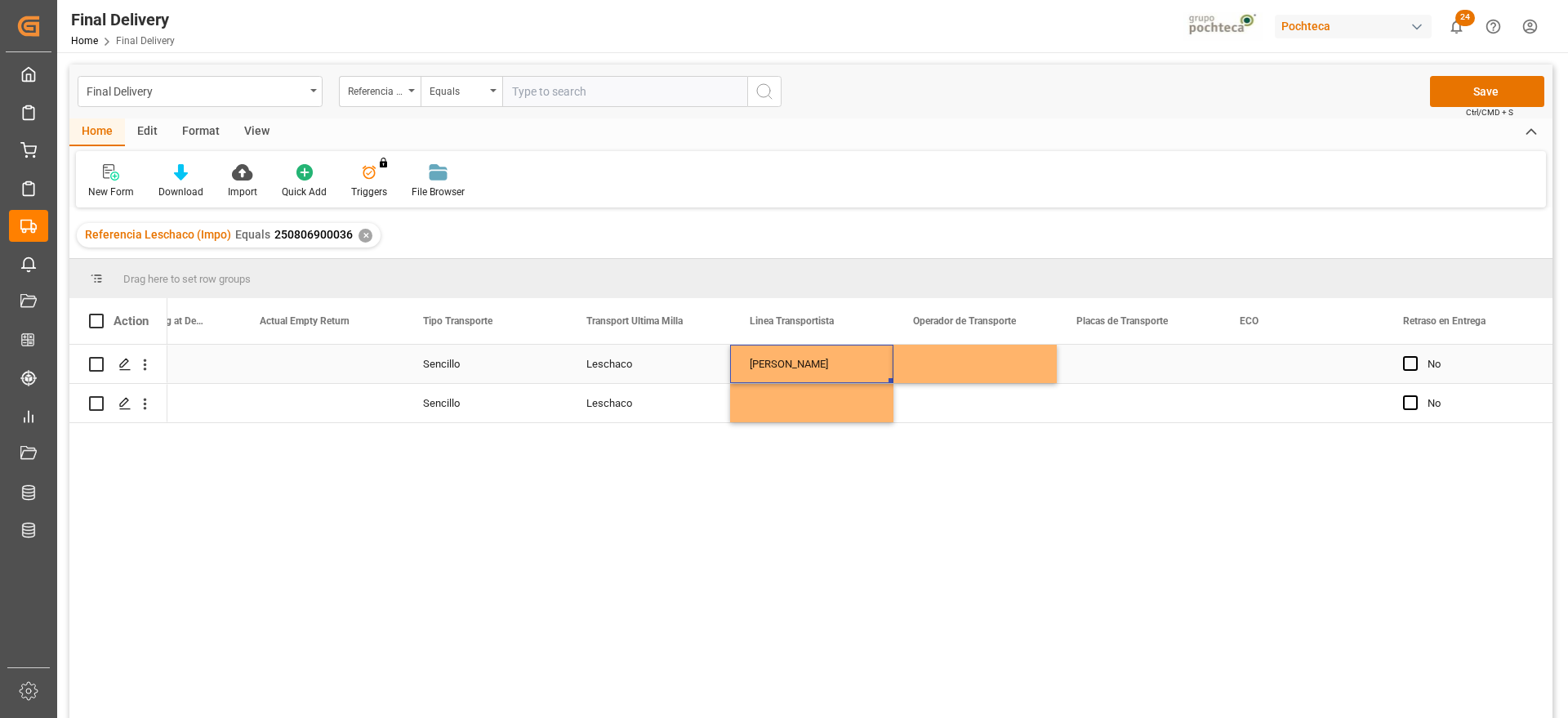
click at [774, 356] on div "[PERSON_NAME]" at bounding box center [811, 364] width 163 height 39
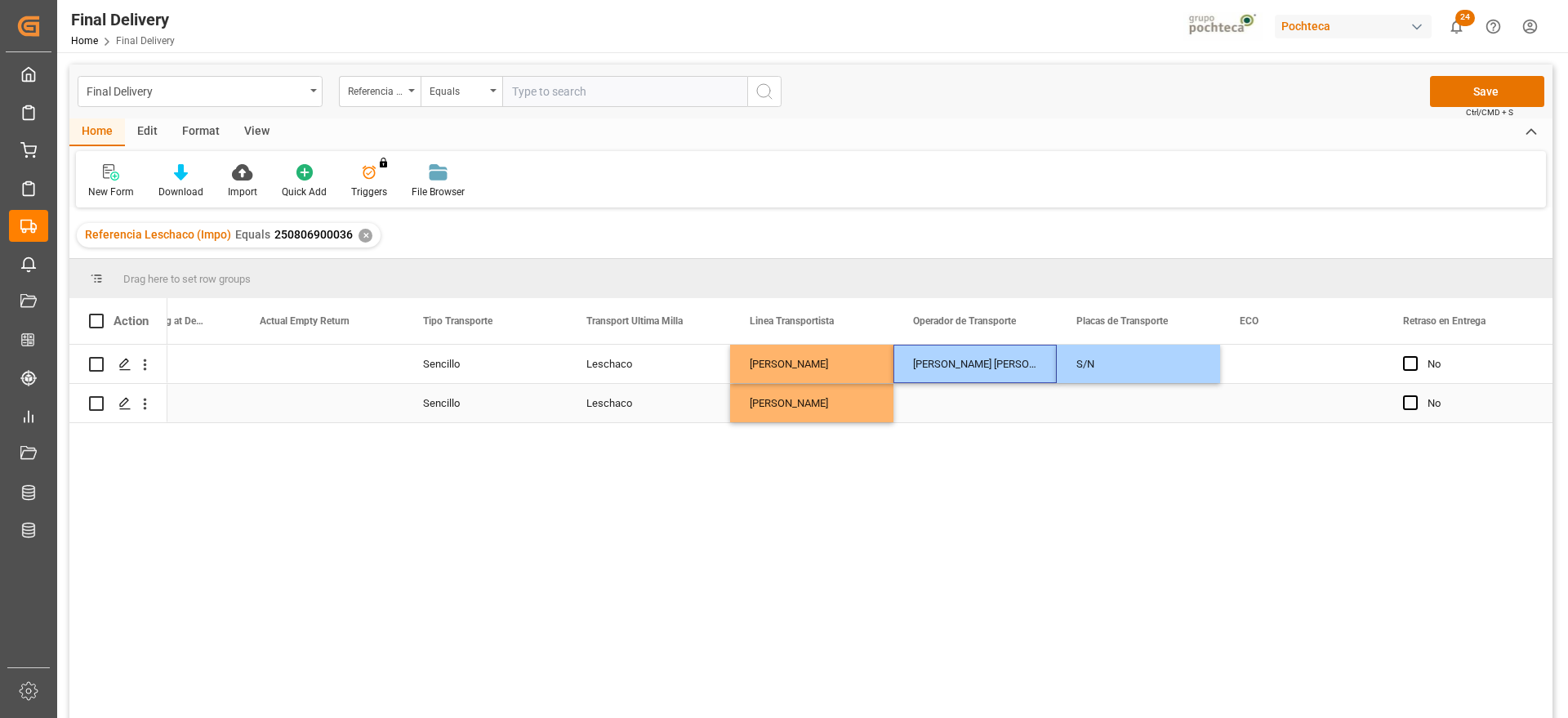
click at [1010, 411] on div "Press SPACE to select this row." at bounding box center [974, 402] width 163 height 39
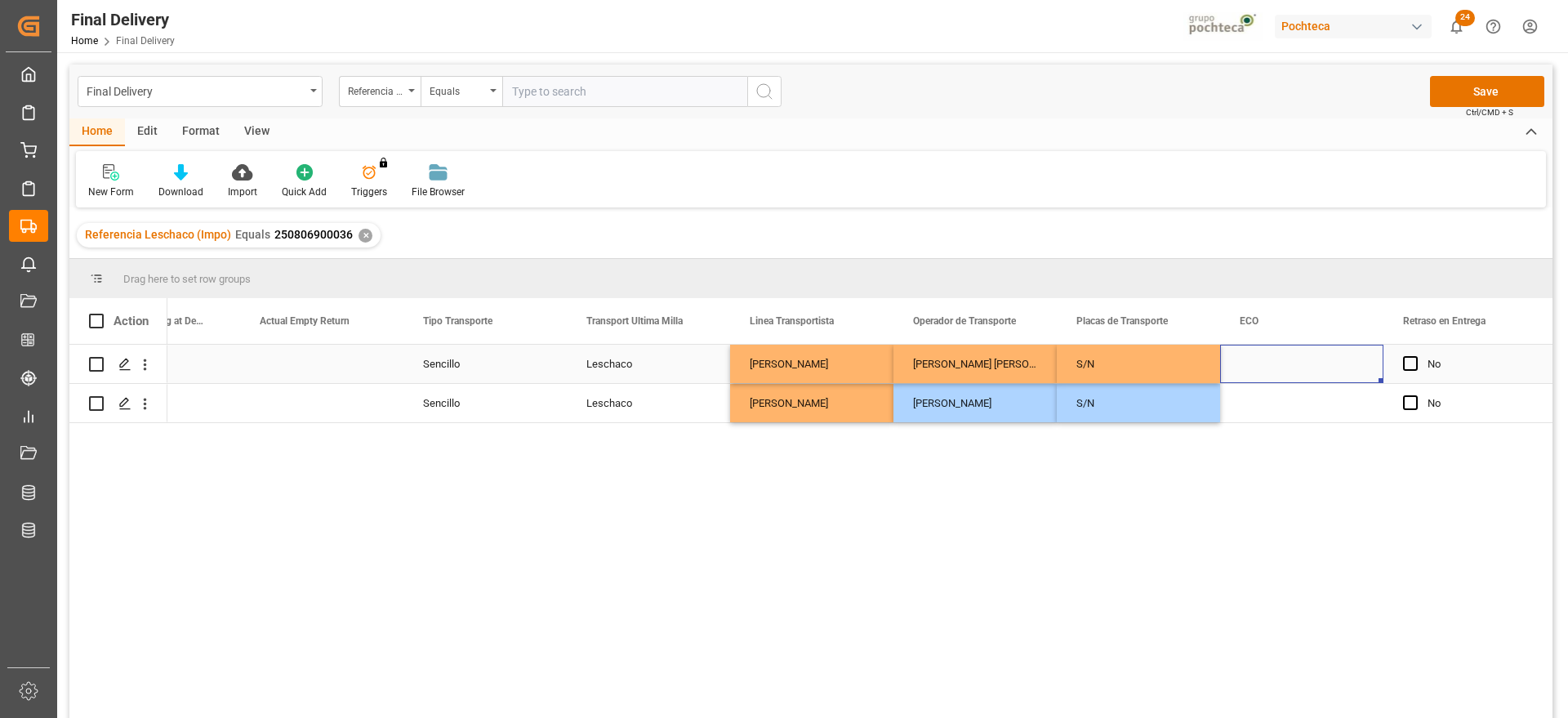
click at [1258, 371] on div "Press SPACE to select this row." at bounding box center [1301, 364] width 163 height 39
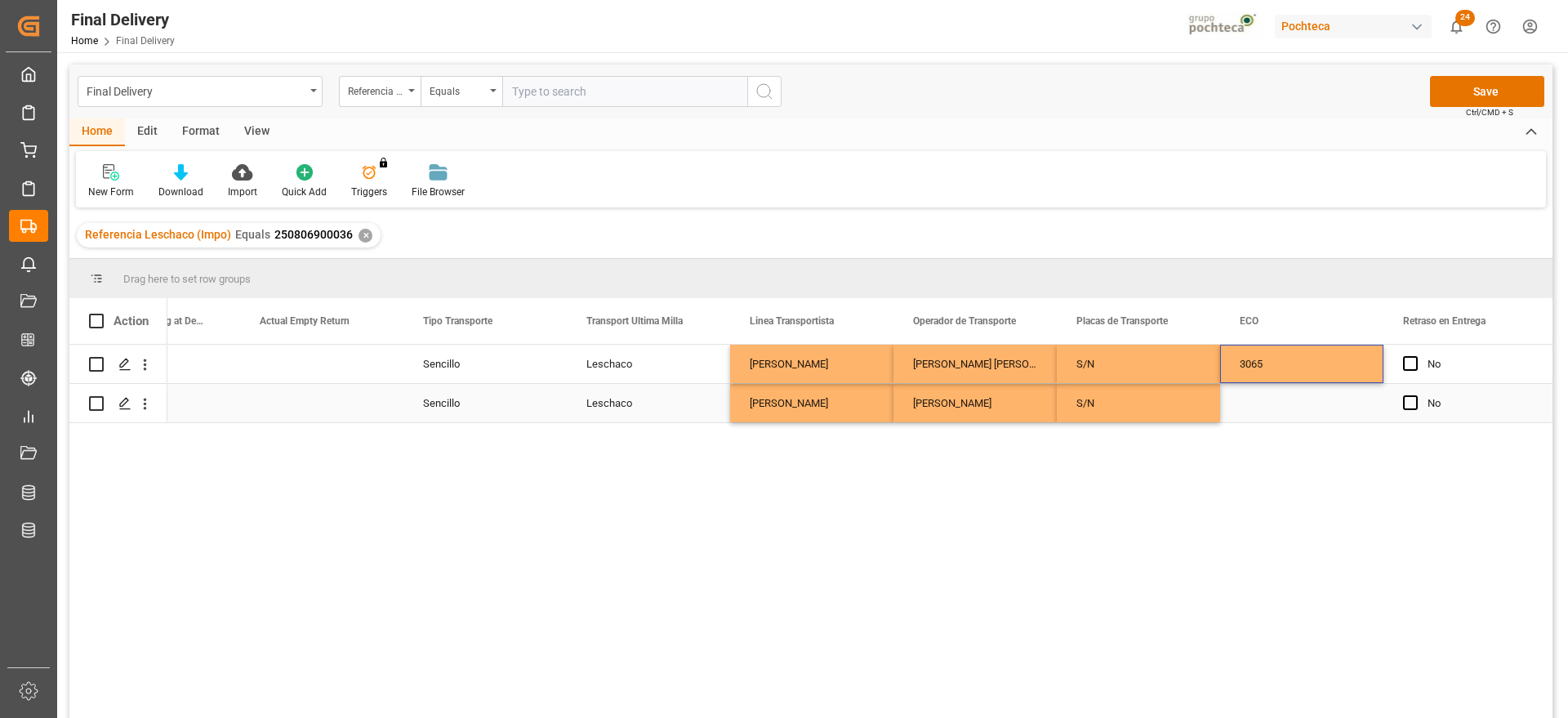
click at [1334, 413] on div "Press SPACE to select this row." at bounding box center [1301, 402] width 163 height 39
click at [1480, 90] on button "Save" at bounding box center [1487, 91] width 114 height 31
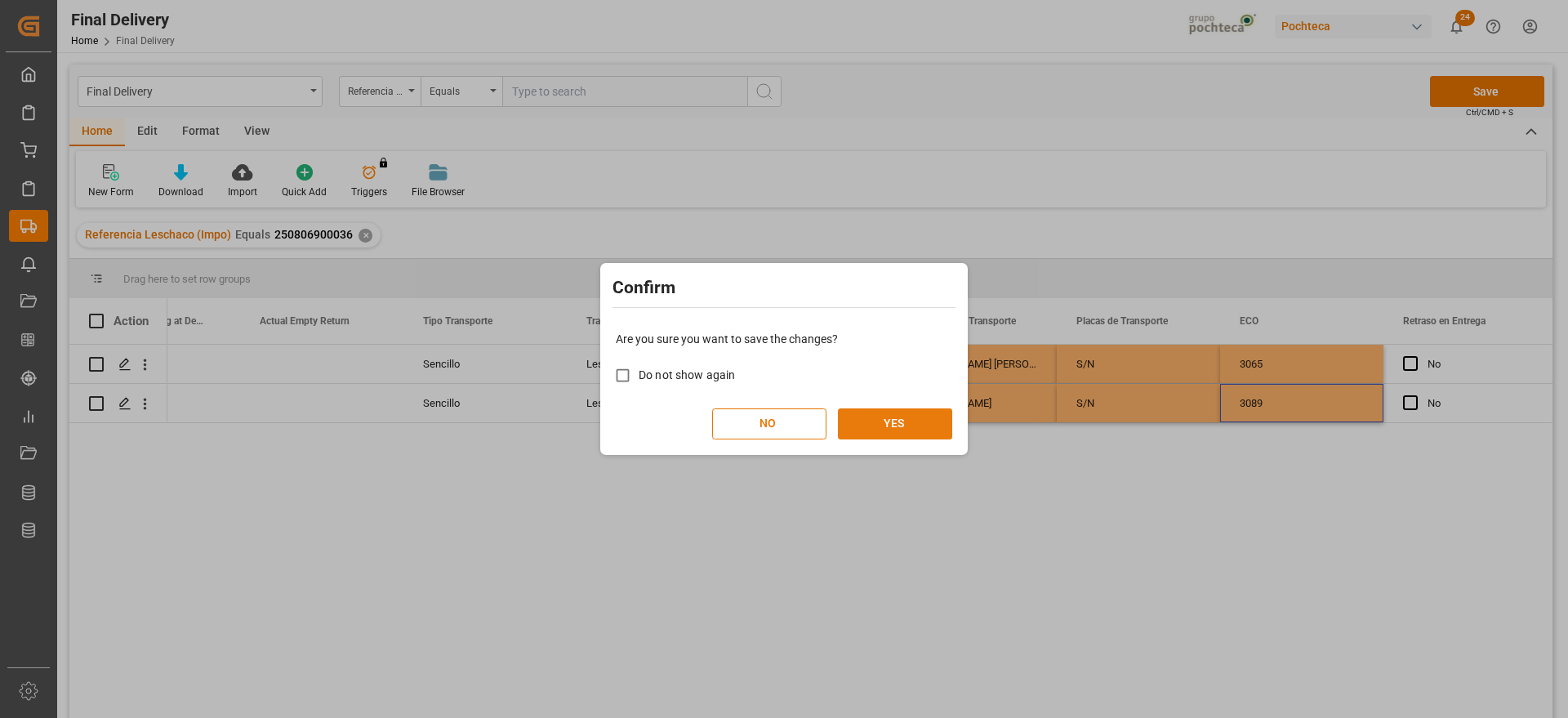
click at [873, 434] on button "YES" at bounding box center [894, 423] width 114 height 31
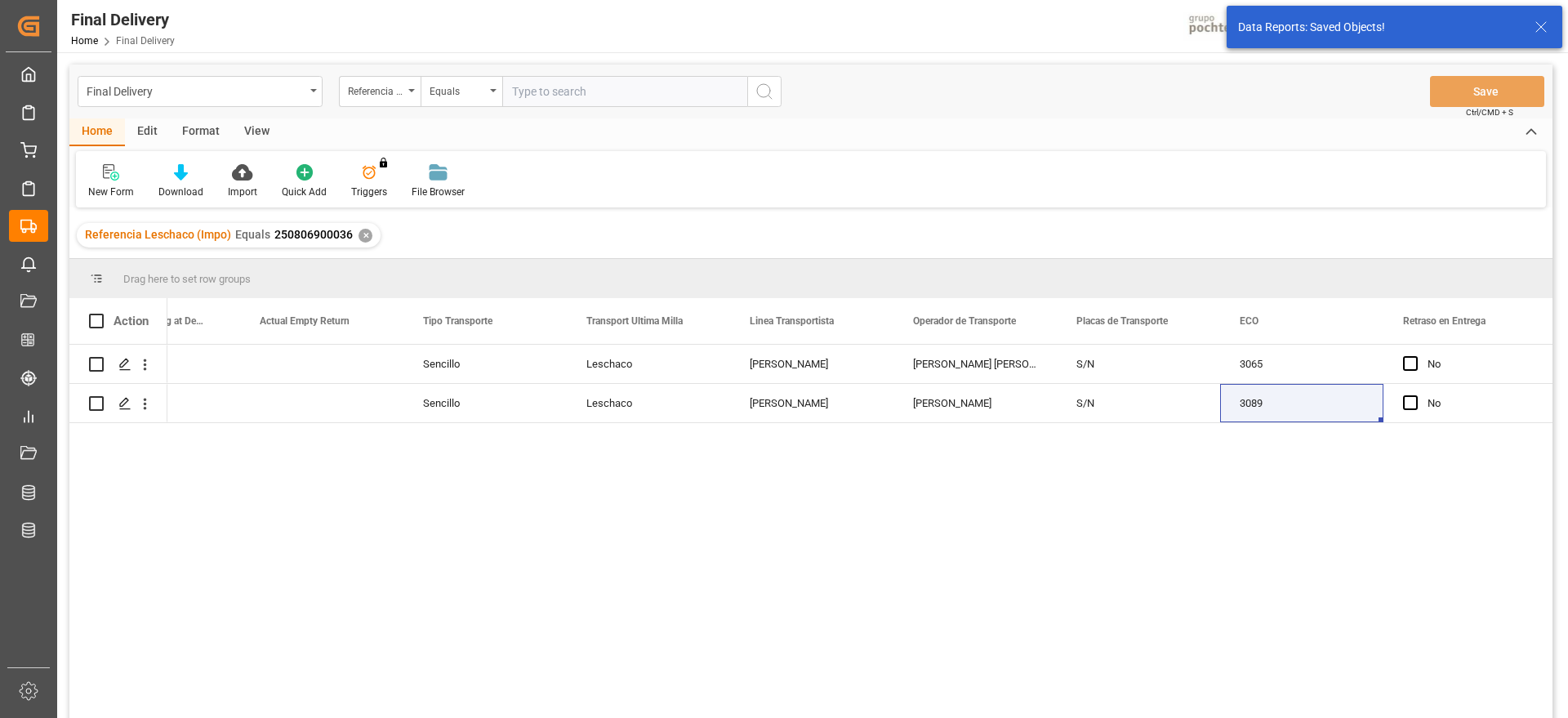
click at [360, 233] on div "✕" at bounding box center [366, 236] width 14 height 14
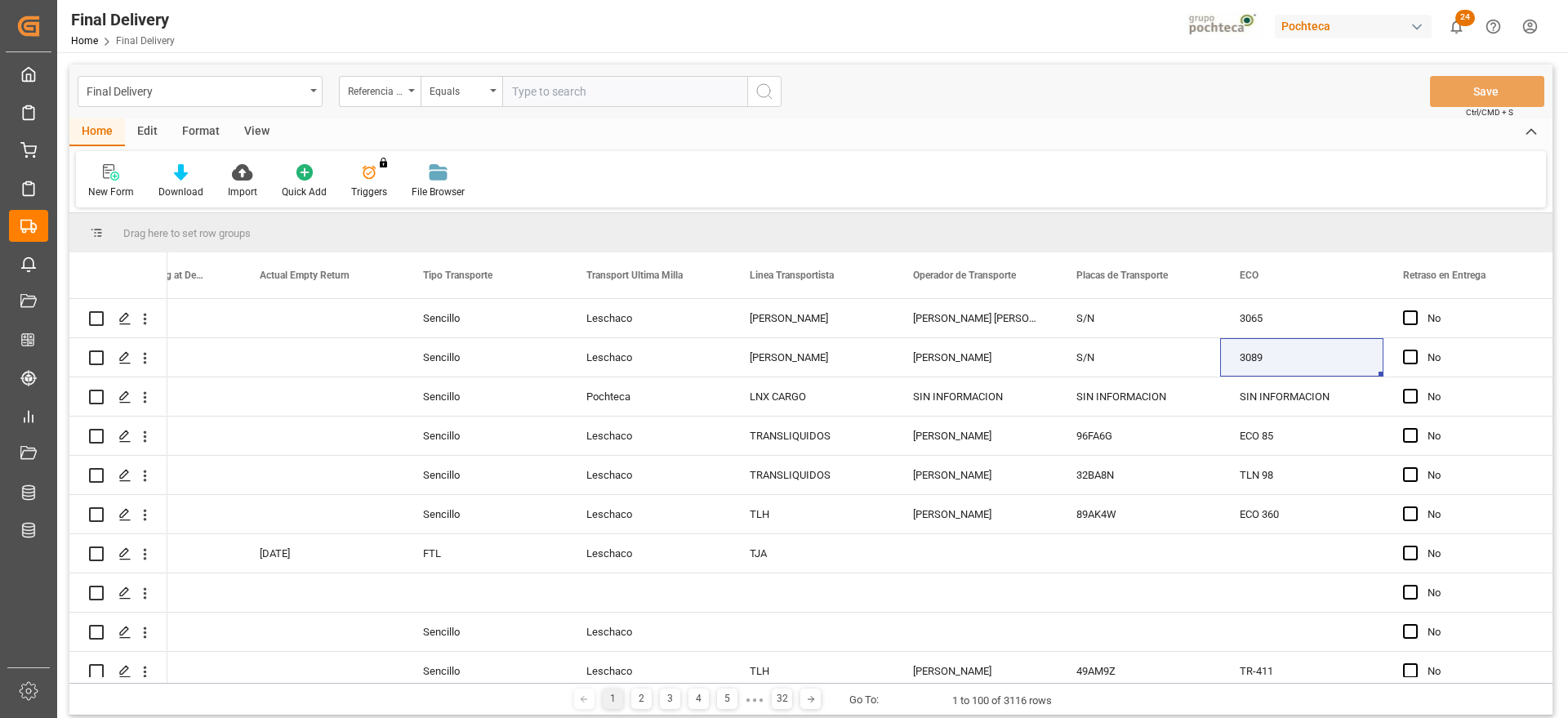
click at [574, 93] on input "text" at bounding box center [625, 91] width 245 height 31
paste input "250806900525"
type input "250806900525"
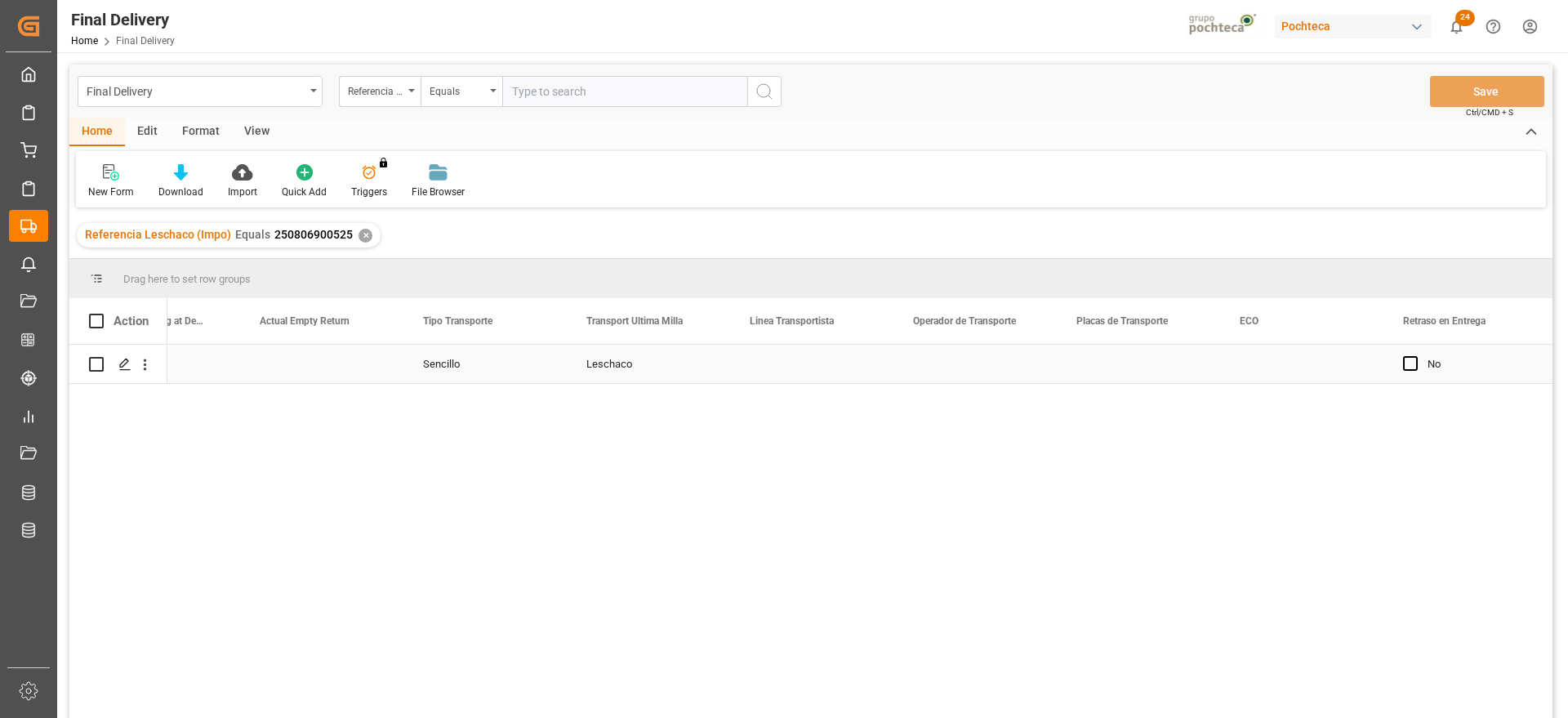
click at [844, 368] on div "Press SPACE to select this row." at bounding box center [811, 364] width 163 height 39
click at [778, 377] on div "Press SPACE to select this row." at bounding box center [811, 364] width 163 height 39
click at [778, 377] on input "Press SPACE to select this row." at bounding box center [812, 373] width 138 height 31
type input "DON TRUCKING"
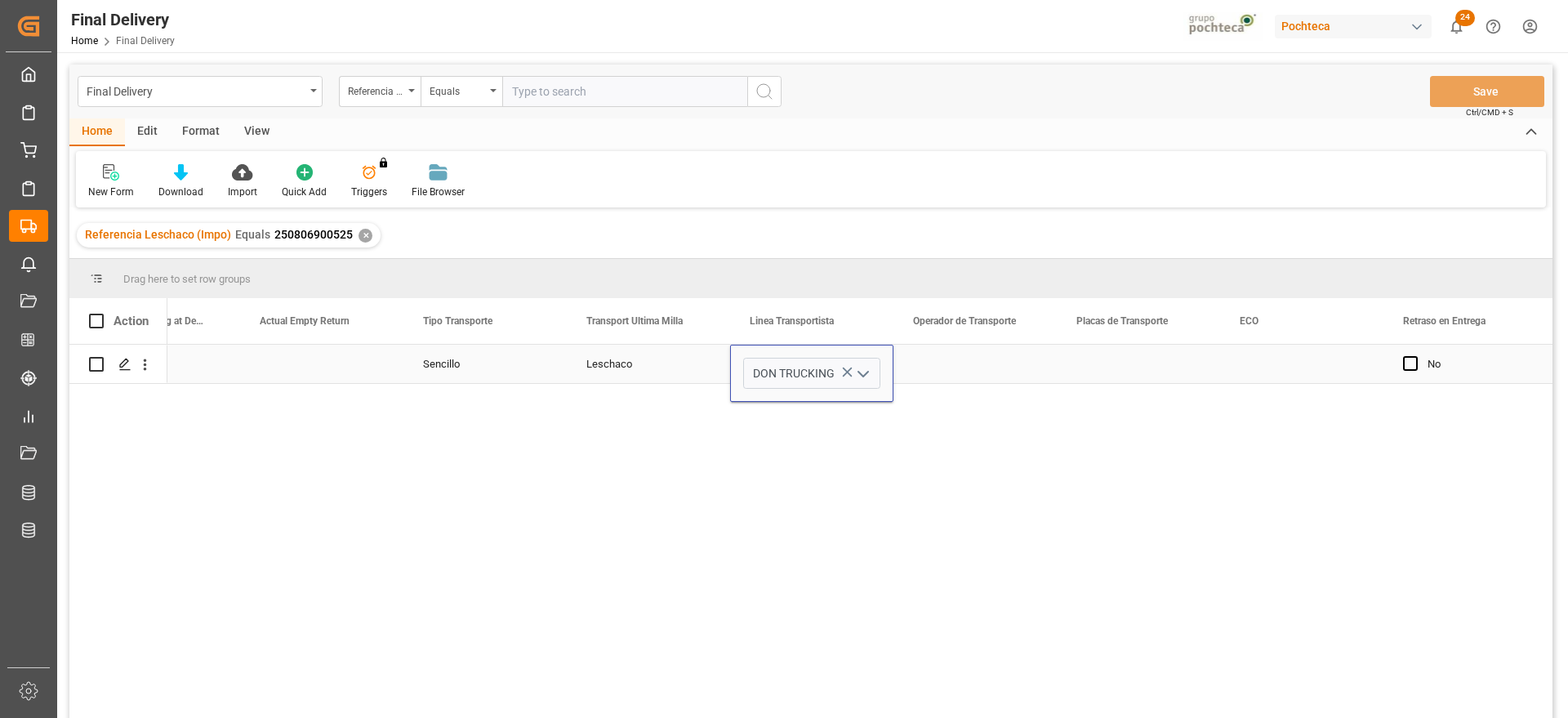
click at [977, 360] on div "Press SPACE to select this row." at bounding box center [974, 364] width 163 height 39
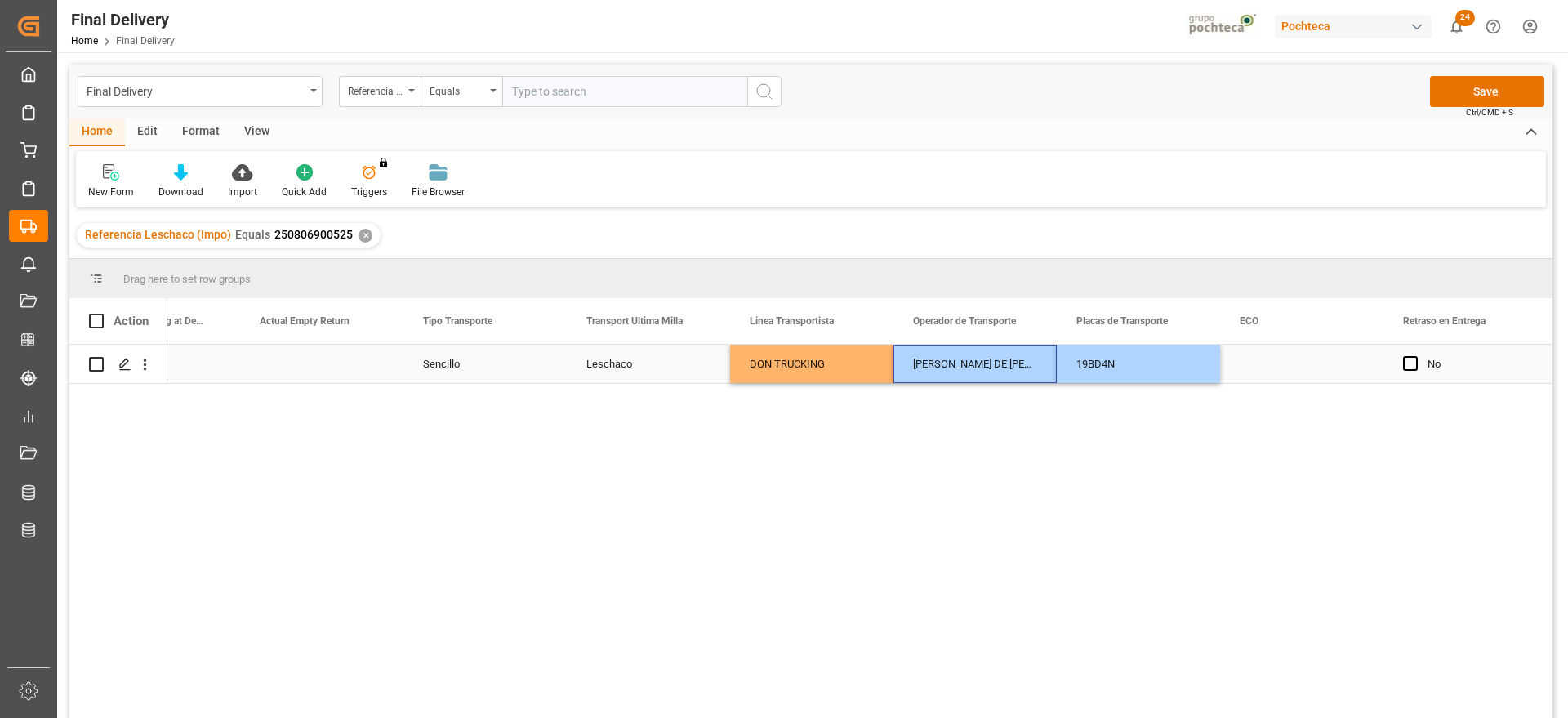
click at [1263, 368] on div "Press SPACE to select this row." at bounding box center [1301, 364] width 163 height 39
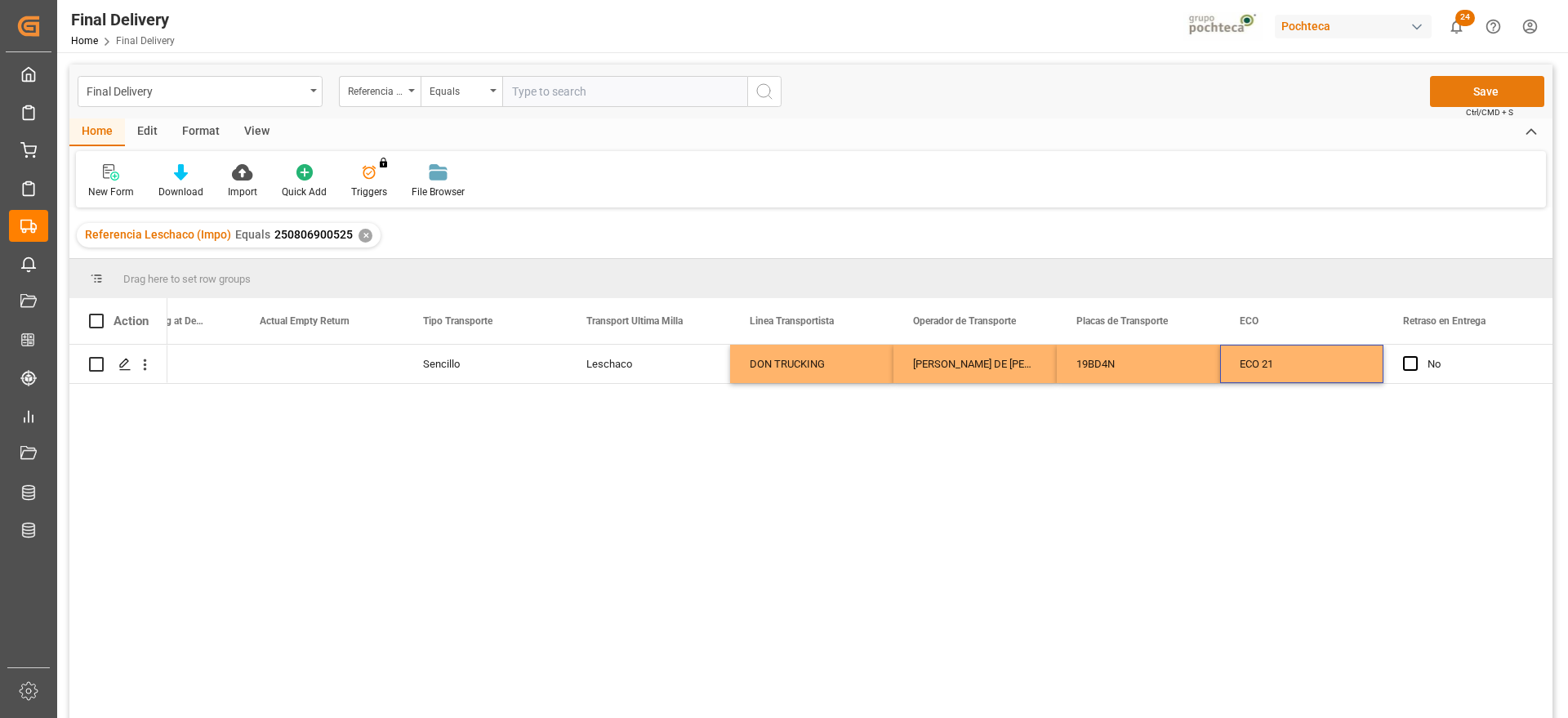
click at [1507, 90] on button "Save" at bounding box center [1487, 91] width 114 height 31
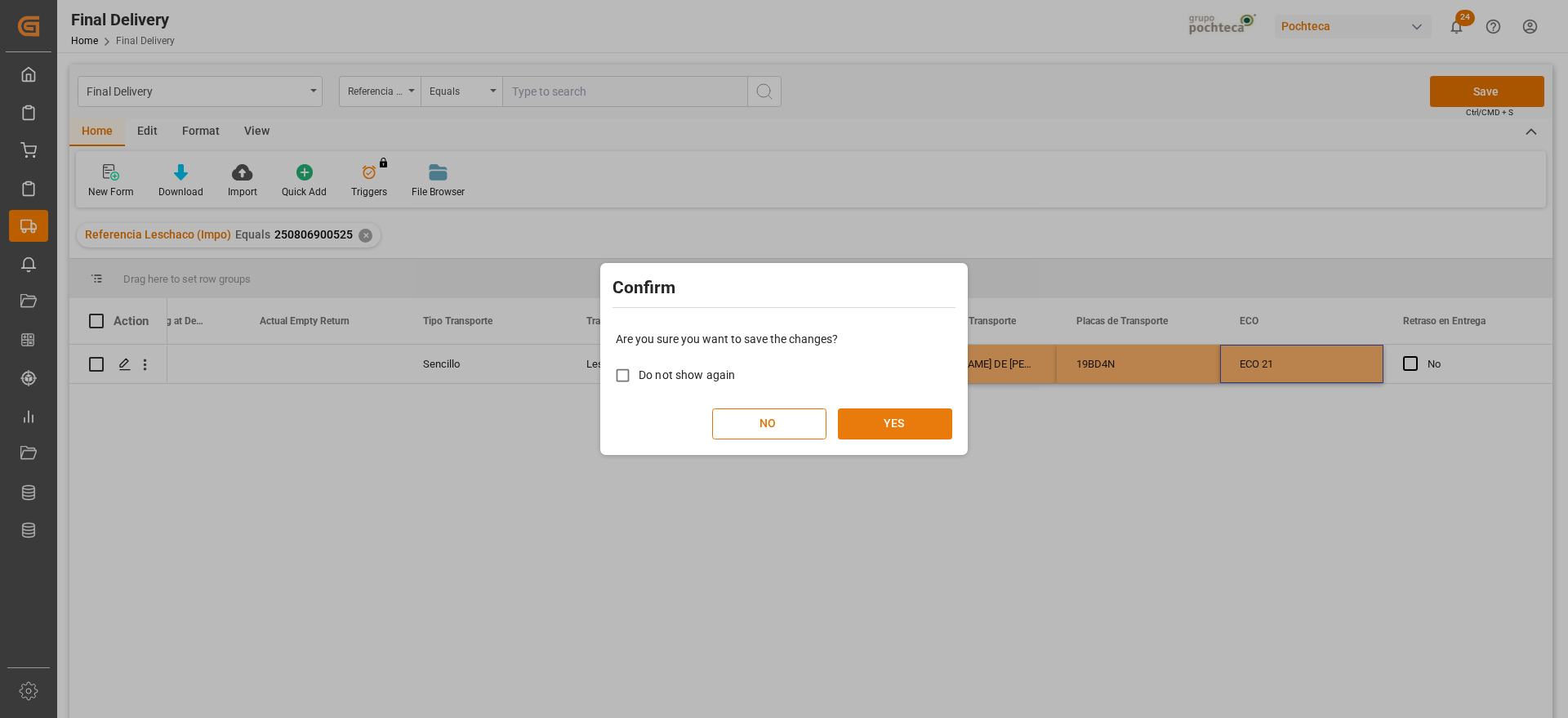
click at [920, 424] on button "YES" at bounding box center [894, 423] width 114 height 31
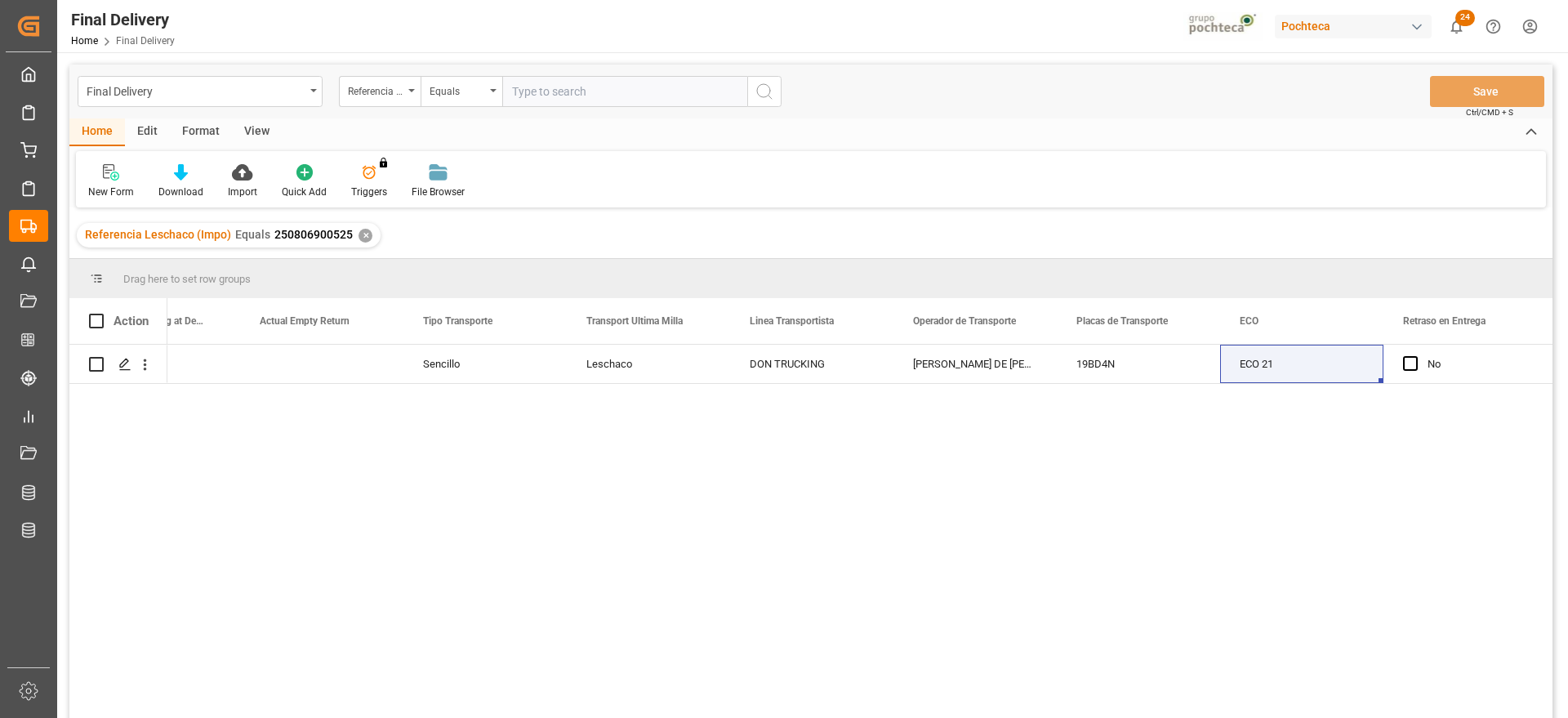
click at [366, 231] on div "✕" at bounding box center [366, 236] width 14 height 14
